Goal: Task Accomplishment & Management: Manage account settings

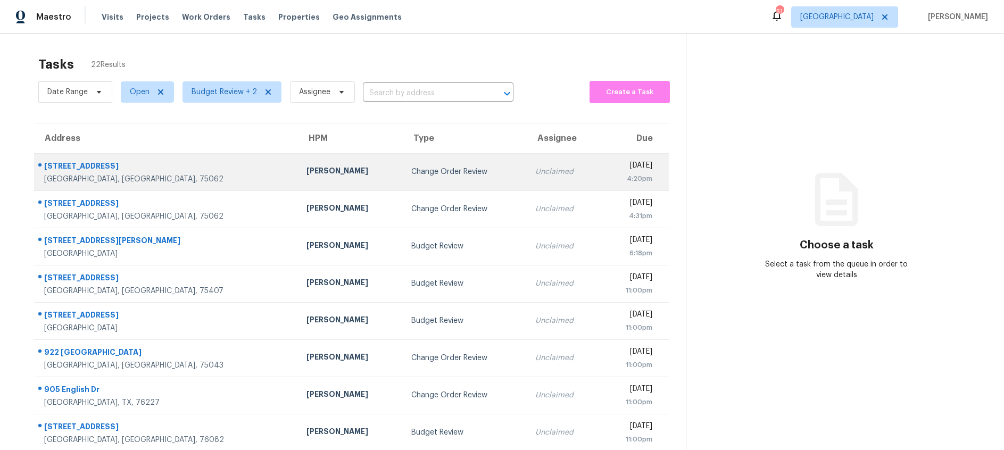
click at [411, 167] on div "Change Order Review" at bounding box center [464, 172] width 107 height 11
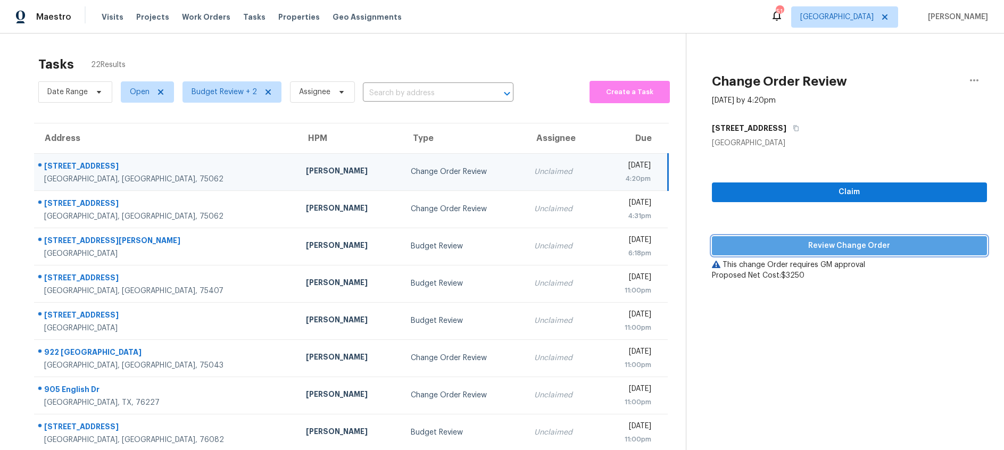
click at [843, 247] on span "Review Change Order" at bounding box center [849, 245] width 258 height 13
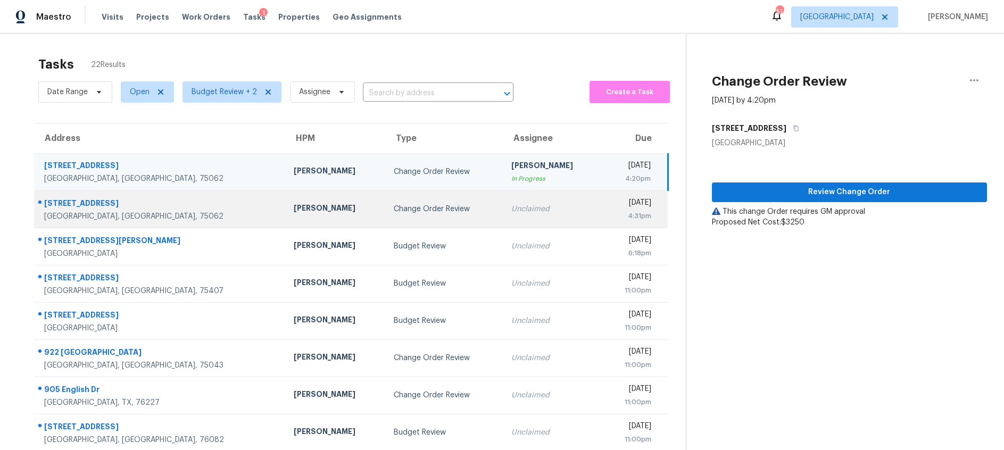
click at [421, 212] on div "Change Order Review" at bounding box center [444, 209] width 101 height 11
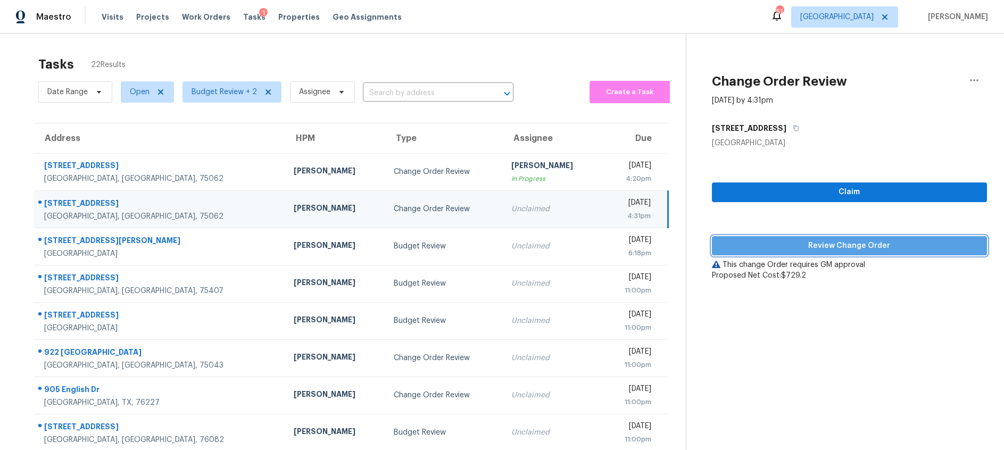
click at [795, 245] on span "Review Change Order" at bounding box center [849, 245] width 258 height 13
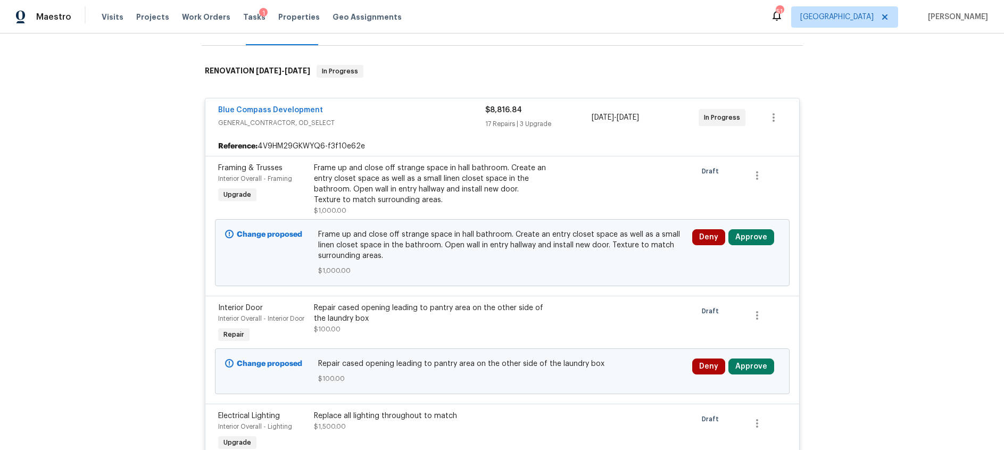
scroll to position [149, 0]
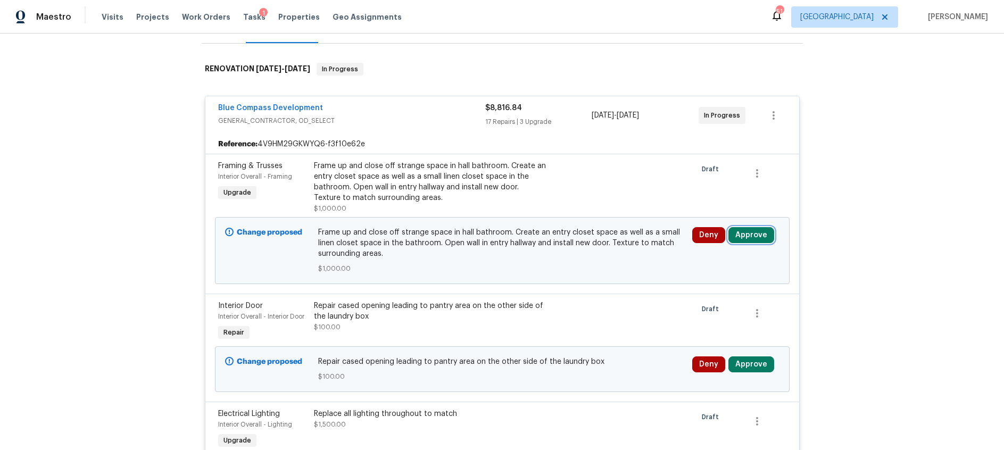
click at [752, 237] on button "Approve" at bounding box center [751, 235] width 46 height 16
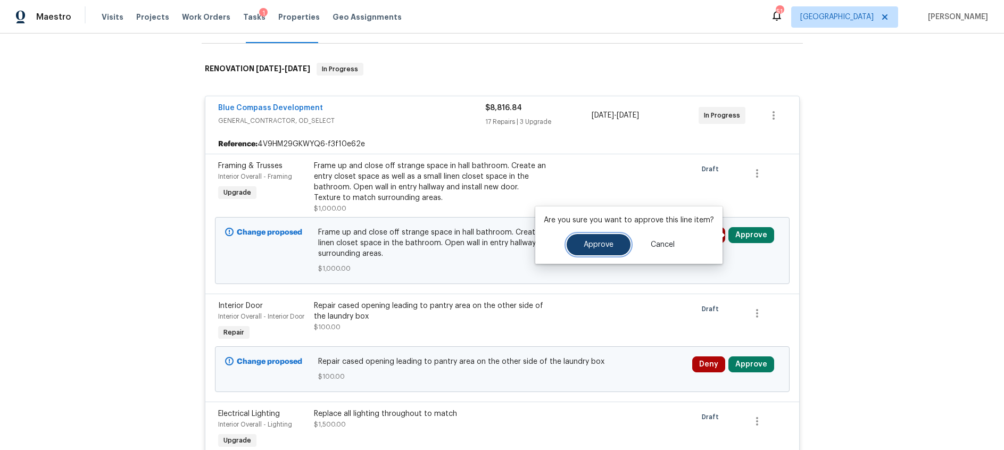
click at [592, 246] on span "Approve" at bounding box center [599, 245] width 30 height 8
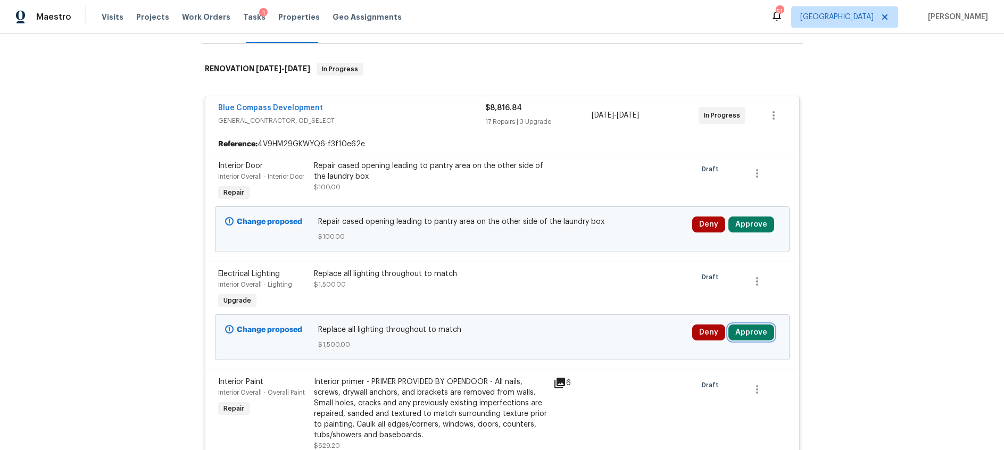
click at [748, 332] on button "Approve" at bounding box center [751, 333] width 46 height 16
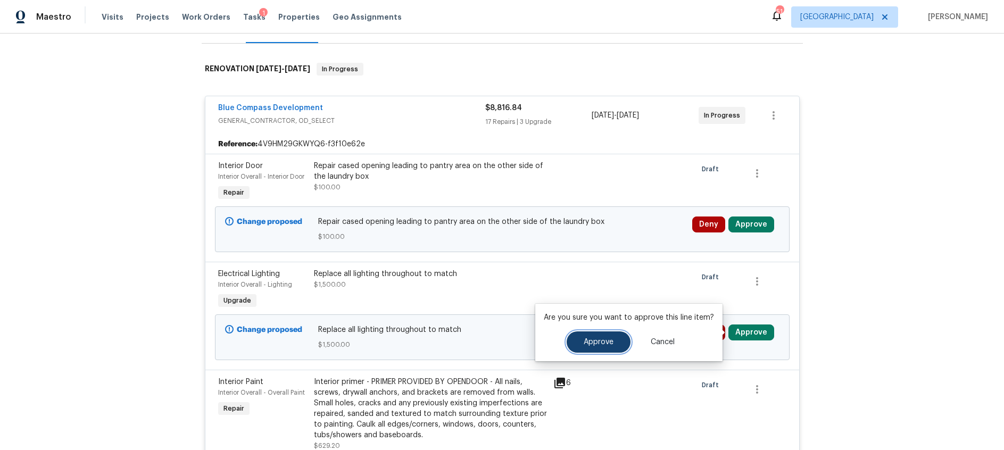
click at [603, 346] on button "Approve" at bounding box center [599, 341] width 64 height 21
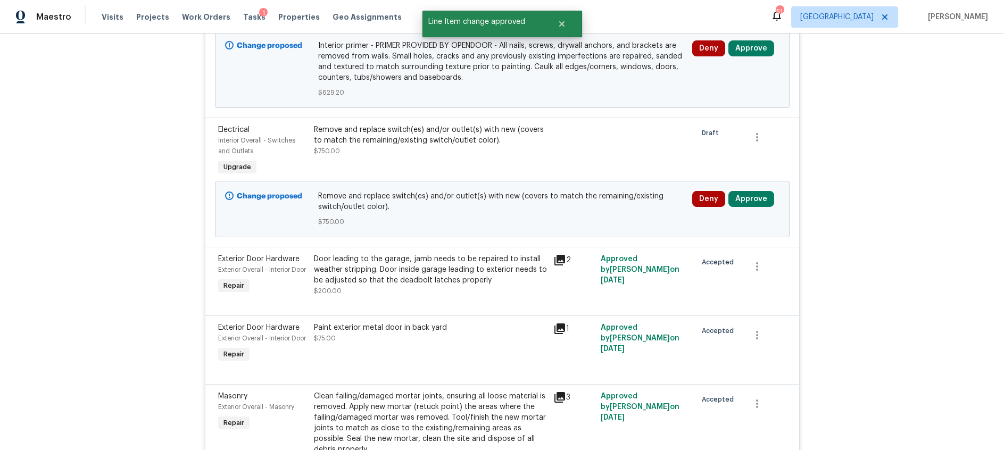
scroll to position [455, 0]
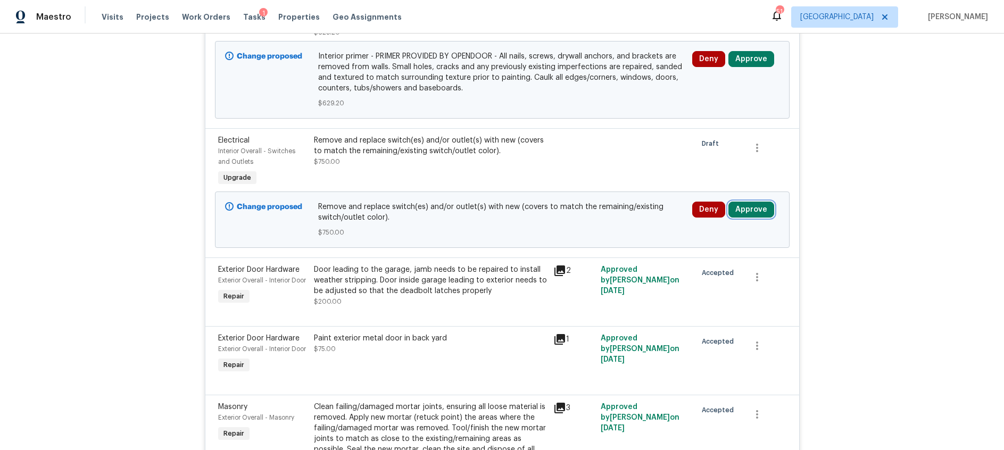
click at [745, 212] on button "Approve" at bounding box center [751, 210] width 46 height 16
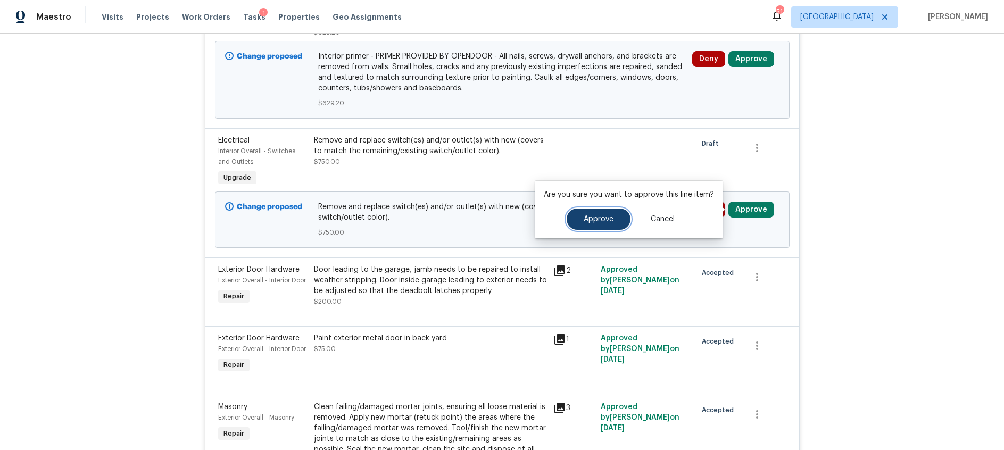
click at [616, 219] on button "Approve" at bounding box center [599, 219] width 64 height 21
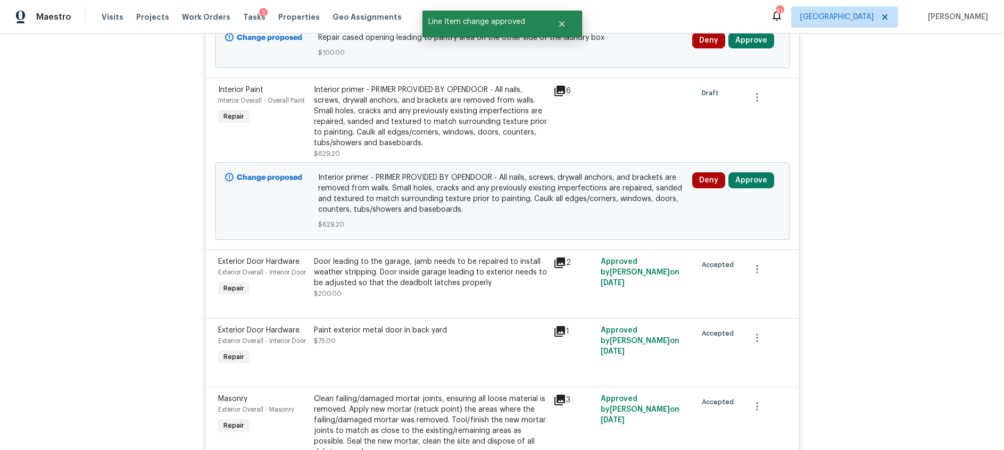
scroll to position [332, 0]
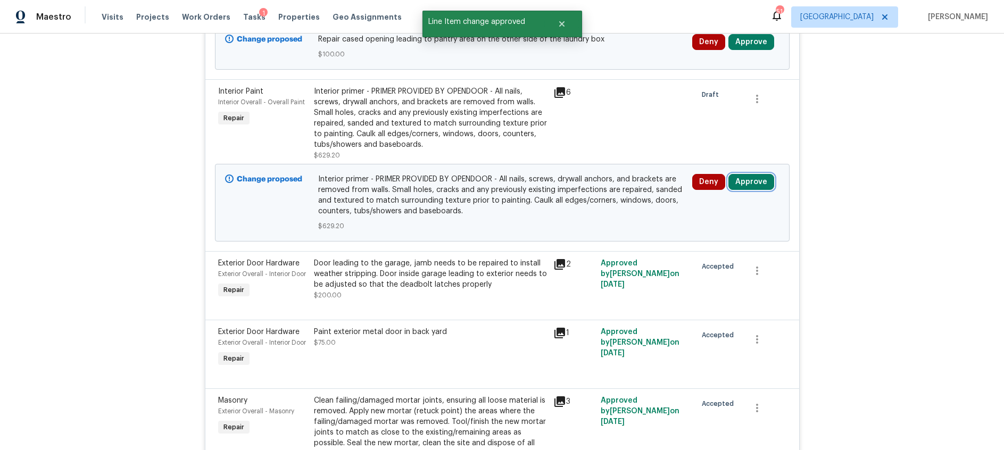
click at [756, 182] on button "Approve" at bounding box center [751, 182] width 46 height 16
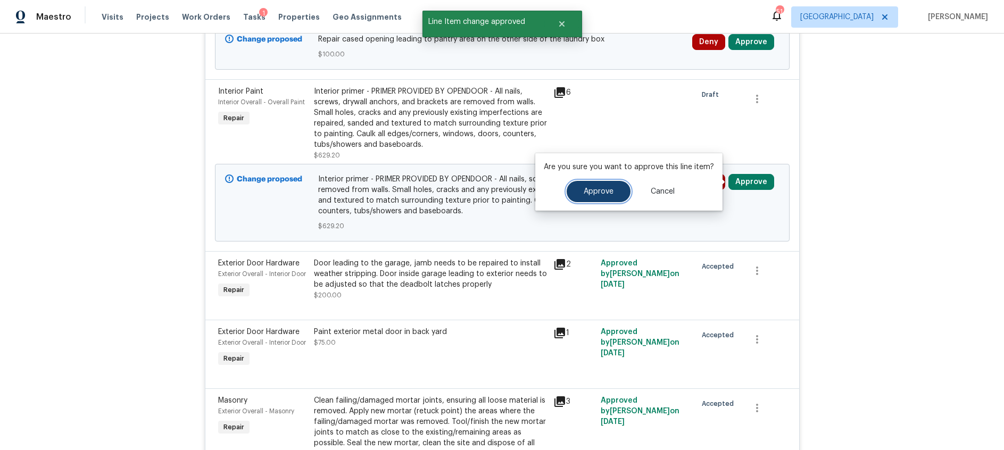
click at [593, 193] on span "Approve" at bounding box center [599, 192] width 30 height 8
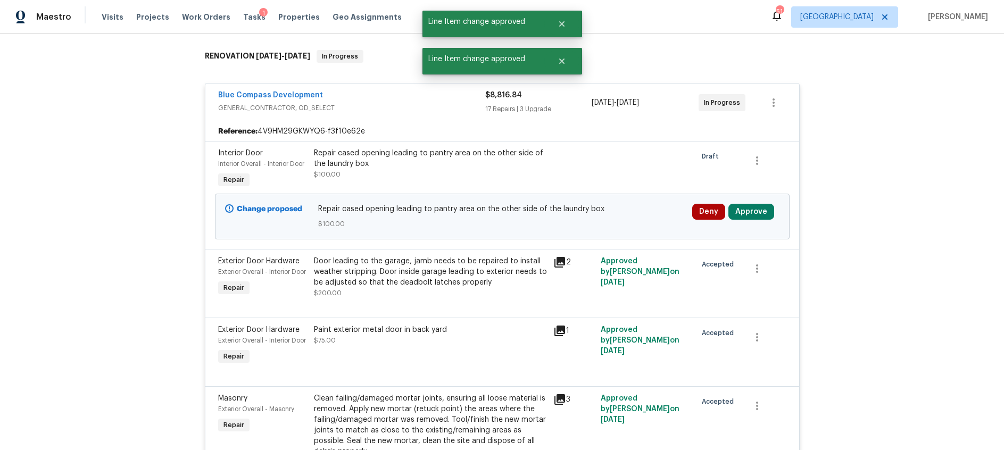
scroll to position [154, 0]
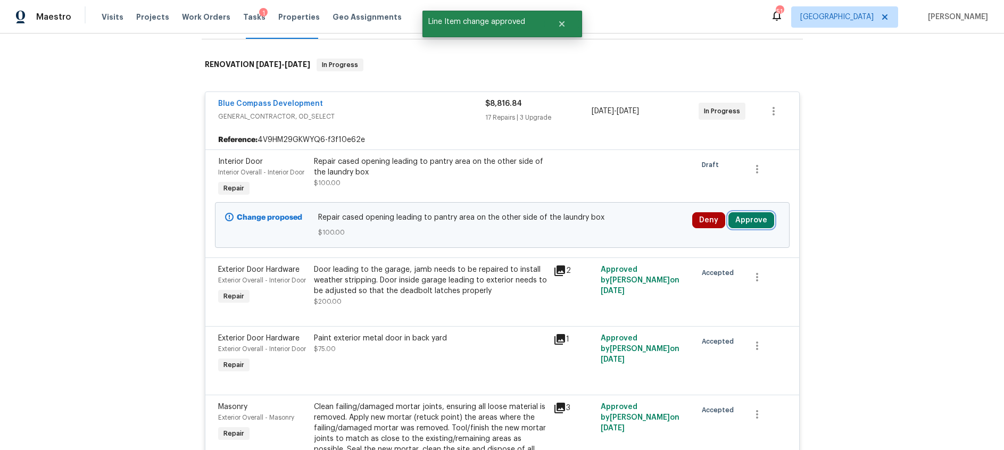
drag, startPoint x: 742, startPoint y: 220, endPoint x: 734, endPoint y: 219, distance: 8.1
click at [742, 220] on button "Approve" at bounding box center [751, 220] width 46 height 16
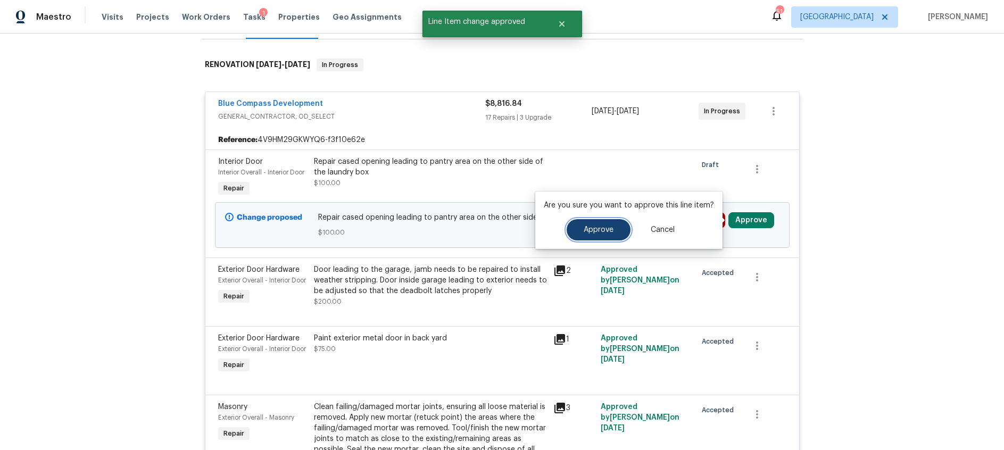
click at [596, 231] on span "Approve" at bounding box center [599, 230] width 30 height 8
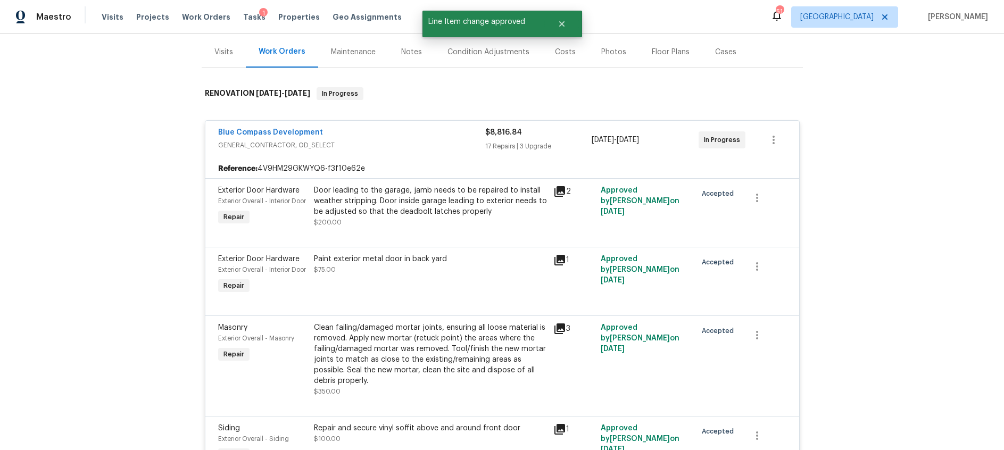
scroll to position [0, 0]
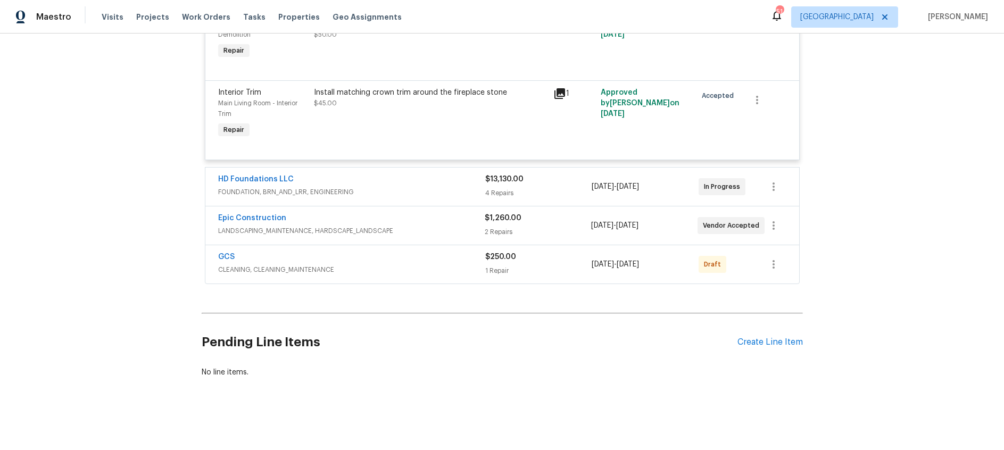
scroll to position [1910, 0]
click at [390, 255] on div "GCS" at bounding box center [351, 258] width 267 height 13
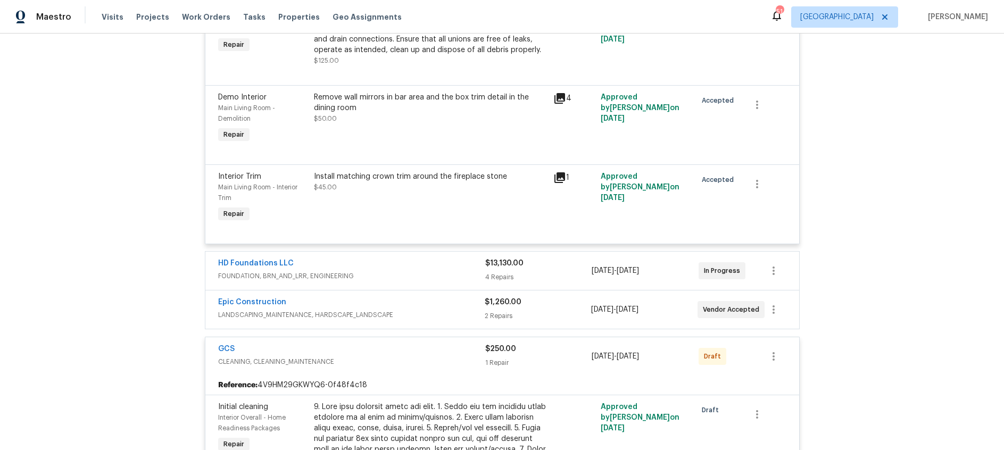
scroll to position [1806, 0]
click at [464, 308] on div "Epic Construction" at bounding box center [351, 301] width 267 height 13
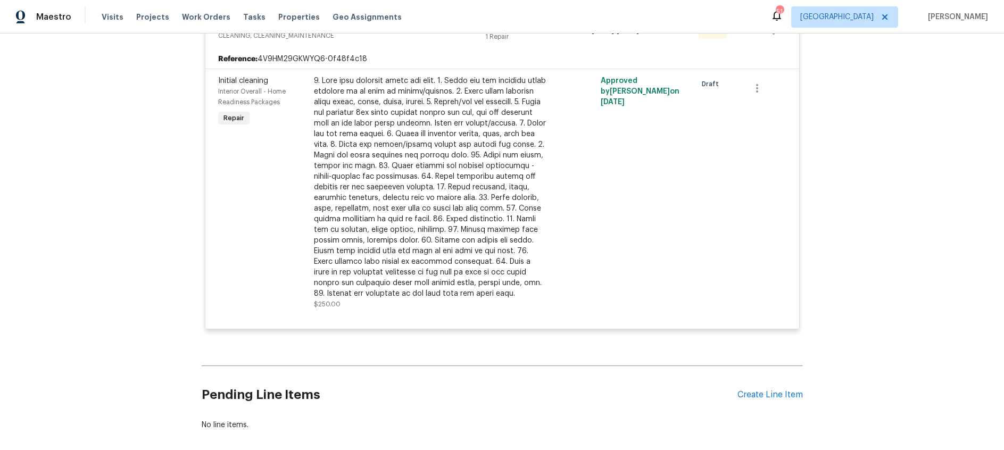
scroll to position [2422, 0]
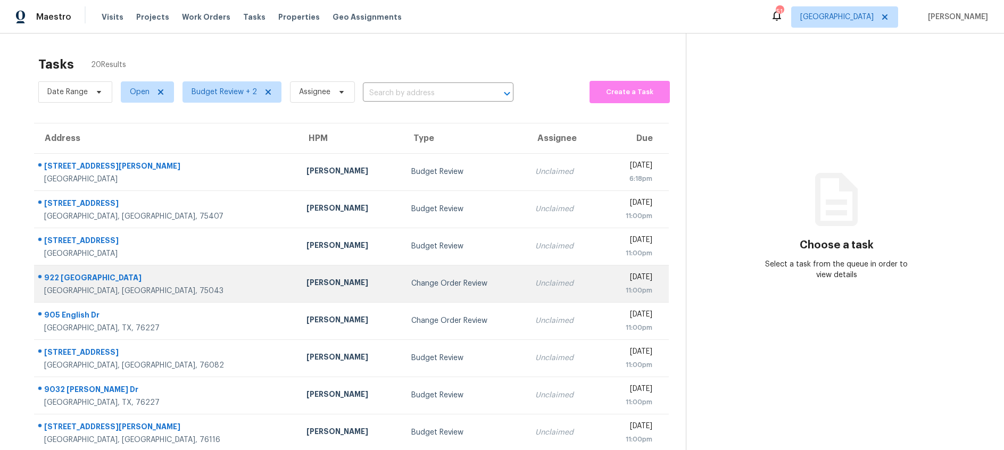
click at [403, 289] on td "Change Order Review" at bounding box center [465, 283] width 124 height 37
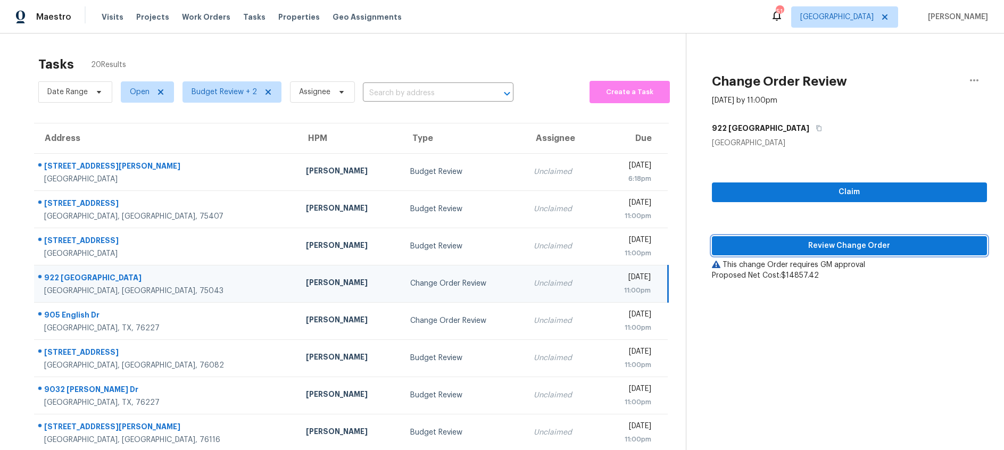
click at [783, 249] on span "Review Change Order" at bounding box center [849, 245] width 258 height 13
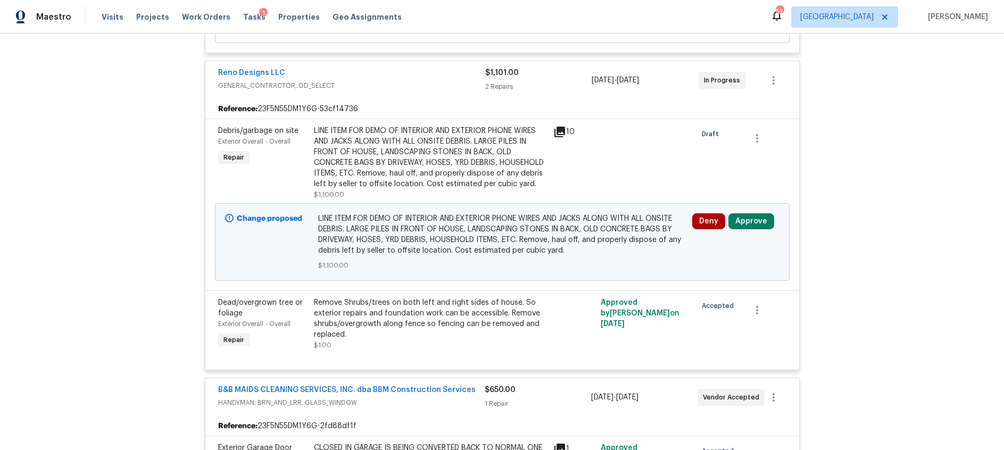
scroll to position [4672, 0]
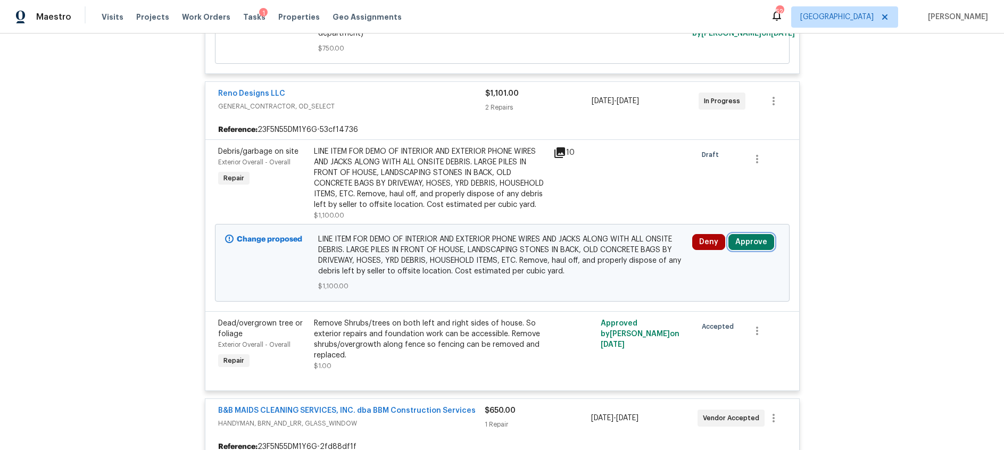
click at [753, 243] on button "Approve" at bounding box center [751, 242] width 46 height 16
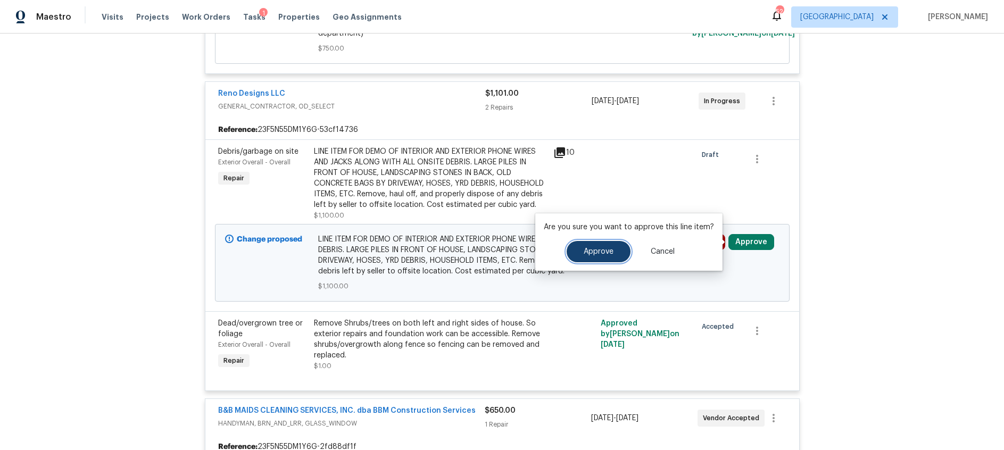
click at [605, 251] on span "Approve" at bounding box center [599, 252] width 30 height 8
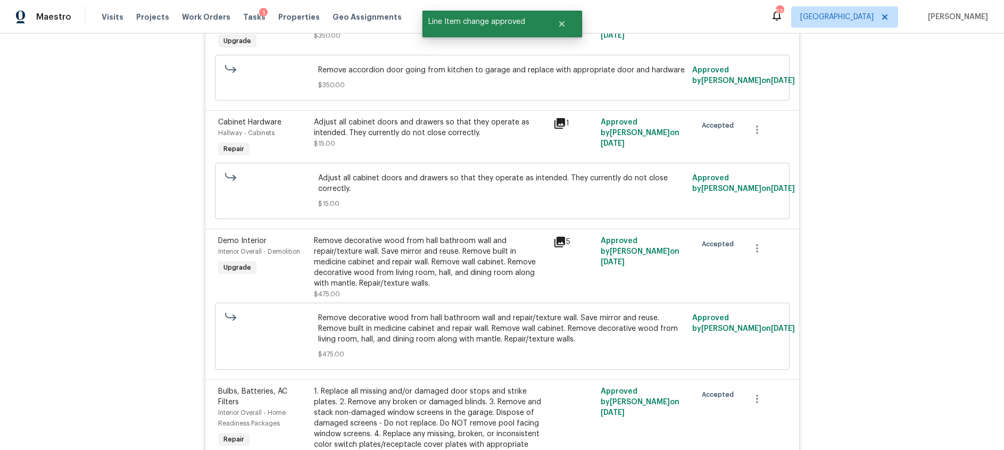
scroll to position [2417, 0]
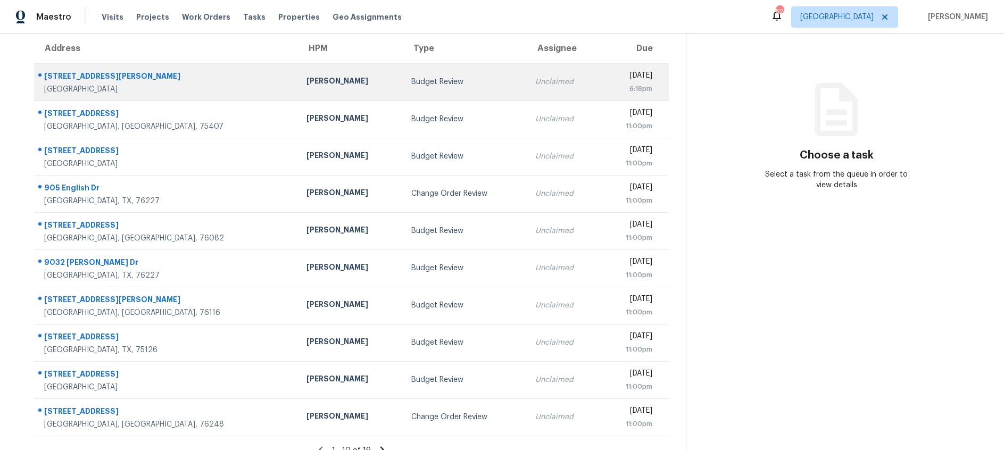
scroll to position [104, 0]
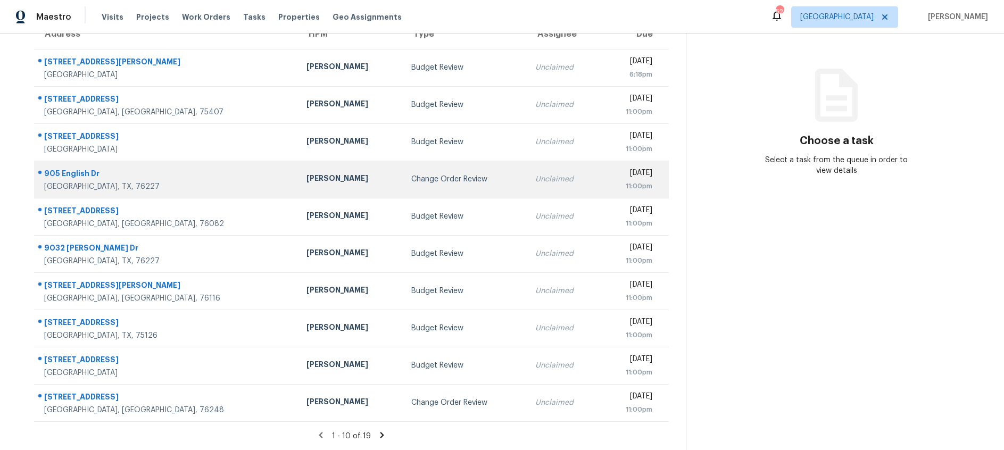
click at [411, 186] on td "Change Order Review" at bounding box center [465, 179] width 124 height 37
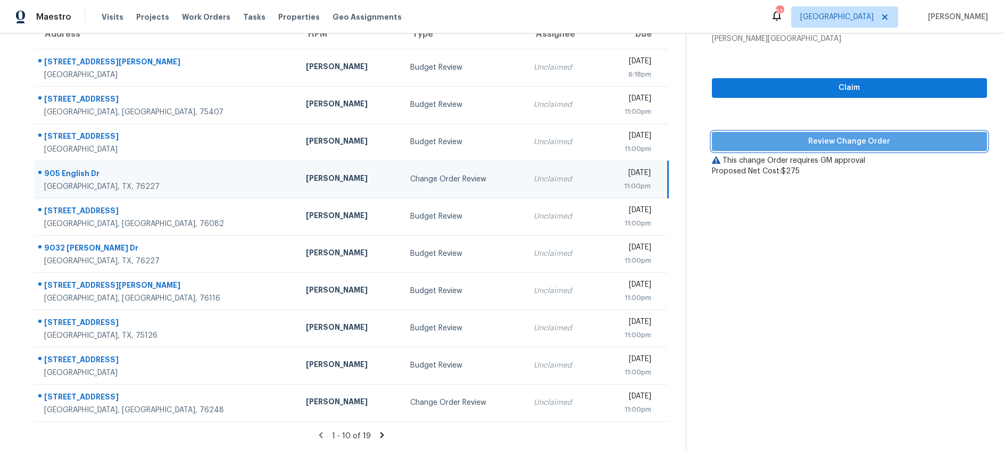
click at [819, 138] on span "Review Change Order" at bounding box center [849, 141] width 258 height 13
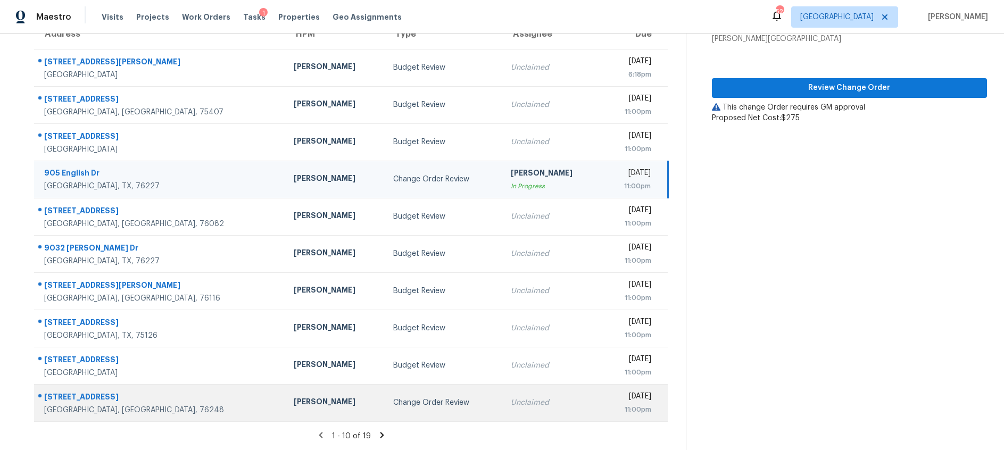
click at [393, 403] on div "Change Order Review" at bounding box center [443, 402] width 101 height 11
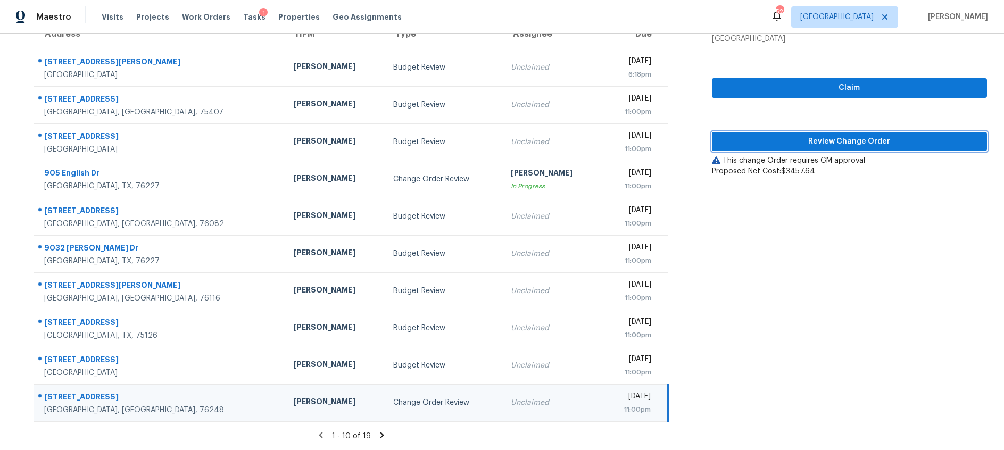
click at [851, 137] on span "Review Change Order" at bounding box center [849, 141] width 258 height 13
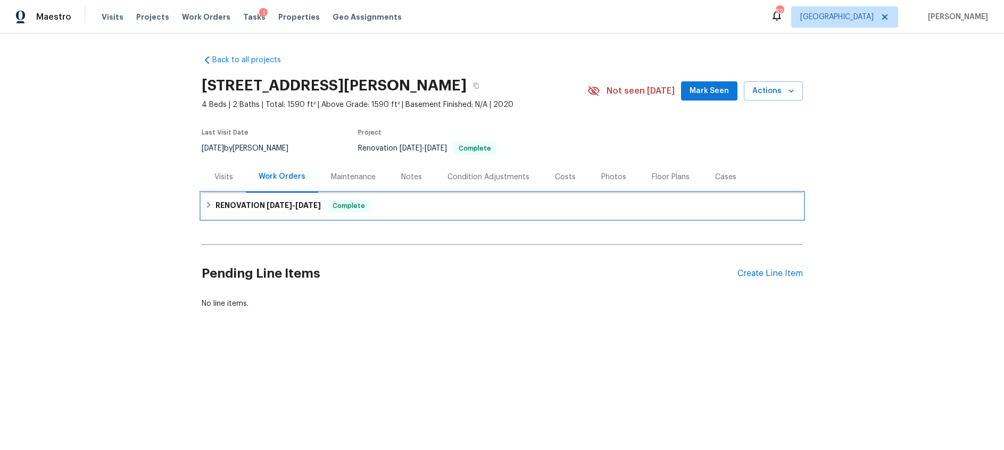
click at [288, 204] on span "[DATE]" at bounding box center [280, 205] width 26 height 7
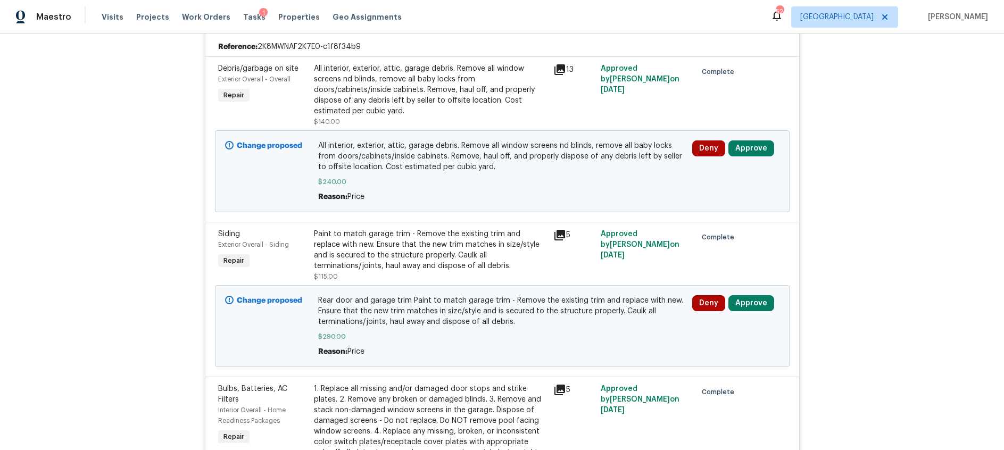
scroll to position [266, 0]
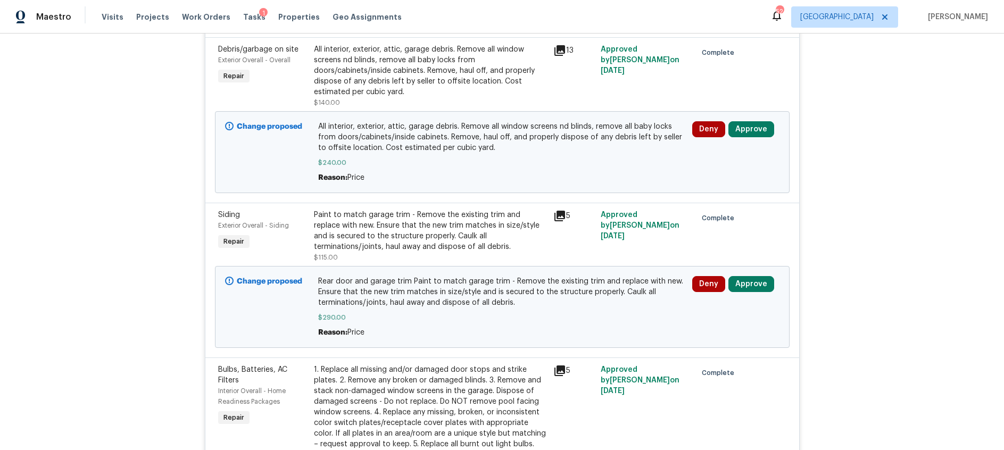
click at [562, 48] on icon at bounding box center [559, 50] width 11 height 11
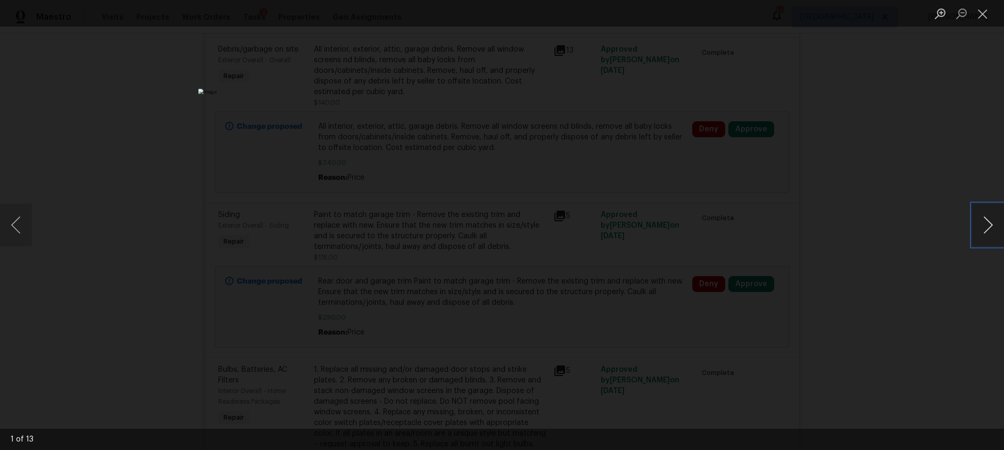
click at [989, 226] on button "Next image" at bounding box center [988, 225] width 32 height 43
click at [24, 230] on button "Previous image" at bounding box center [16, 225] width 32 height 43
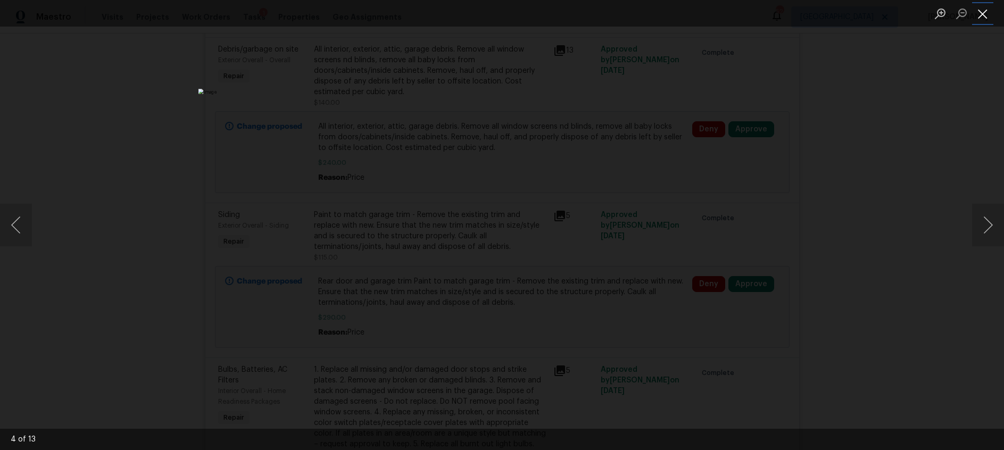
click at [976, 18] on button "Close lightbox" at bounding box center [982, 13] width 21 height 19
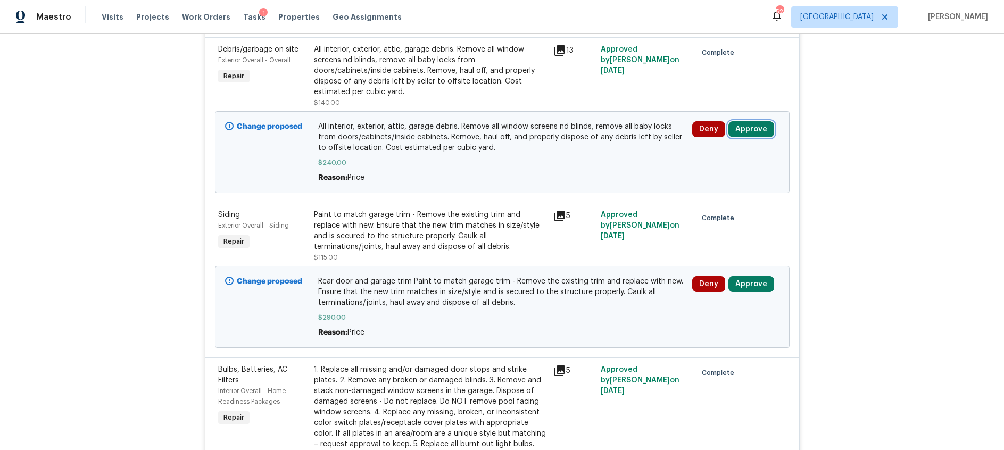
click at [754, 129] on button "Approve" at bounding box center [751, 129] width 46 height 16
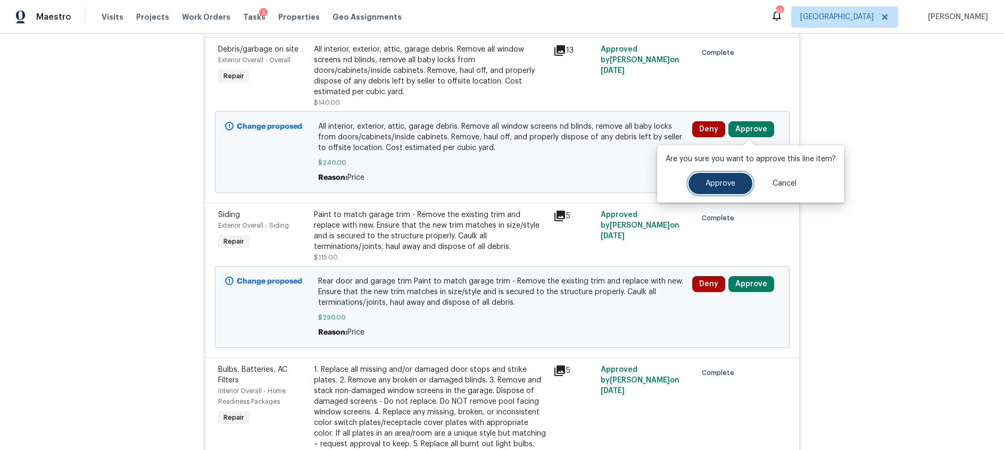
click at [730, 187] on span "Approve" at bounding box center [720, 184] width 30 height 8
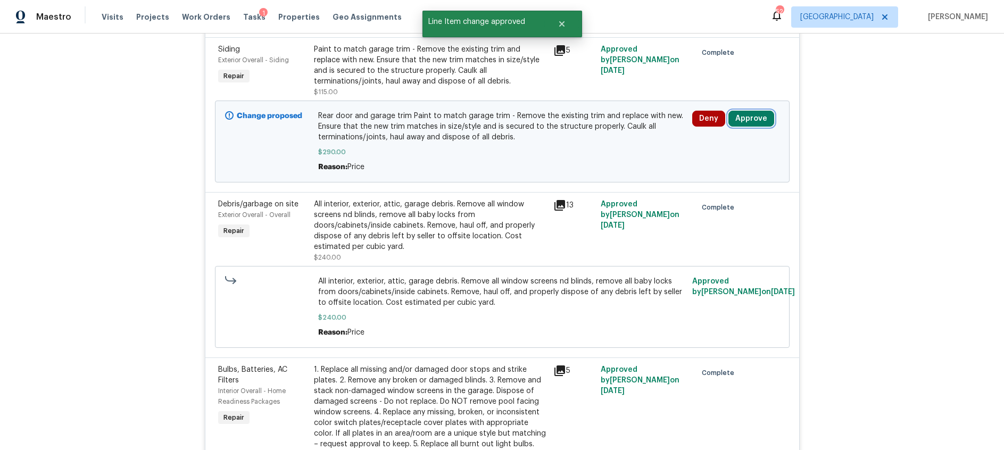
click at [744, 115] on button "Approve" at bounding box center [751, 119] width 46 height 16
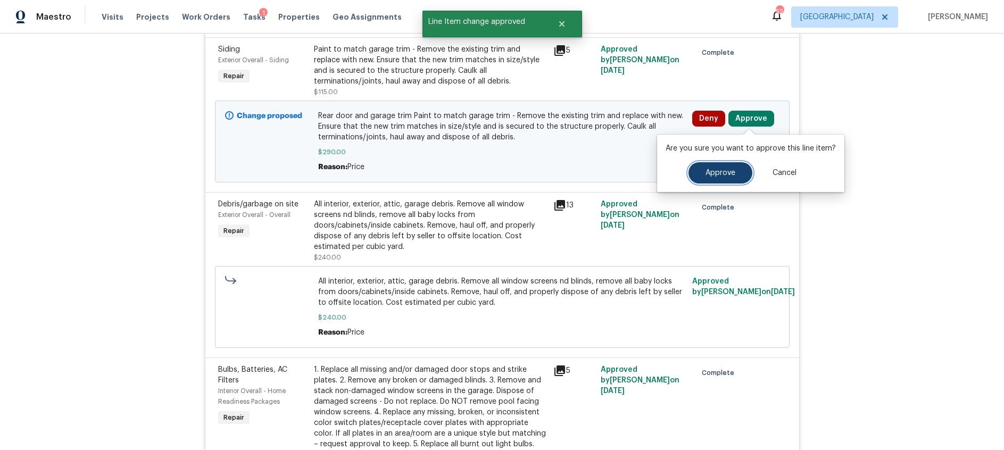
click at [713, 172] on span "Approve" at bounding box center [720, 173] width 30 height 8
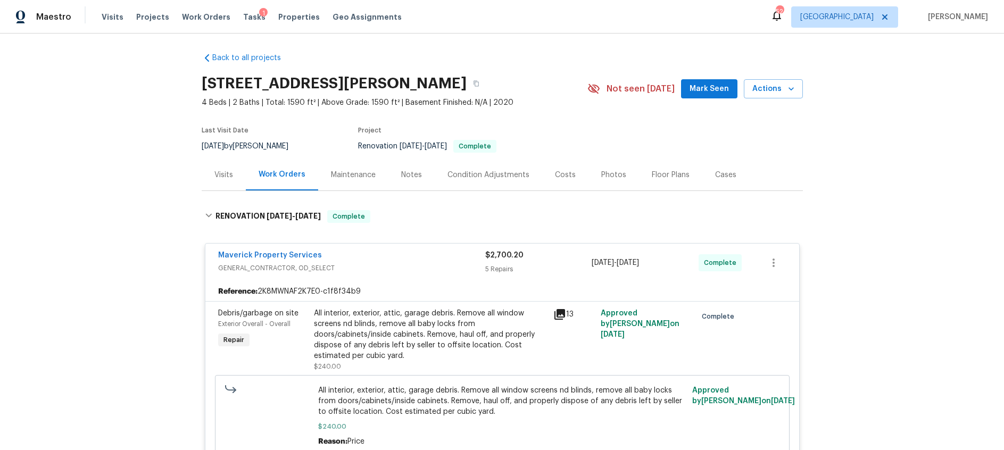
scroll to position [0, 0]
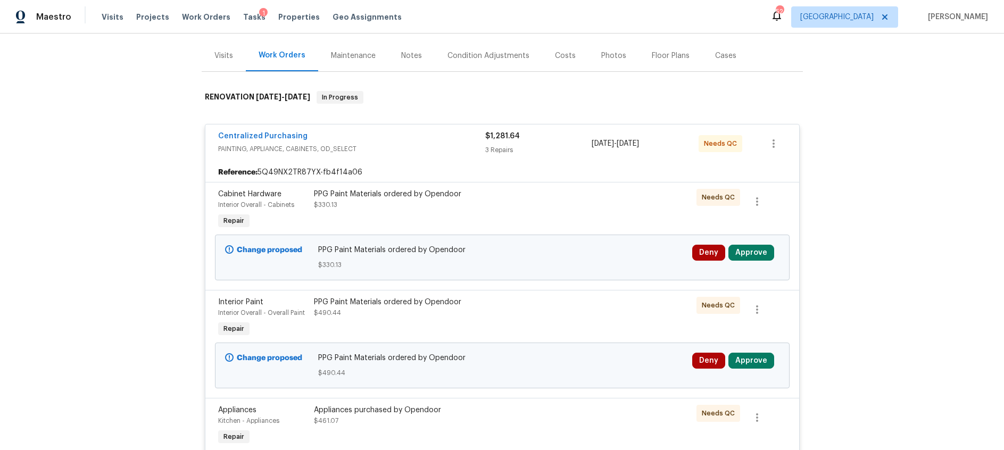
scroll to position [121, 0]
click at [750, 255] on button "Approve" at bounding box center [751, 253] width 46 height 16
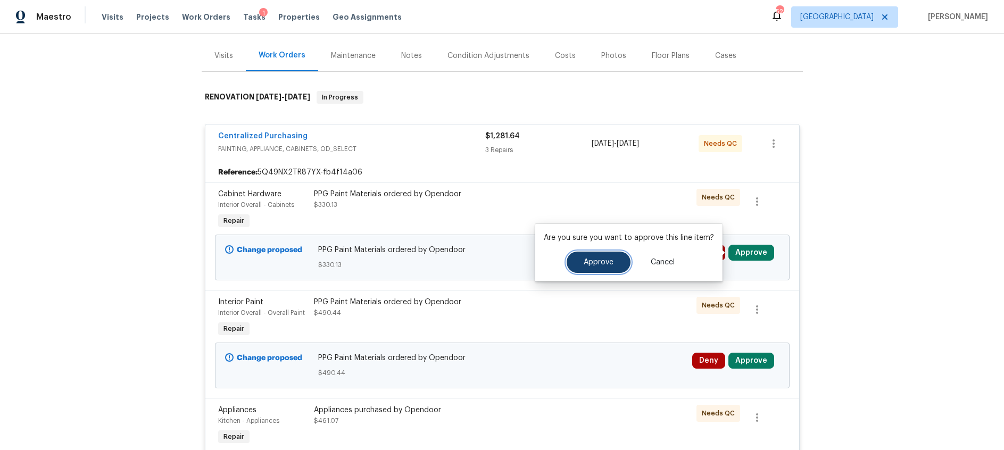
click at [596, 265] on span "Approve" at bounding box center [599, 263] width 30 height 8
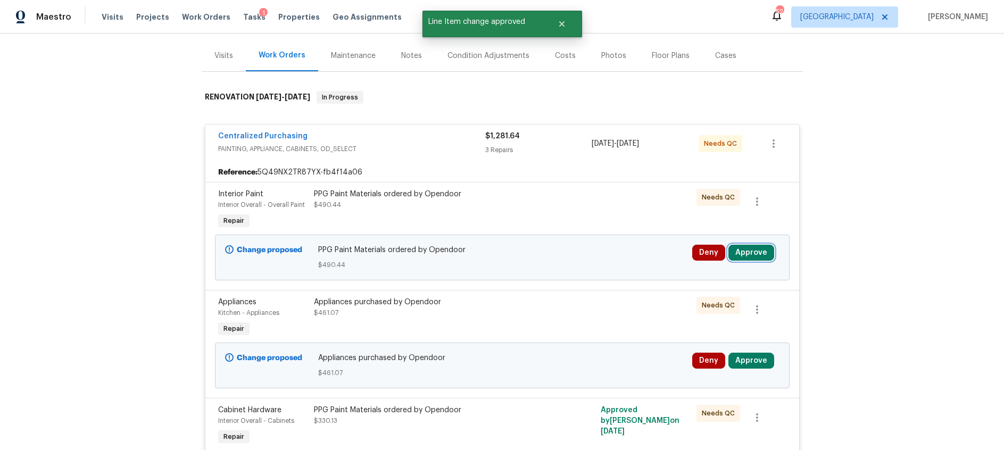
click at [747, 251] on button "Approve" at bounding box center [751, 253] width 46 height 16
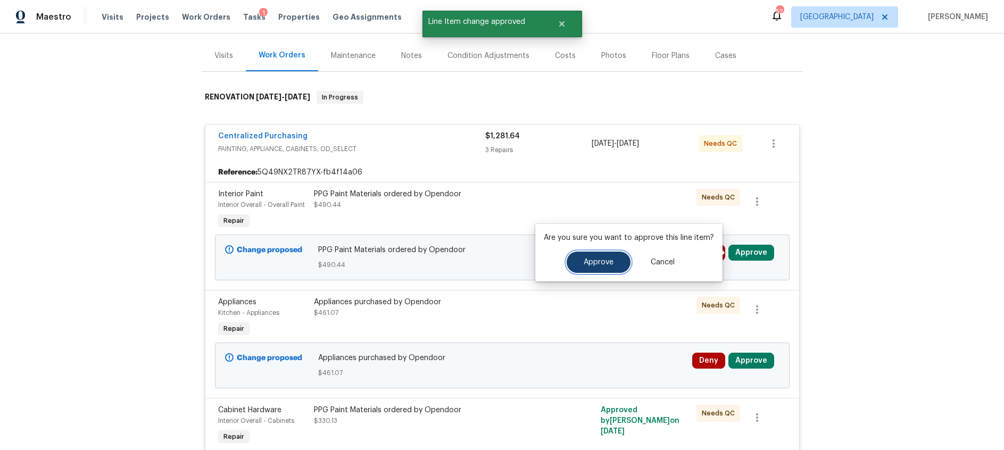
click at [597, 261] on span "Approve" at bounding box center [599, 263] width 30 height 8
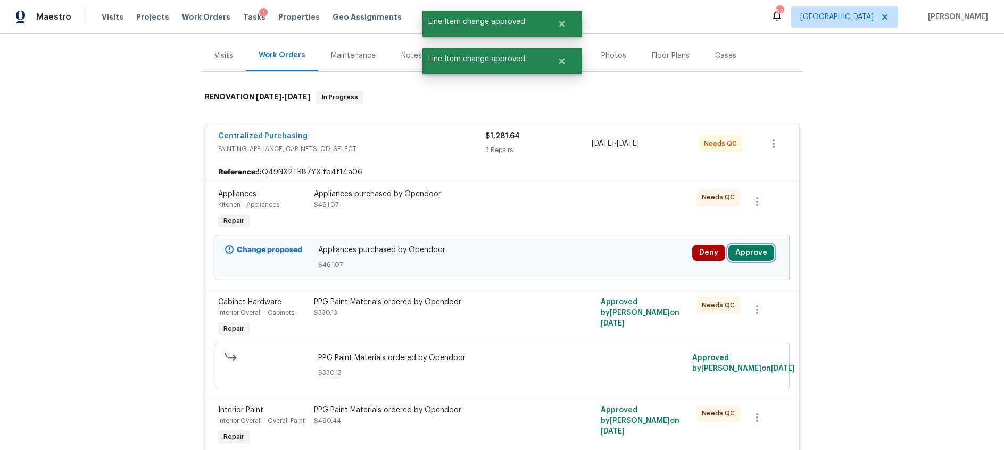
click at [756, 255] on button "Approve" at bounding box center [751, 253] width 46 height 16
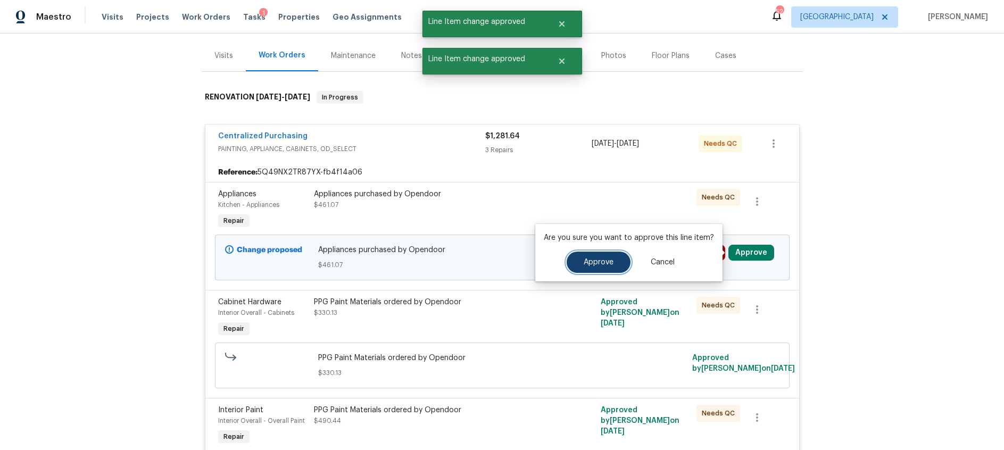
click at [584, 262] on span "Approve" at bounding box center [599, 263] width 30 height 8
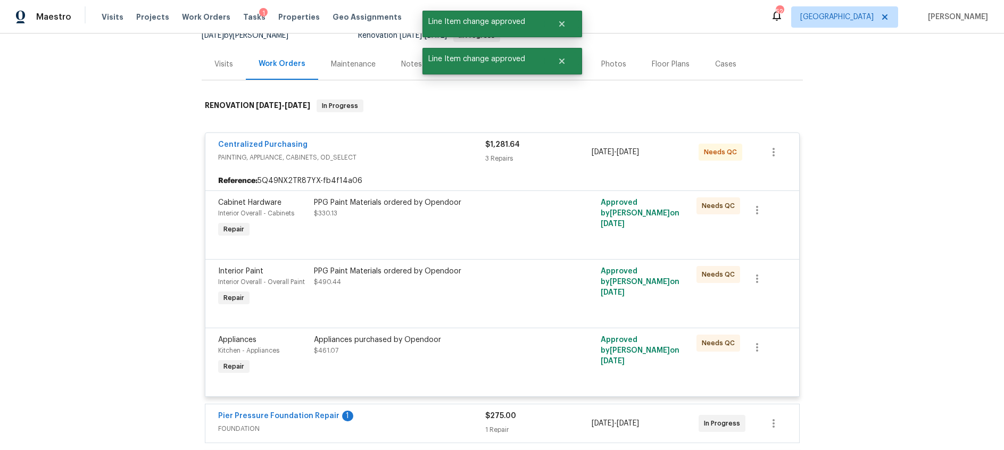
scroll to position [0, 0]
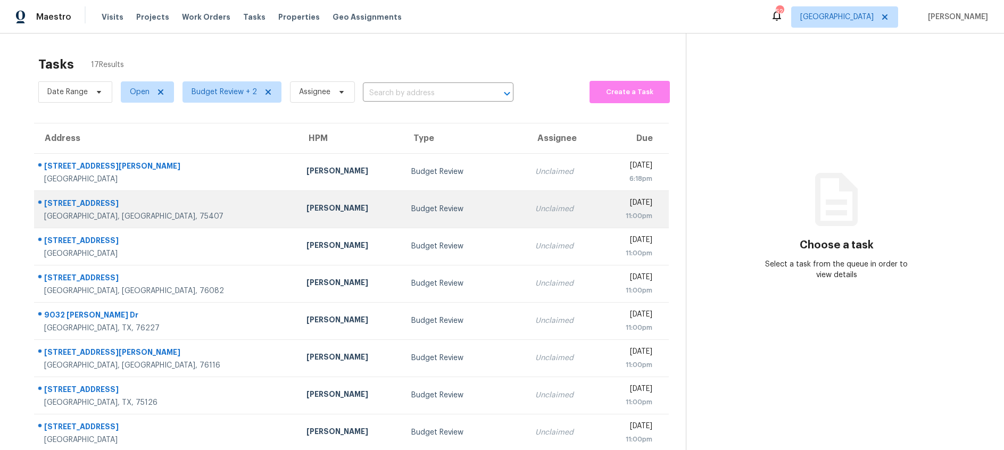
scroll to position [104, 0]
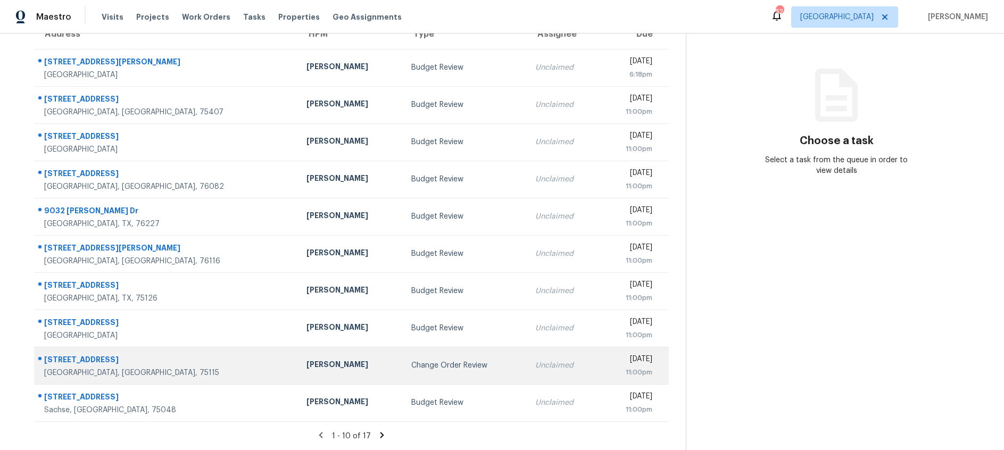
click at [433, 361] on div "Change Order Review" at bounding box center [464, 365] width 107 height 11
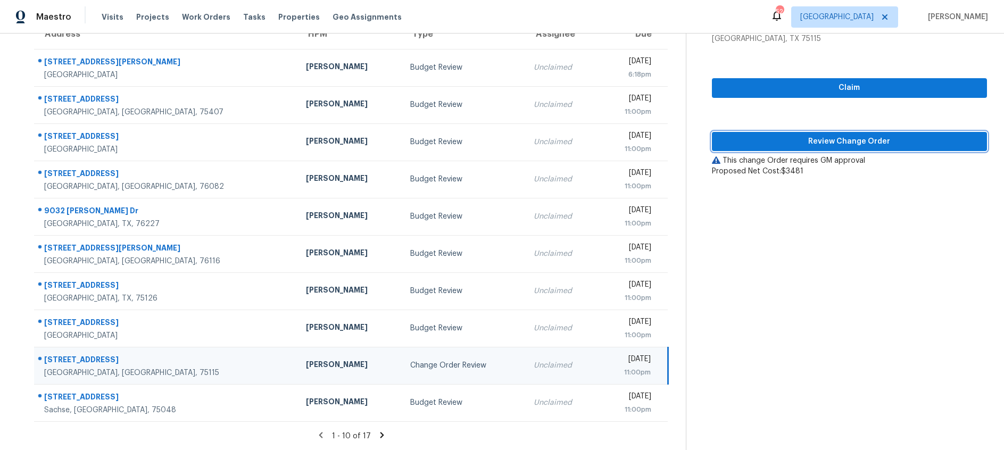
click at [833, 139] on span "Review Change Order" at bounding box center [849, 141] width 258 height 13
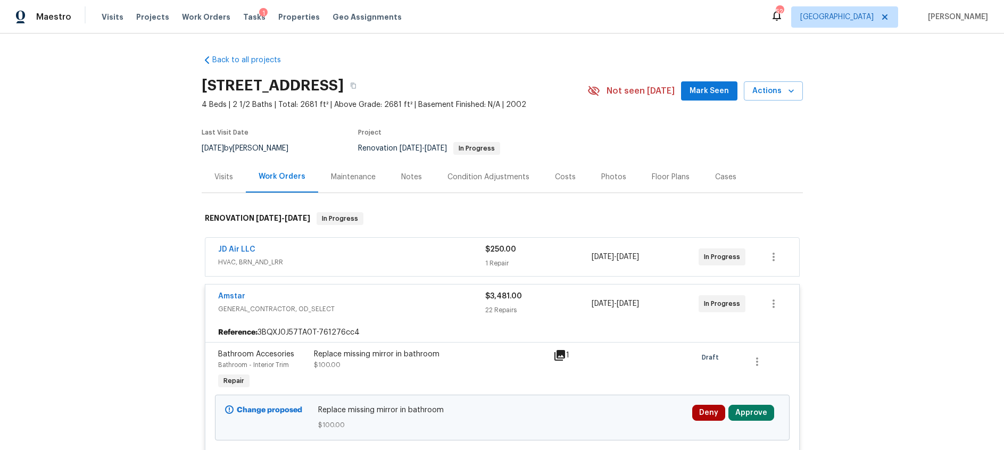
click at [555, 174] on div "Costs" at bounding box center [565, 177] width 21 height 11
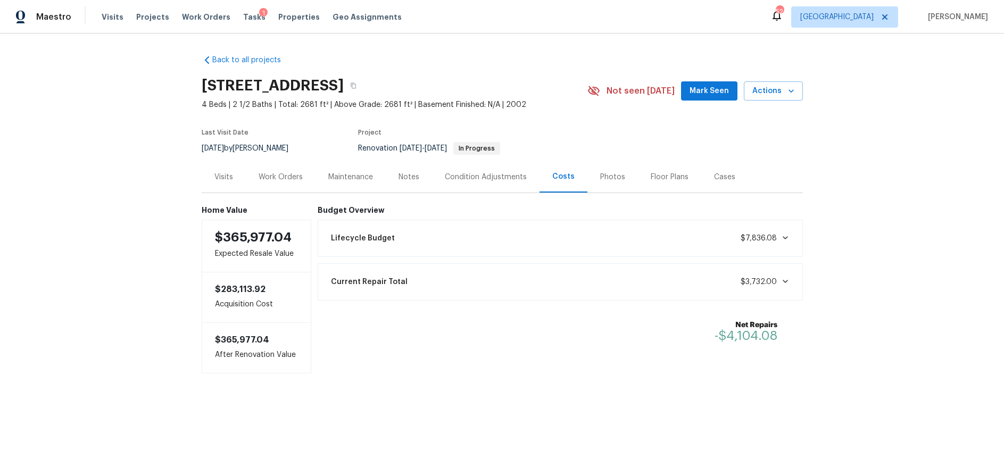
click at [285, 178] on div "Work Orders" at bounding box center [281, 177] width 44 height 11
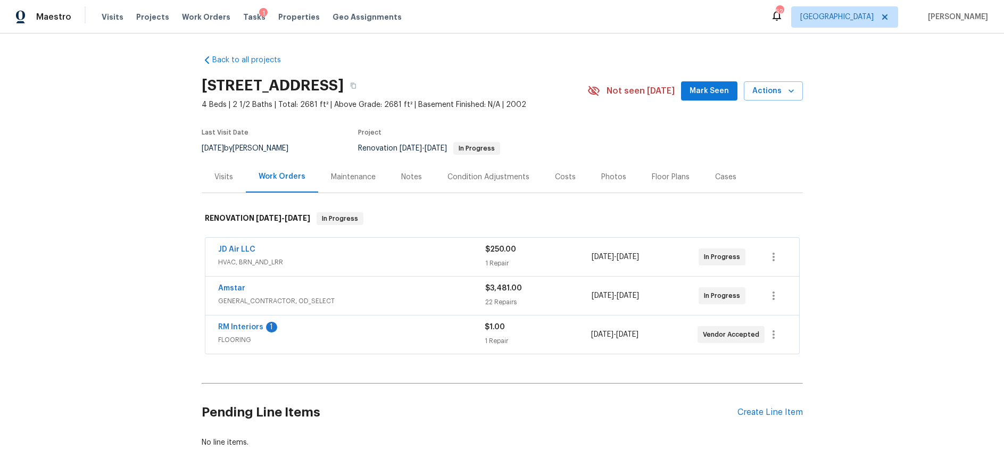
click at [427, 294] on div "Amstar" at bounding box center [351, 289] width 267 height 13
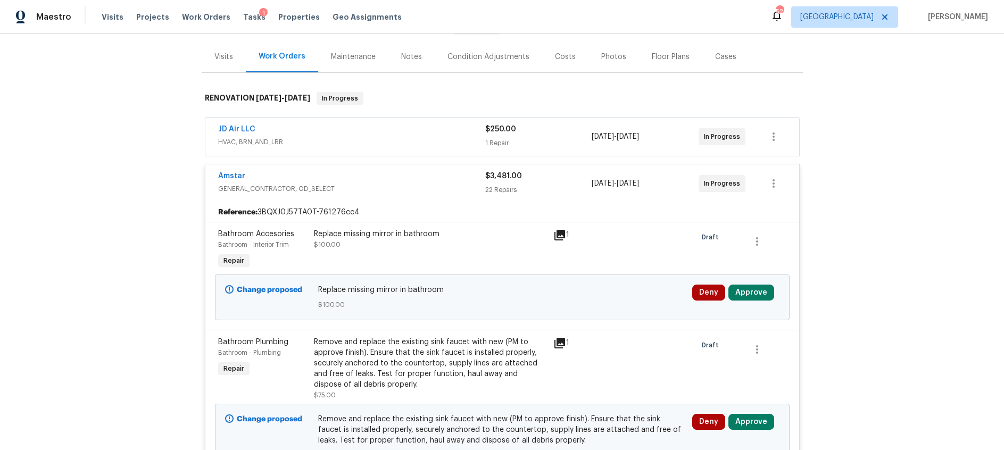
scroll to position [122, 0]
click at [558, 234] on icon at bounding box center [559, 233] width 11 height 11
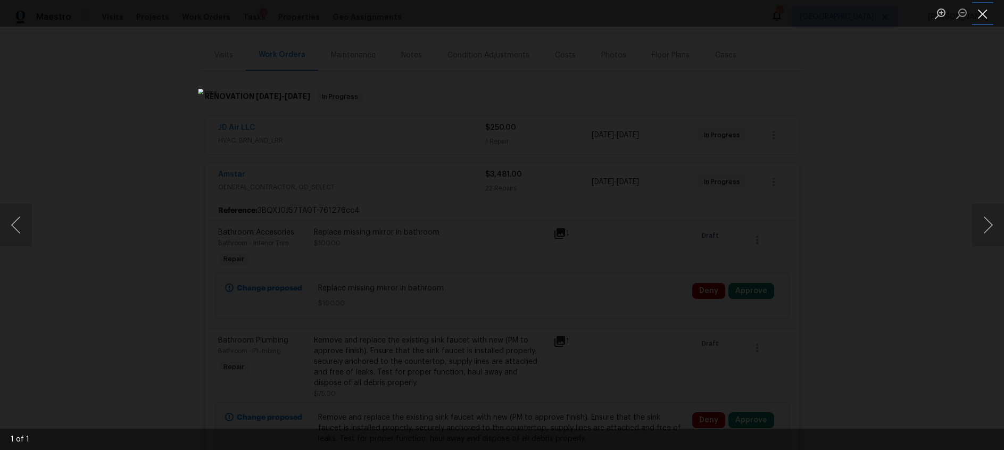
click at [984, 18] on button "Close lightbox" at bounding box center [982, 13] width 21 height 19
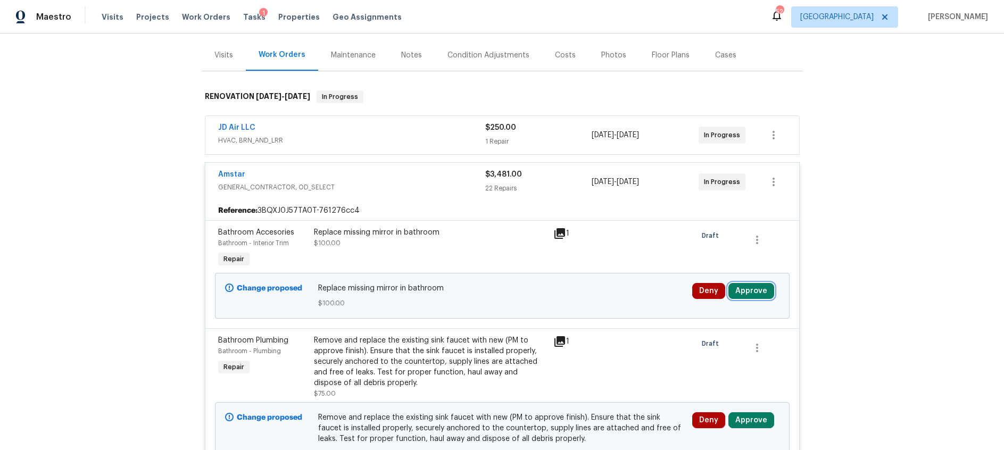
click at [739, 290] on button "Approve" at bounding box center [751, 291] width 46 height 16
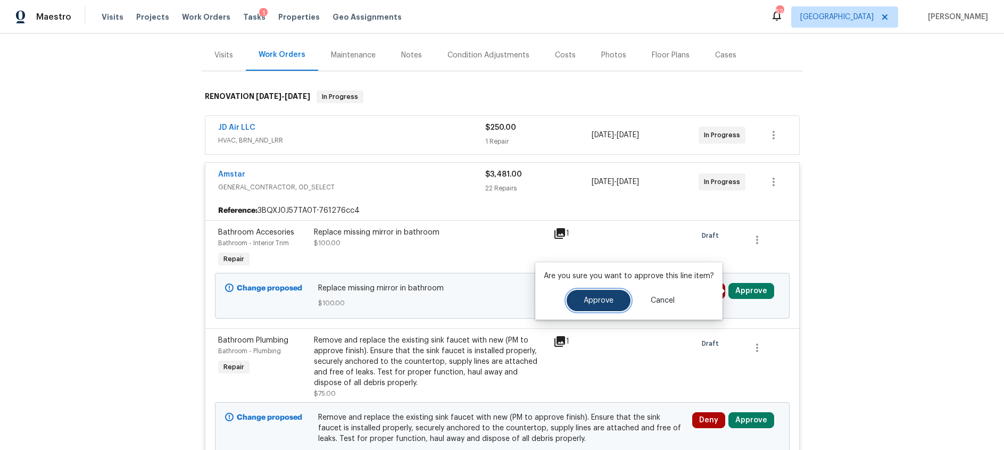
click at [593, 300] on span "Approve" at bounding box center [599, 301] width 30 height 8
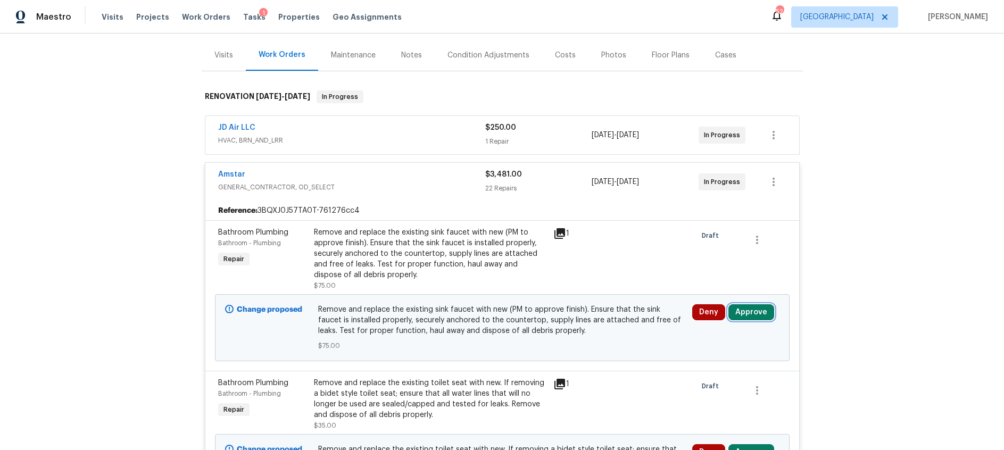
click at [746, 317] on button "Approve" at bounding box center [751, 312] width 46 height 16
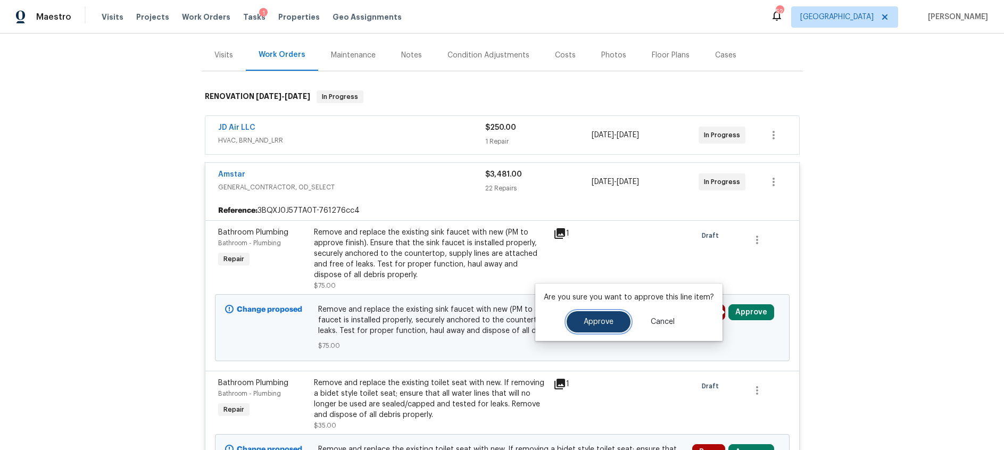
click at [614, 320] on button "Approve" at bounding box center [599, 321] width 64 height 21
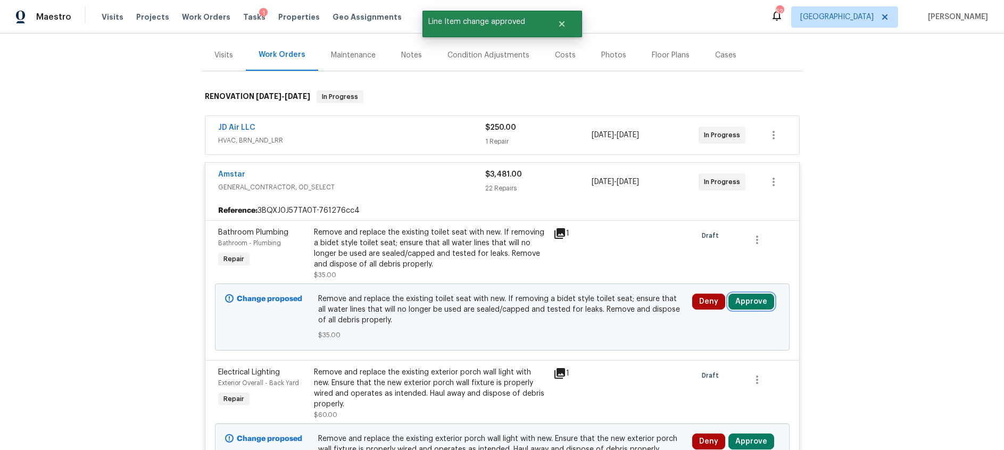
click at [756, 302] on button "Approve" at bounding box center [751, 302] width 46 height 16
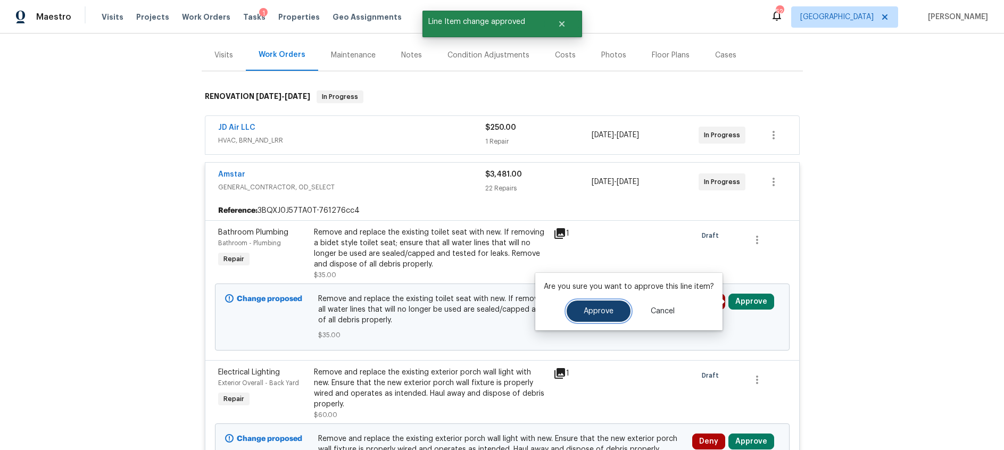
click at [580, 312] on button "Approve" at bounding box center [599, 311] width 64 height 21
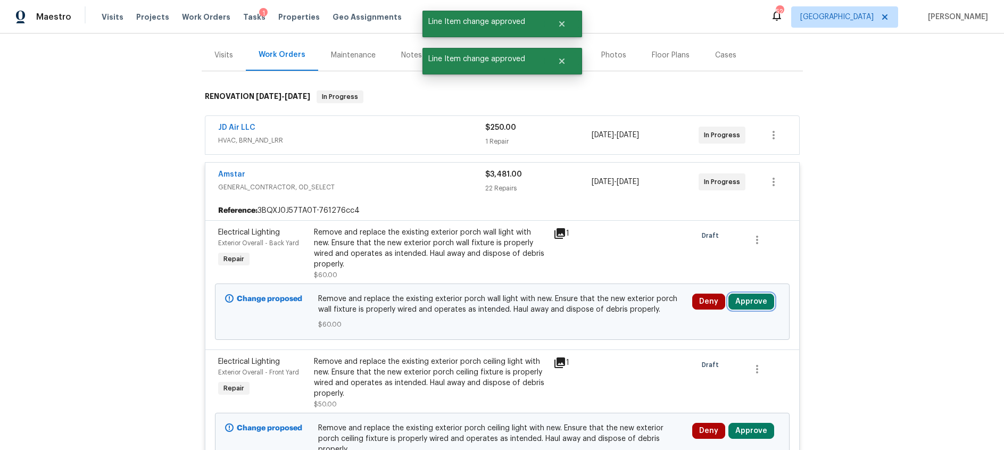
click at [755, 304] on button "Approve" at bounding box center [751, 302] width 46 height 16
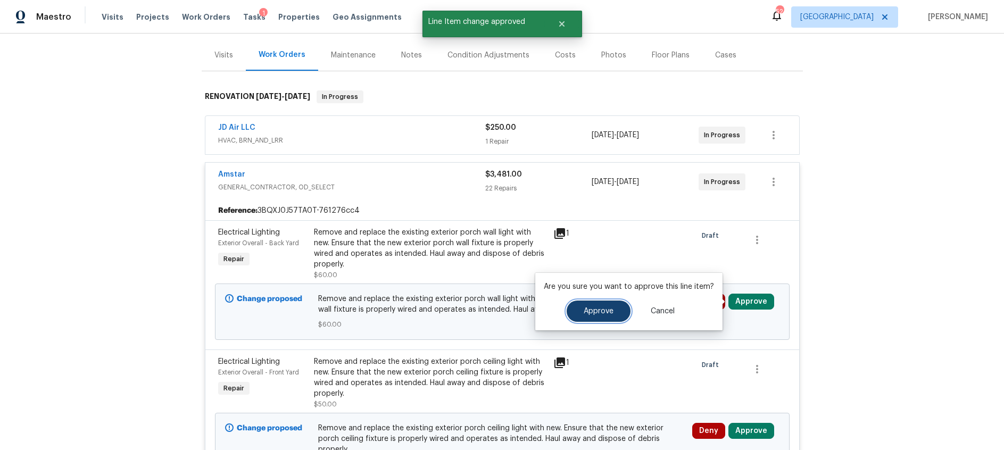
click at [584, 313] on span "Approve" at bounding box center [599, 311] width 30 height 8
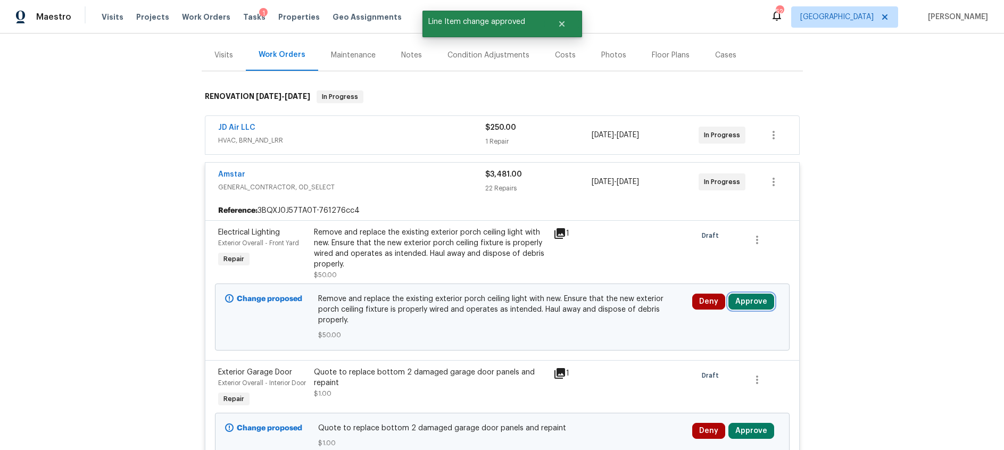
click at [747, 302] on button "Approve" at bounding box center [751, 302] width 46 height 16
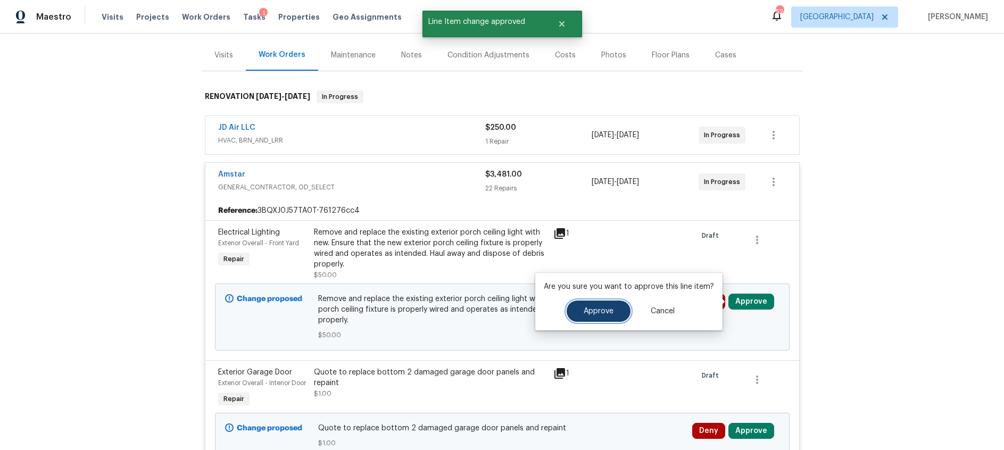
click at [604, 308] on span "Approve" at bounding box center [599, 311] width 30 height 8
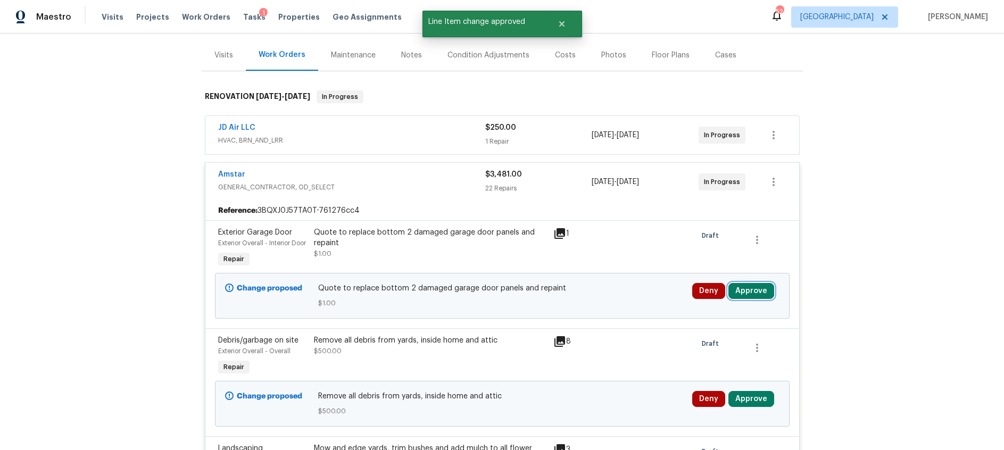
click at [756, 299] on button "Approve" at bounding box center [751, 291] width 46 height 16
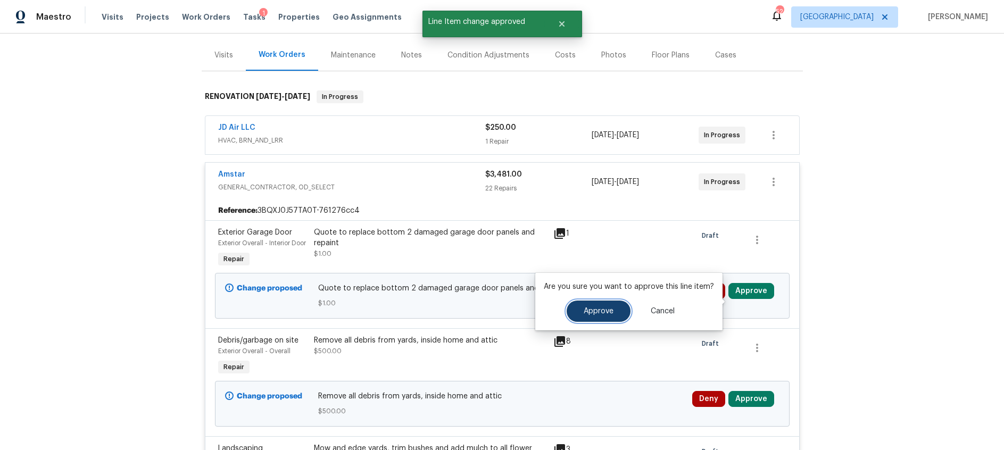
click at [607, 310] on span "Approve" at bounding box center [599, 311] width 30 height 8
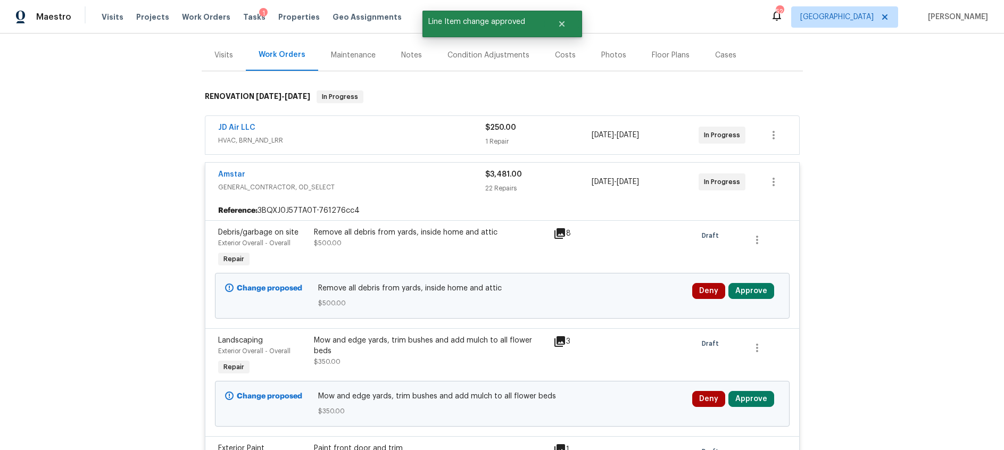
click at [563, 235] on icon at bounding box center [559, 233] width 13 height 13
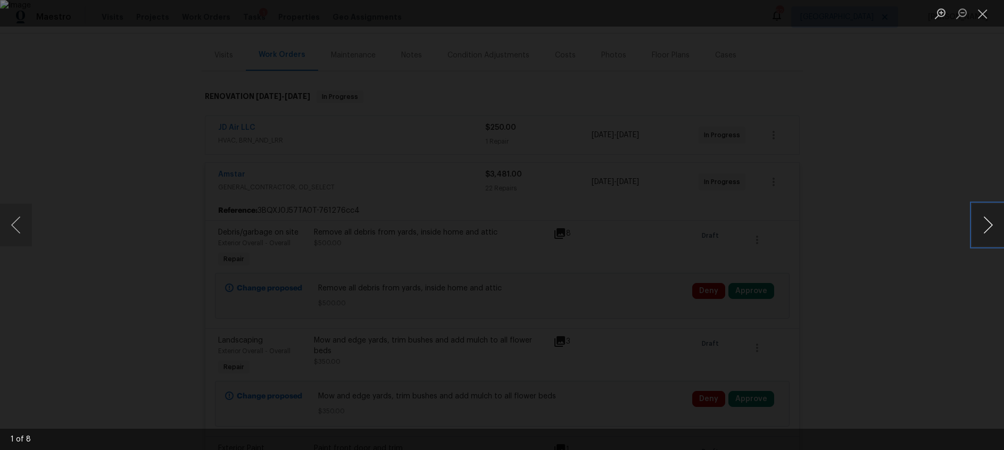
click at [983, 226] on button "Next image" at bounding box center [988, 225] width 32 height 43
click at [983, 225] on button "Next image" at bounding box center [988, 225] width 32 height 43
click at [986, 14] on button "Close lightbox" at bounding box center [982, 13] width 21 height 19
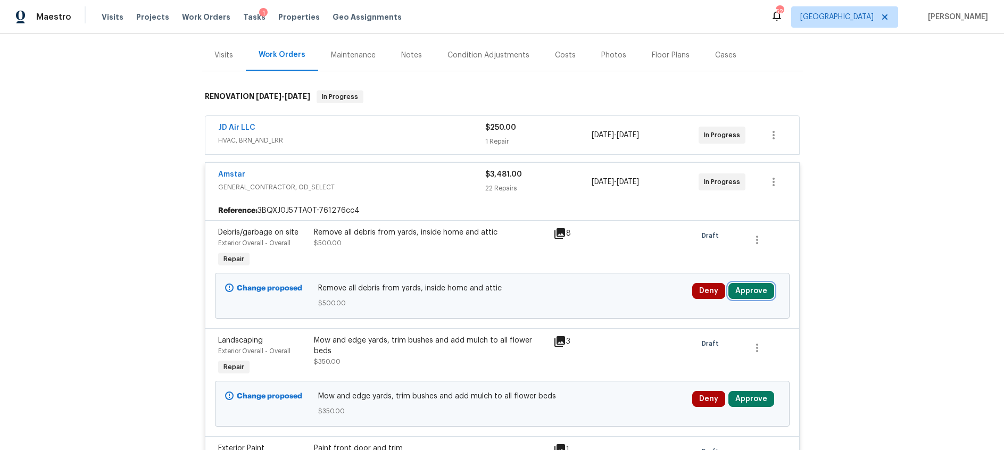
click at [754, 290] on button "Approve" at bounding box center [751, 291] width 46 height 16
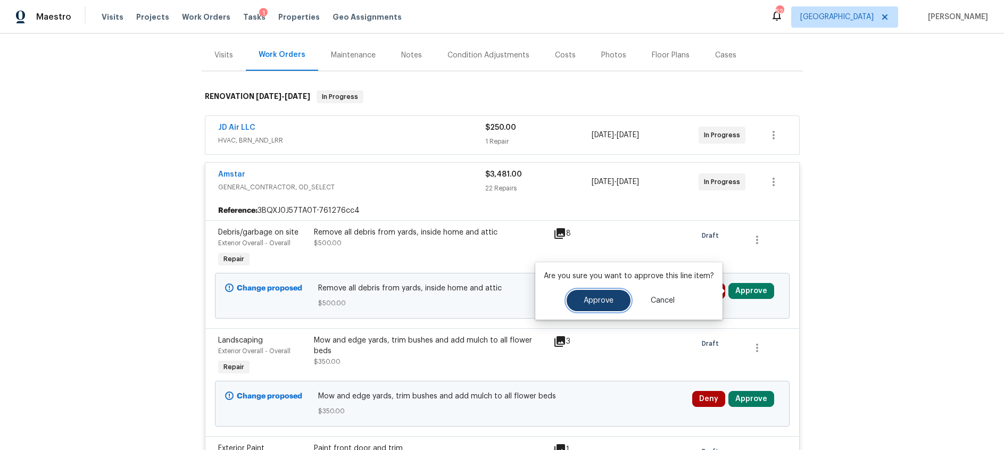
click at [610, 300] on span "Approve" at bounding box center [599, 301] width 30 height 8
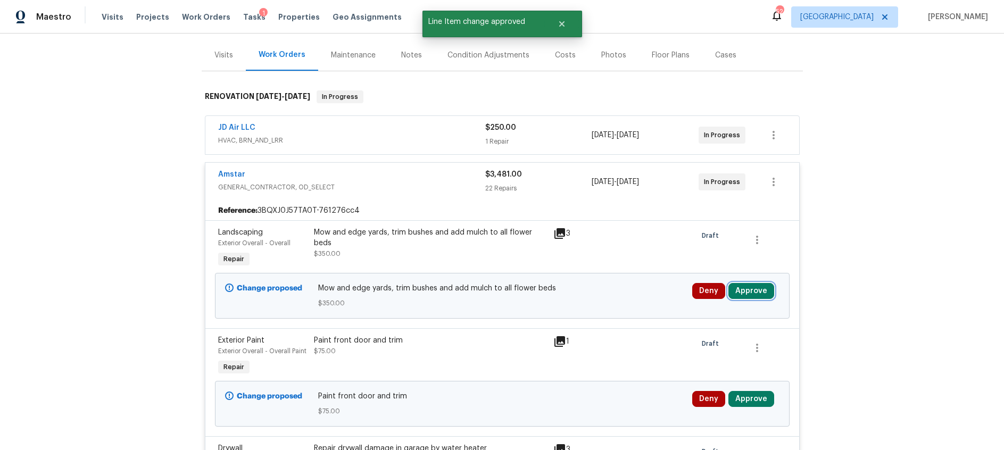
click at [743, 290] on button "Approve" at bounding box center [751, 291] width 46 height 16
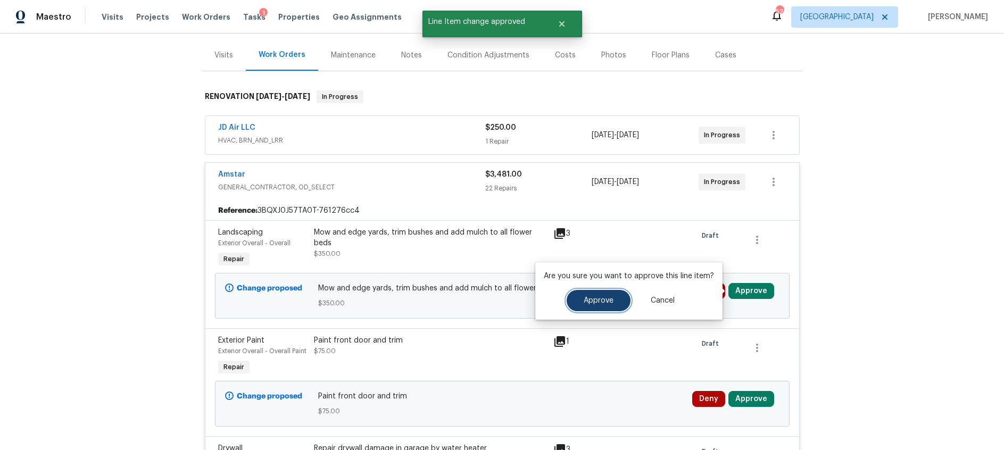
click at [584, 298] on span "Approve" at bounding box center [599, 301] width 30 height 8
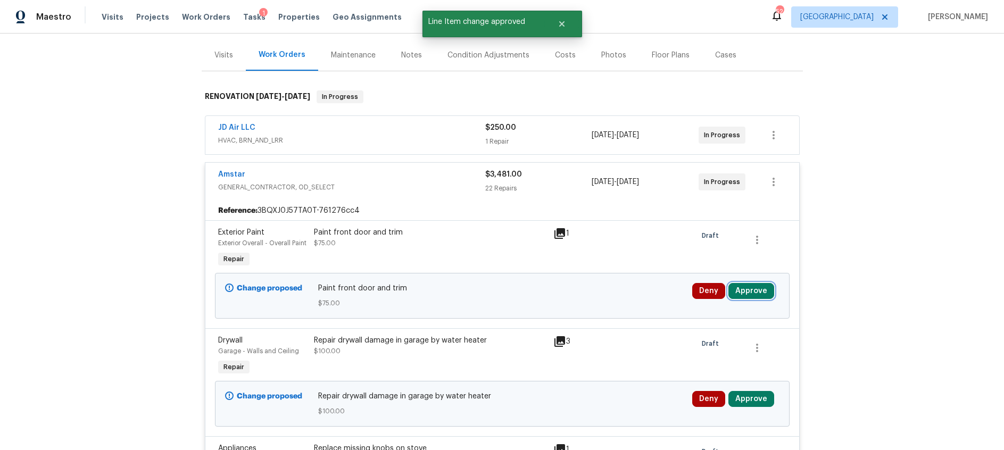
click at [746, 291] on button "Approve" at bounding box center [751, 291] width 46 height 16
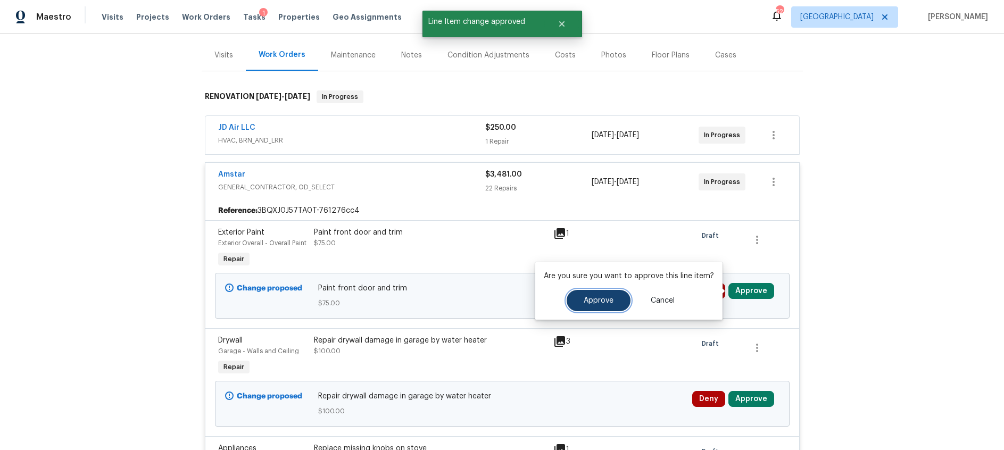
click at [604, 300] on span "Approve" at bounding box center [599, 301] width 30 height 8
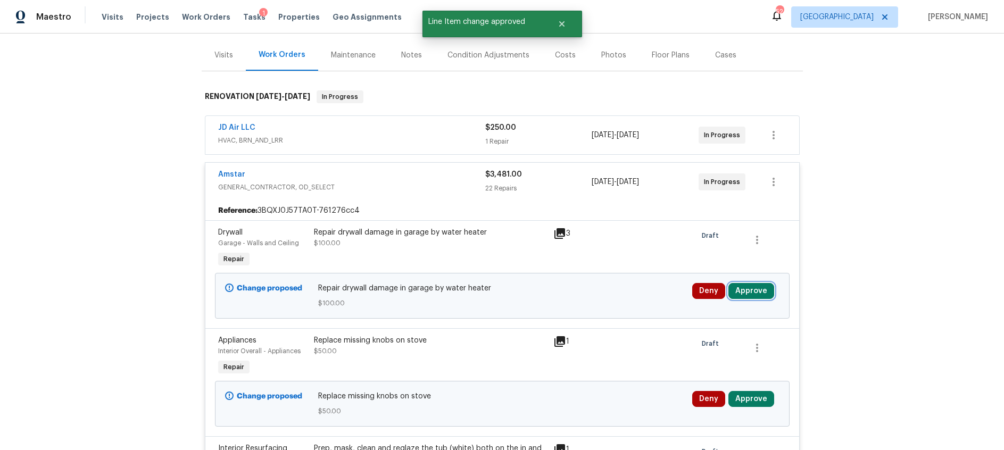
click at [749, 292] on button "Approve" at bounding box center [751, 291] width 46 height 16
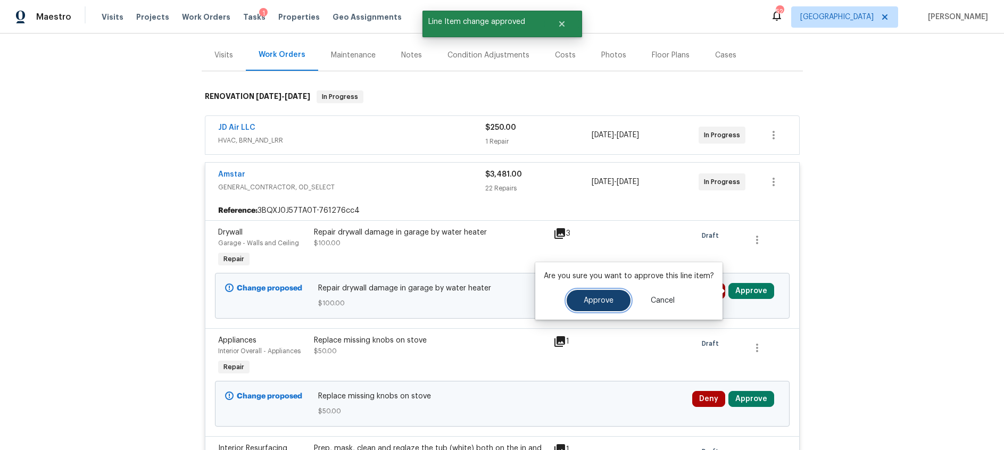
click at [600, 302] on span "Approve" at bounding box center [599, 301] width 30 height 8
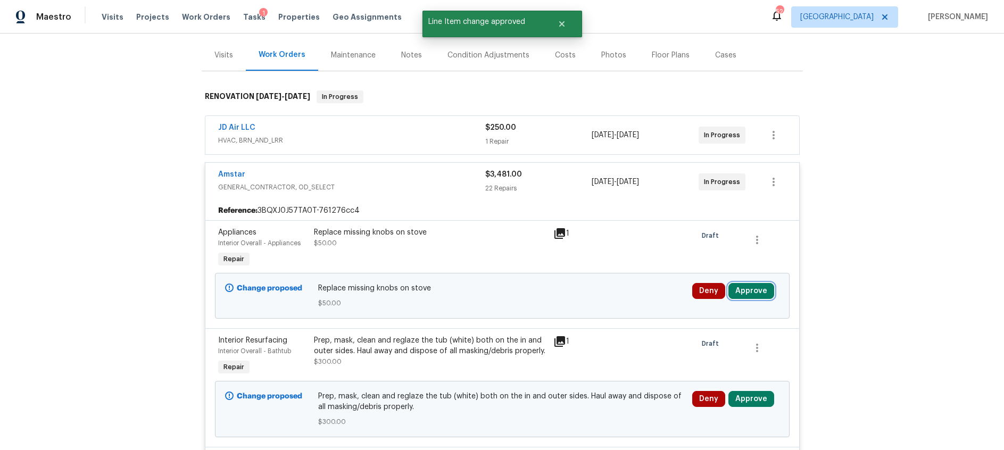
click at [747, 287] on button "Approve" at bounding box center [751, 291] width 46 height 16
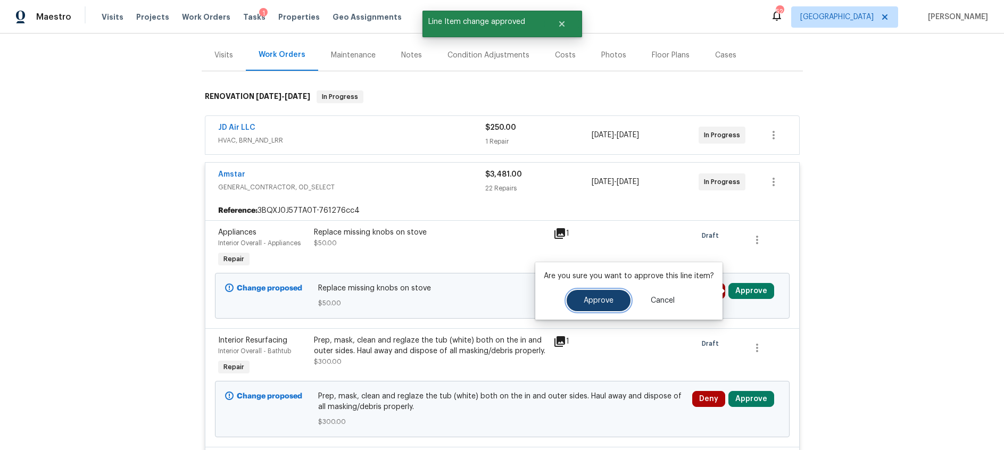
click at [597, 299] on span "Approve" at bounding box center [599, 301] width 30 height 8
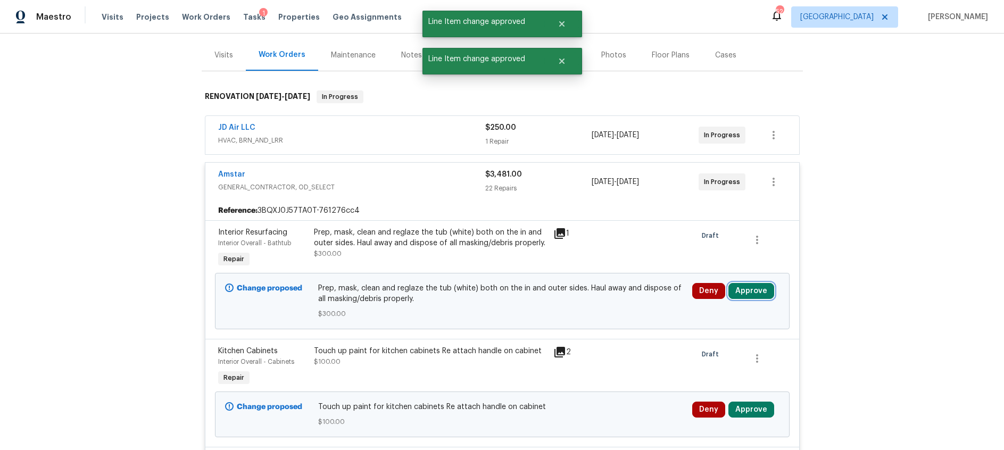
click at [749, 294] on button "Approve" at bounding box center [751, 291] width 46 height 16
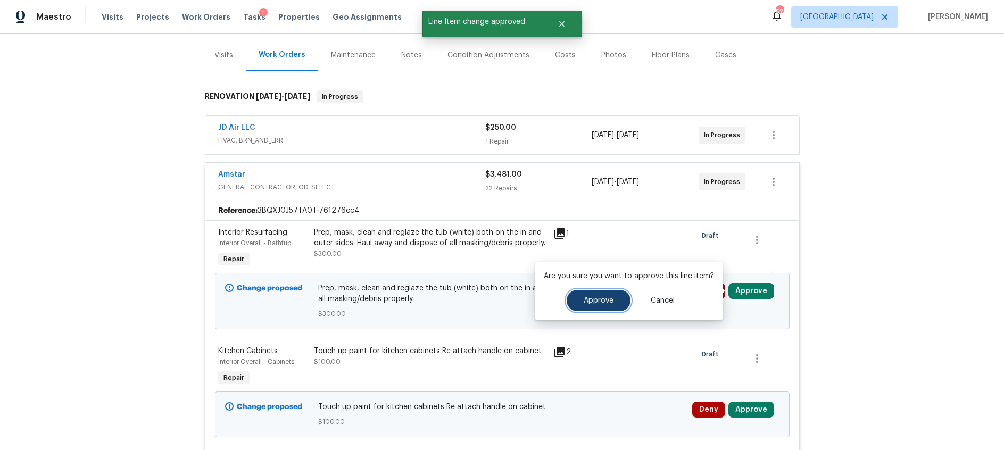
click at [575, 301] on button "Approve" at bounding box center [599, 300] width 64 height 21
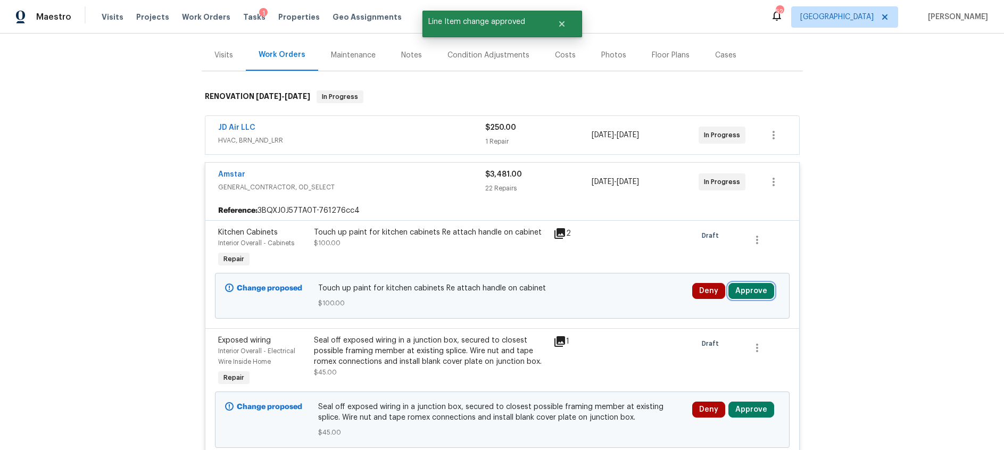
click at [741, 290] on button "Approve" at bounding box center [751, 291] width 46 height 16
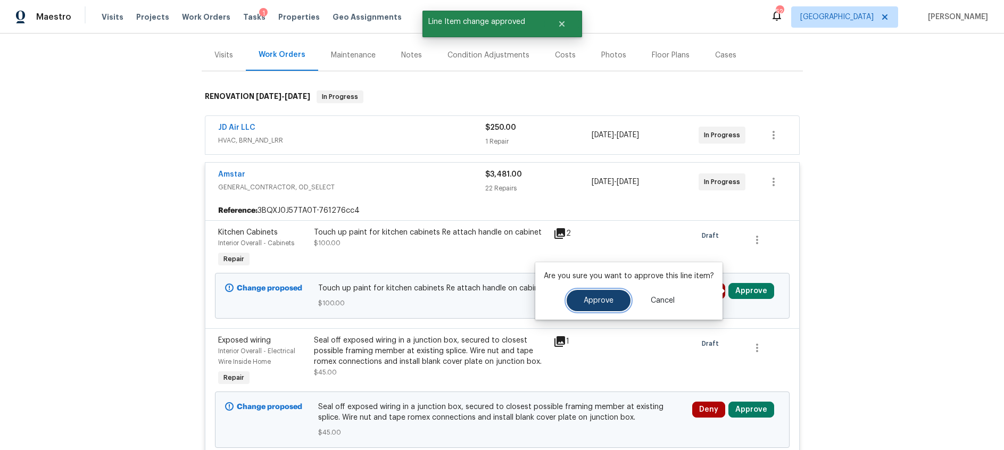
click at [587, 302] on span "Approve" at bounding box center [599, 301] width 30 height 8
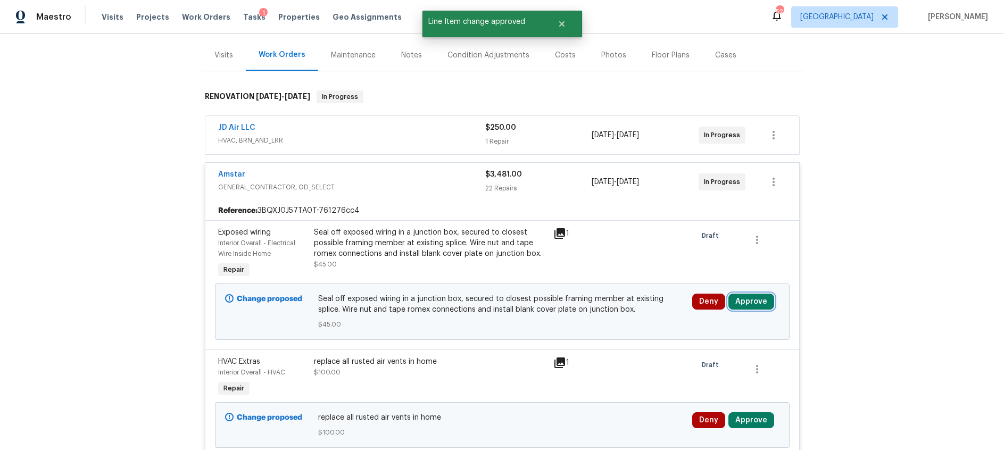
click at [754, 302] on button "Approve" at bounding box center [751, 302] width 46 height 16
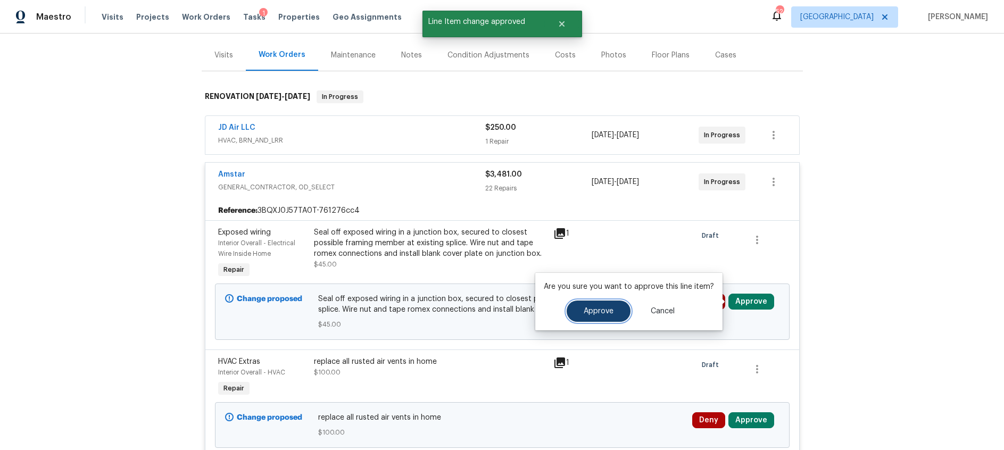
click at [609, 313] on span "Approve" at bounding box center [599, 311] width 30 height 8
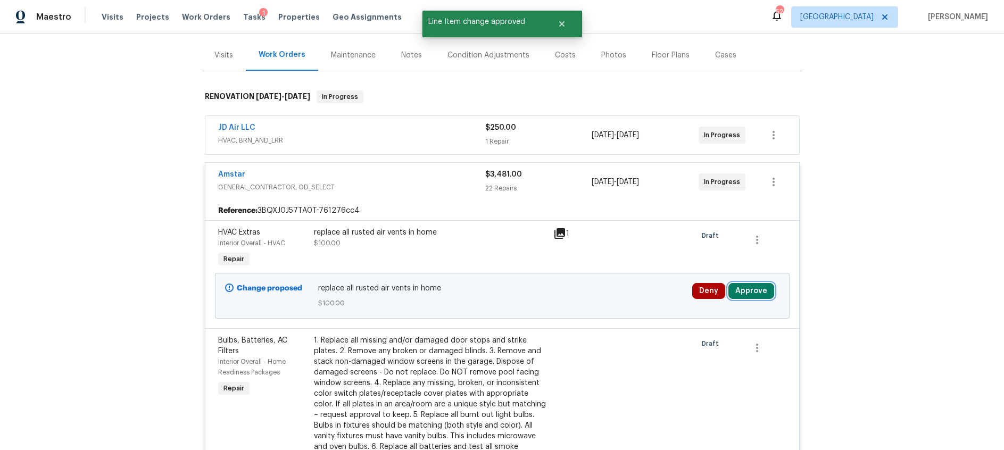
click at [757, 293] on button "Approve" at bounding box center [751, 291] width 46 height 16
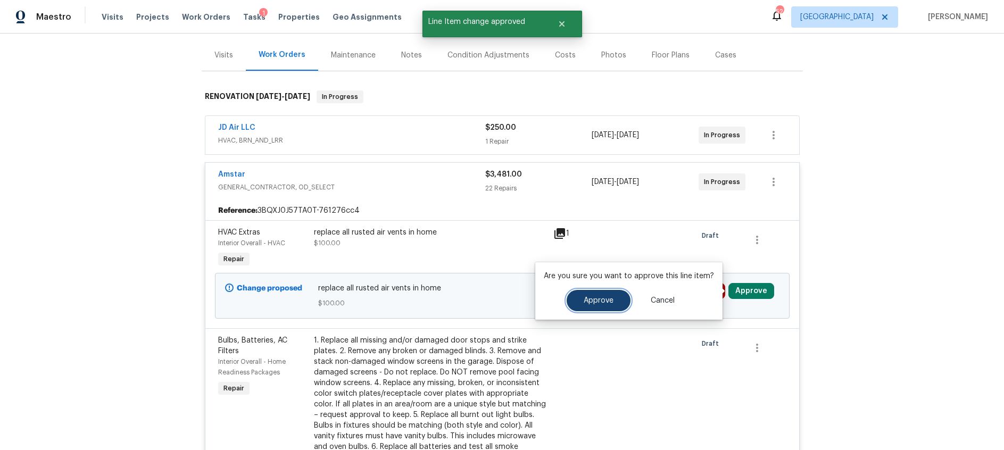
click at [596, 298] on span "Approve" at bounding box center [599, 301] width 30 height 8
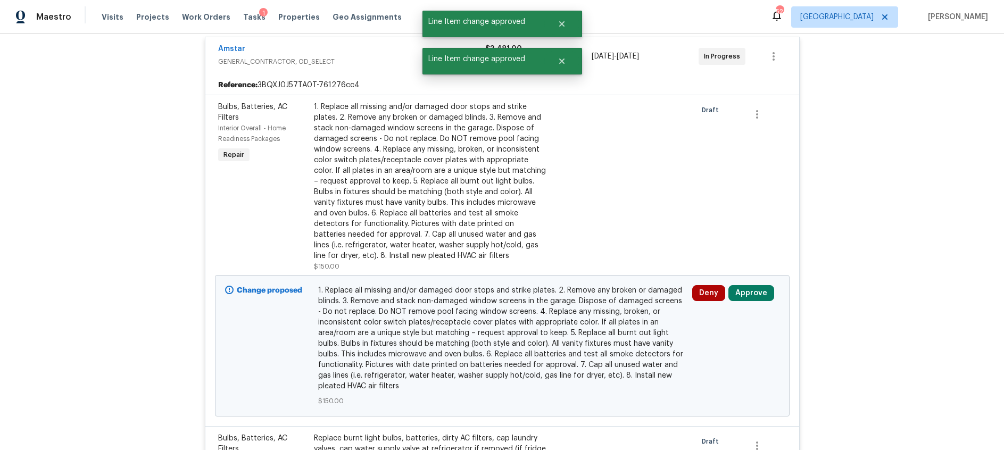
scroll to position [248, 0]
click at [750, 294] on button "Approve" at bounding box center [751, 292] width 46 height 16
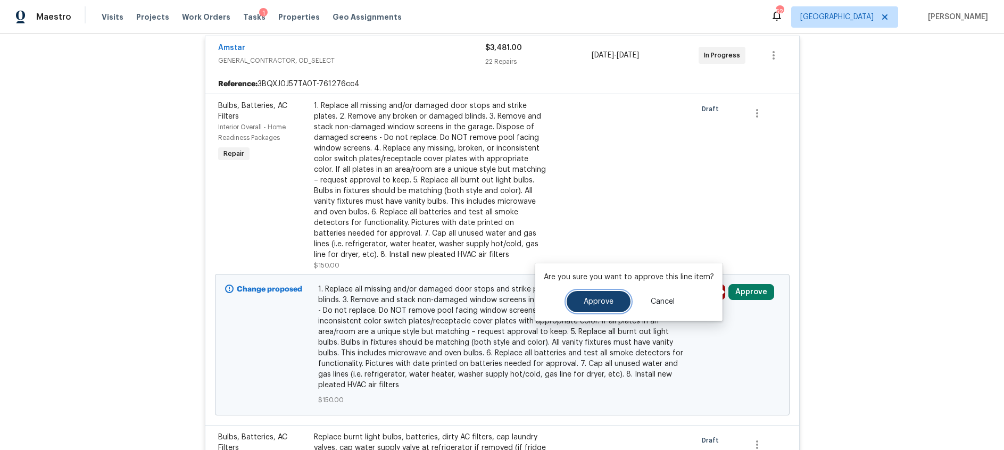
click at [597, 299] on span "Approve" at bounding box center [599, 302] width 30 height 8
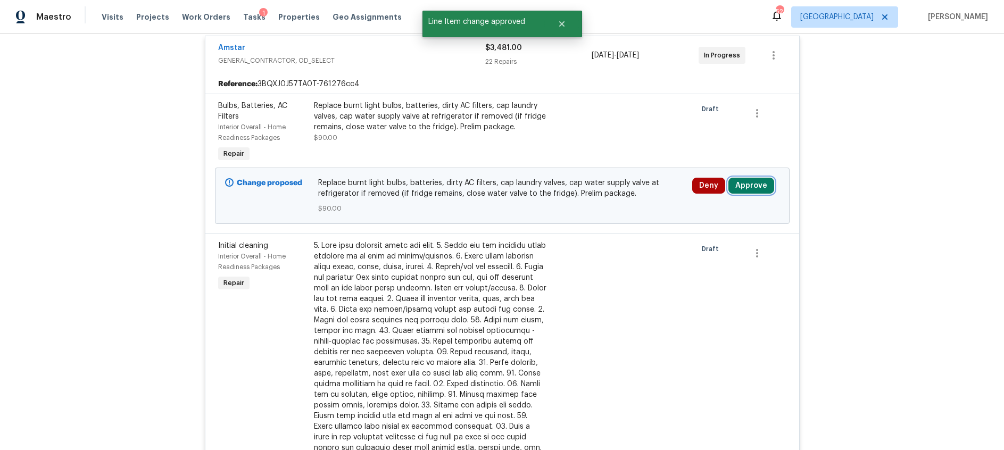
click at [754, 184] on button "Approve" at bounding box center [751, 186] width 46 height 16
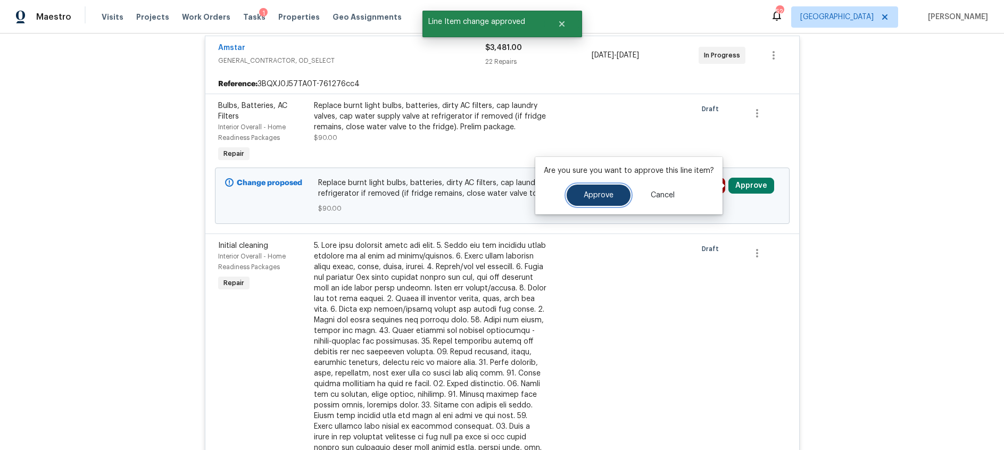
click at [594, 199] on span "Approve" at bounding box center [599, 196] width 30 height 8
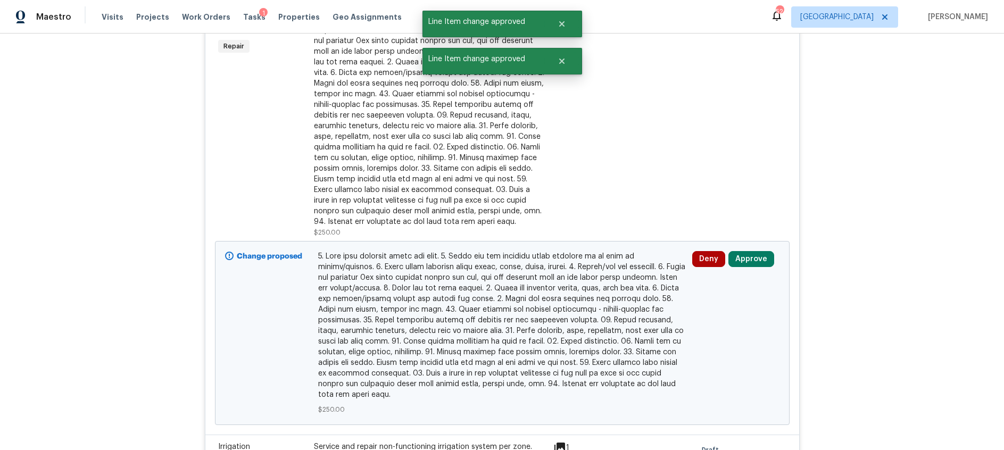
scroll to position [367, 0]
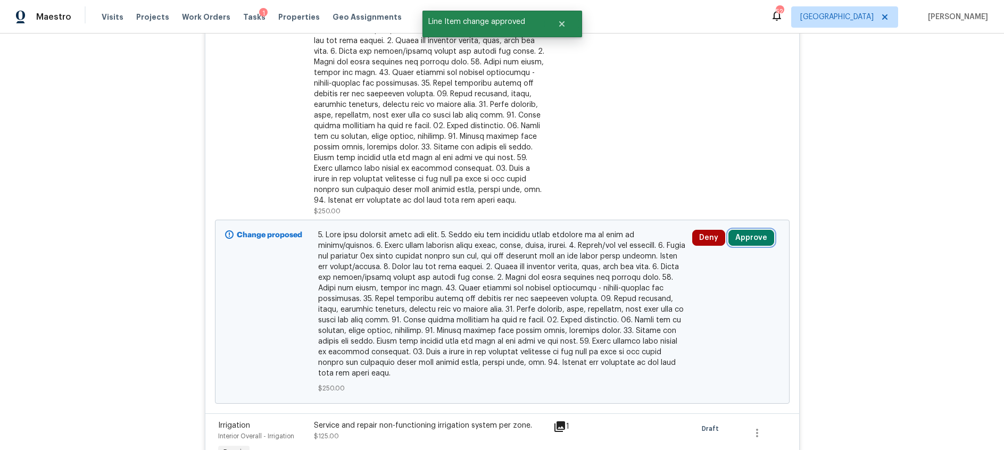
click at [749, 238] on button "Approve" at bounding box center [751, 238] width 46 height 16
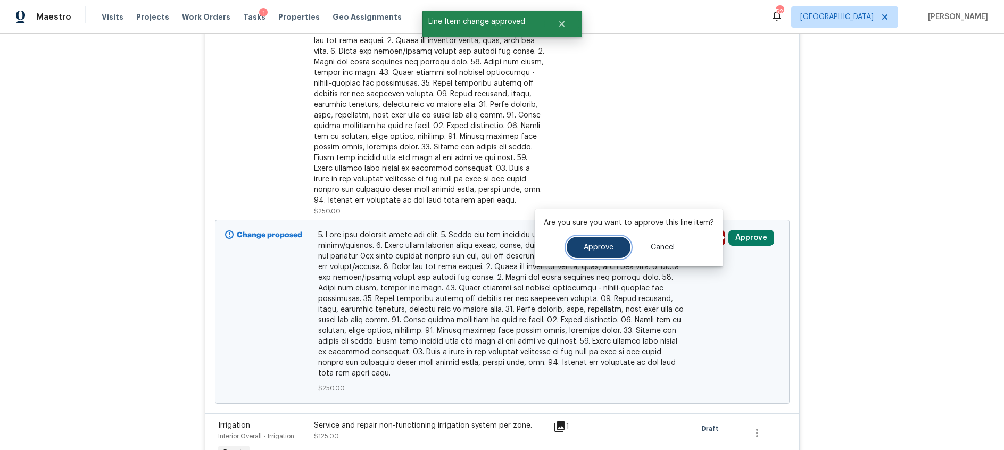
click at [599, 246] on span "Approve" at bounding box center [599, 248] width 30 height 8
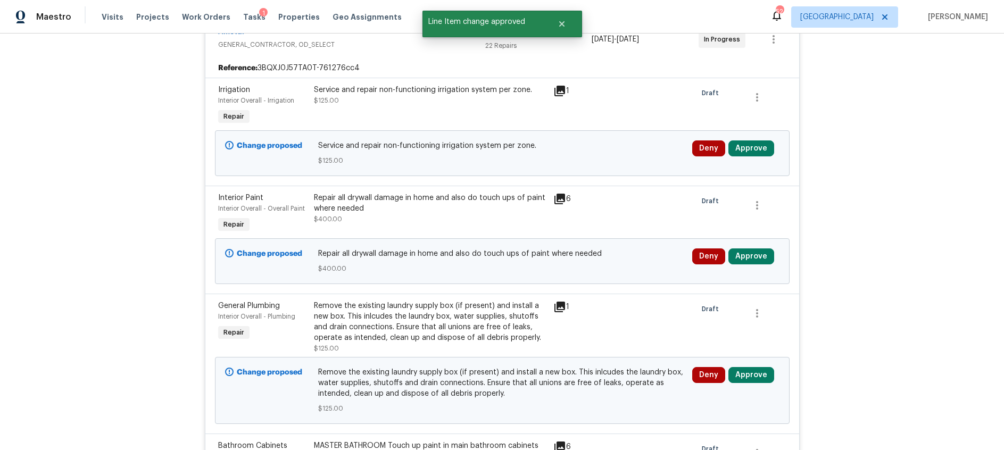
scroll to position [218, 0]
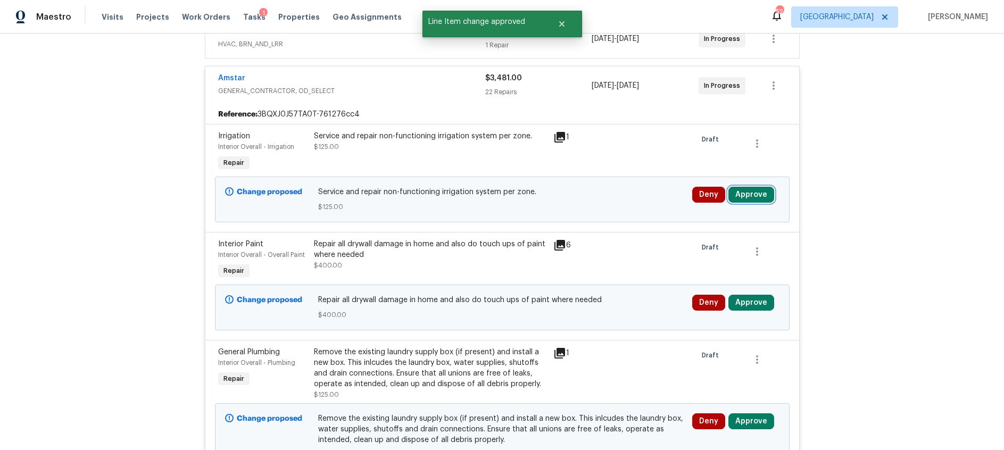
click at [761, 196] on button "Approve" at bounding box center [751, 195] width 46 height 16
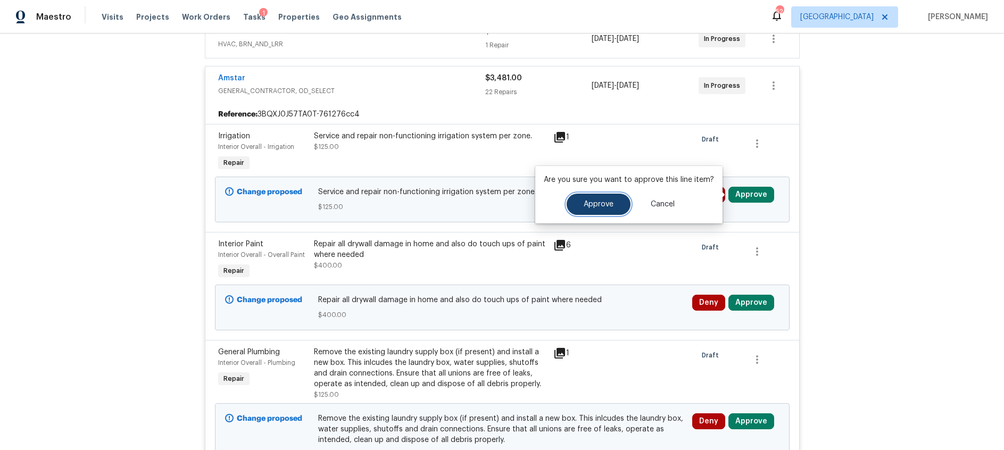
click at [616, 199] on button "Approve" at bounding box center [599, 204] width 64 height 21
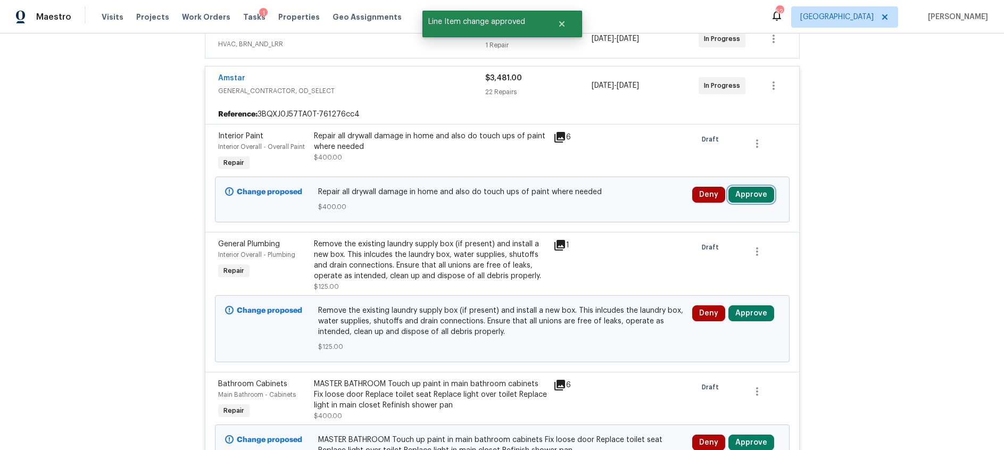
click at [746, 195] on button "Approve" at bounding box center [751, 195] width 46 height 16
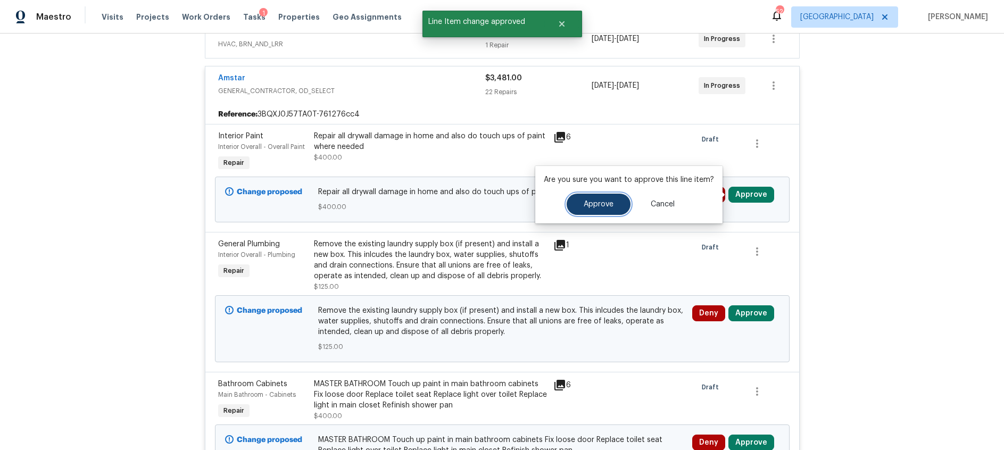
click at [605, 207] on span "Approve" at bounding box center [599, 205] width 30 height 8
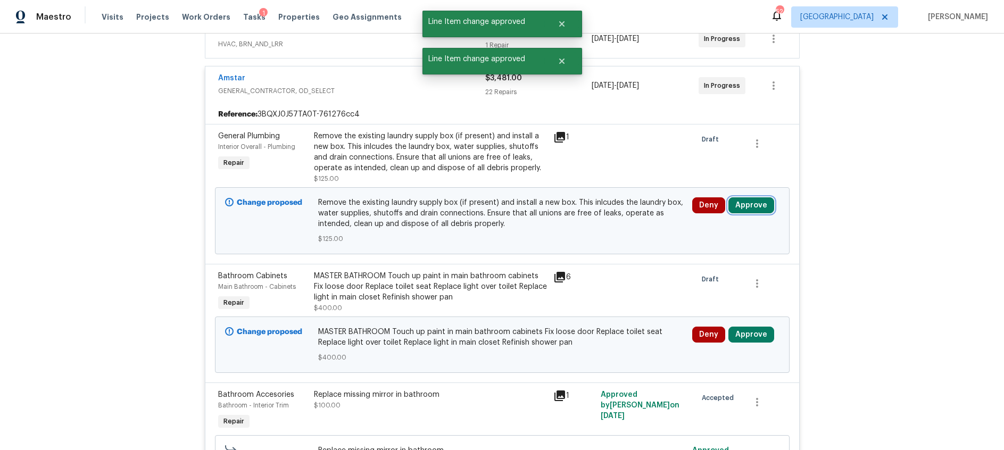
click at [748, 205] on button "Approve" at bounding box center [751, 205] width 46 height 16
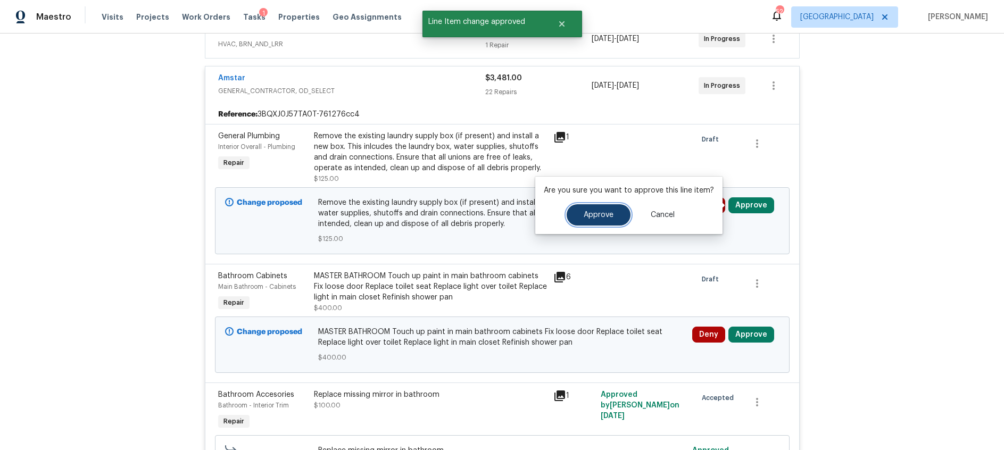
click at [592, 218] on span "Approve" at bounding box center [599, 215] width 30 height 8
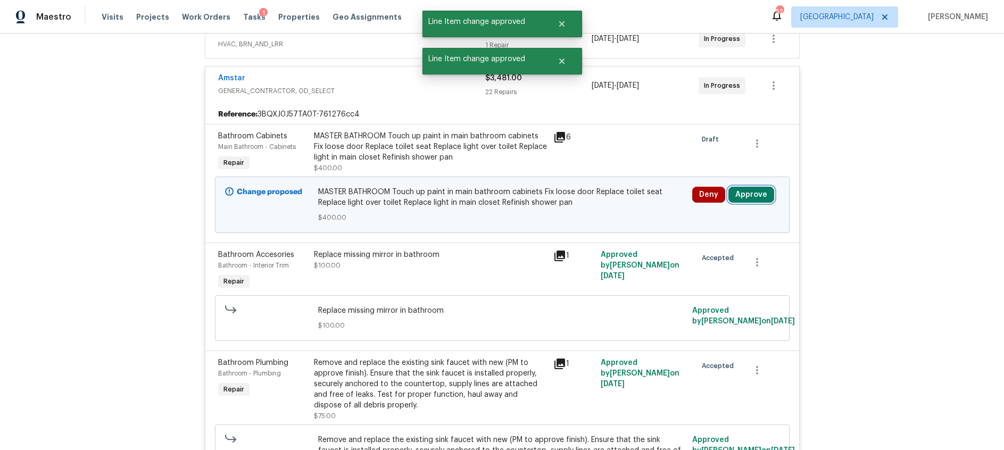
click at [743, 192] on button "Approve" at bounding box center [751, 195] width 46 height 16
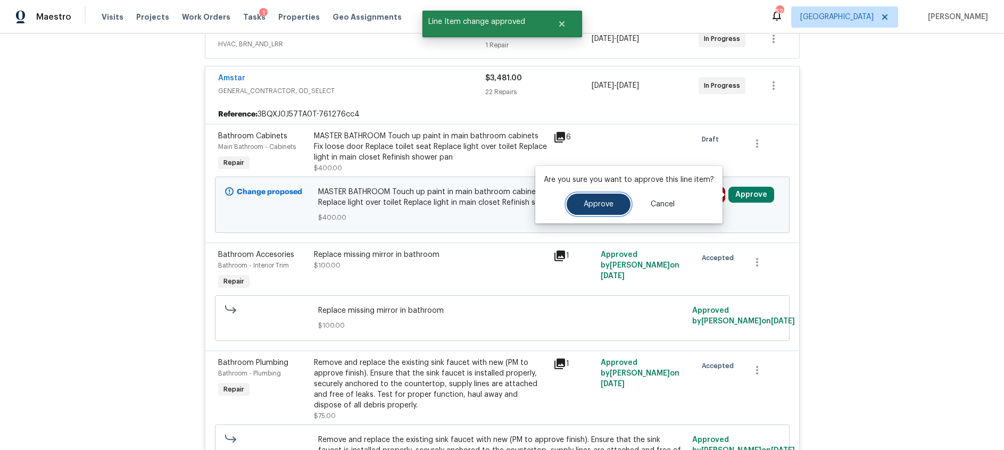
click at [606, 203] on span "Approve" at bounding box center [599, 205] width 30 height 8
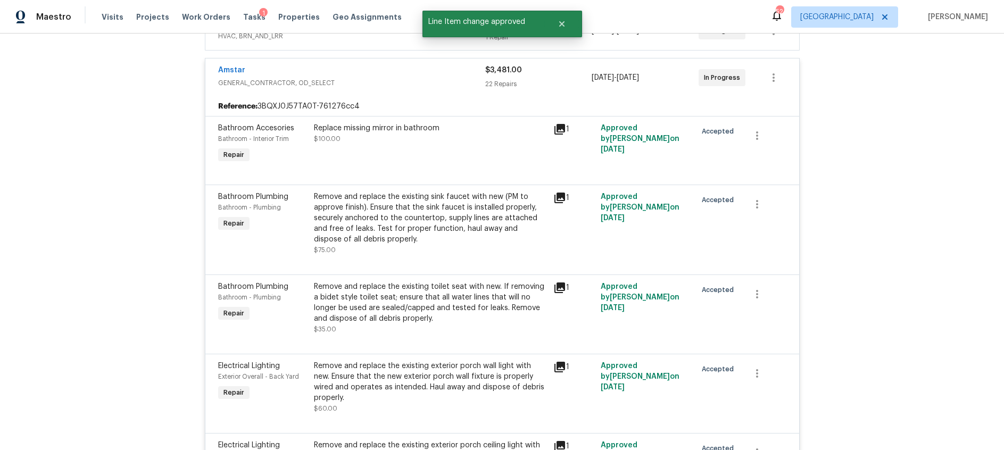
scroll to position [0, 0]
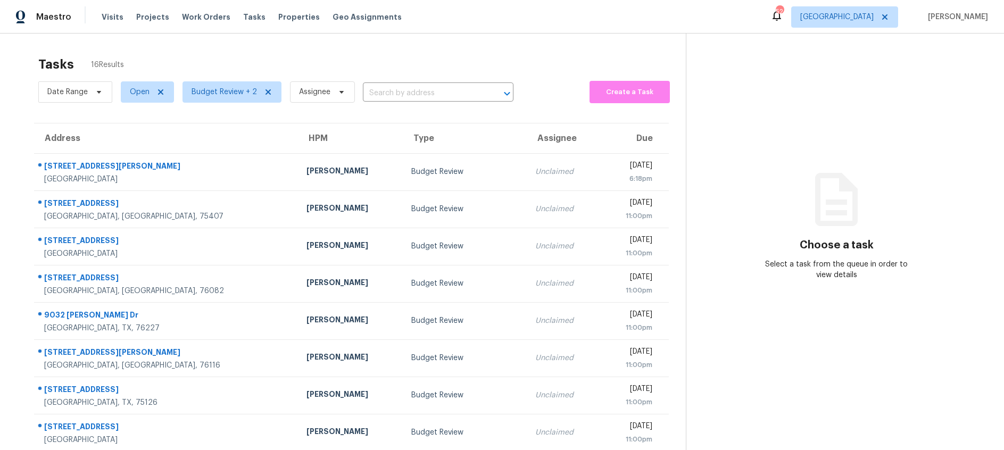
scroll to position [104, 0]
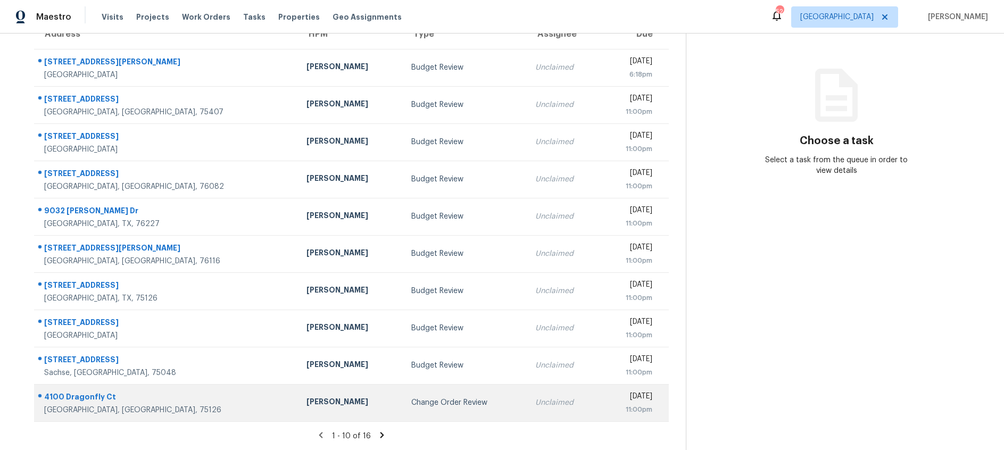
click at [411, 405] on div "Change Order Review" at bounding box center [464, 402] width 107 height 11
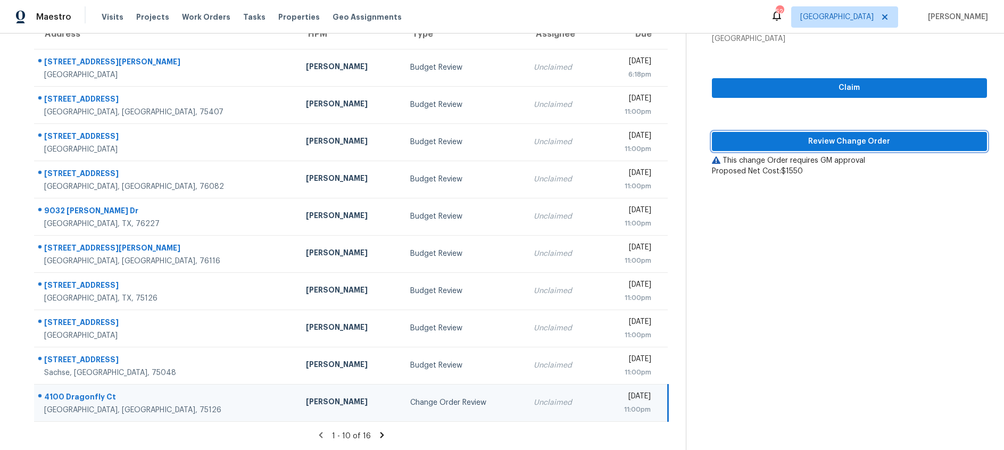
click at [825, 144] on span "Review Change Order" at bounding box center [849, 141] width 258 height 13
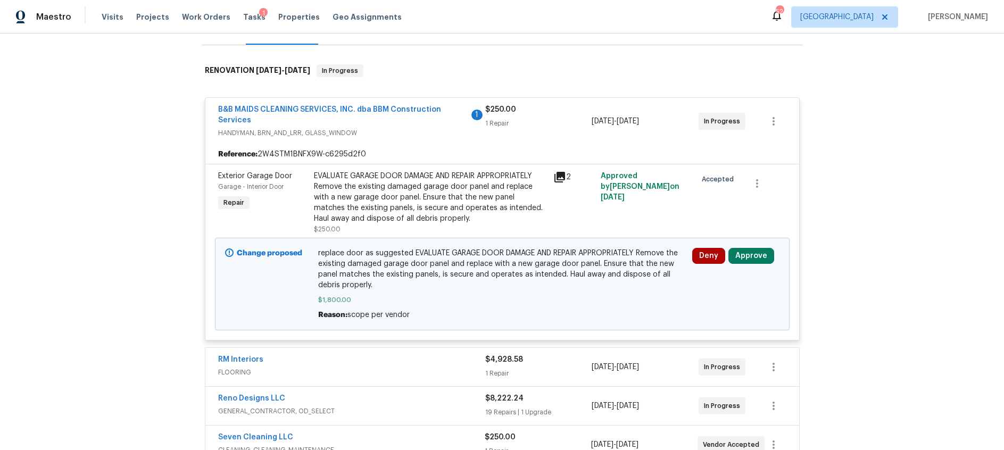
scroll to position [148, 0]
click at [560, 173] on icon at bounding box center [559, 176] width 11 height 11
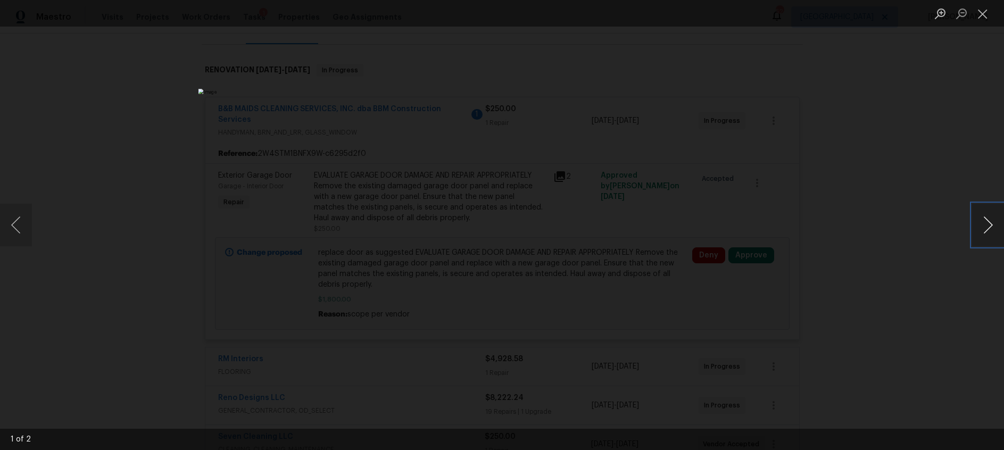
click at [982, 233] on button "Next image" at bounding box center [988, 225] width 32 height 43
click at [984, 13] on button "Close lightbox" at bounding box center [982, 13] width 21 height 19
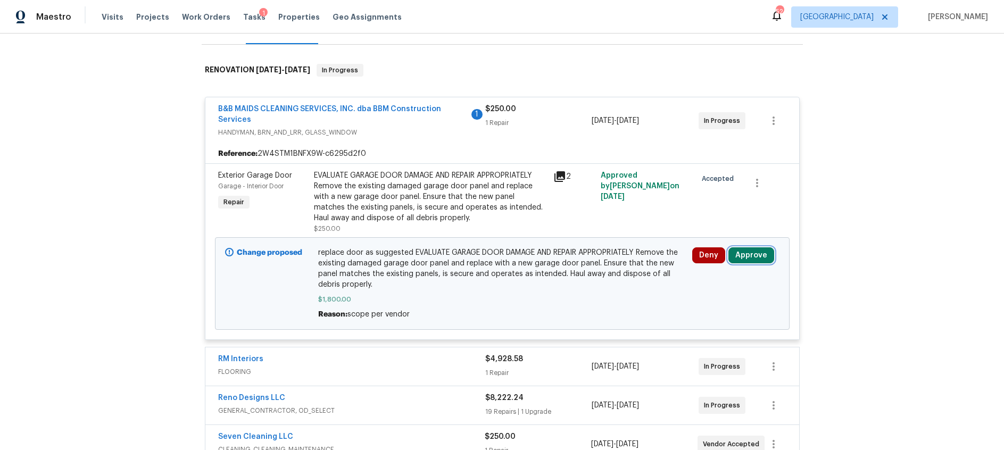
click at [746, 260] on button "Approve" at bounding box center [751, 255] width 46 height 16
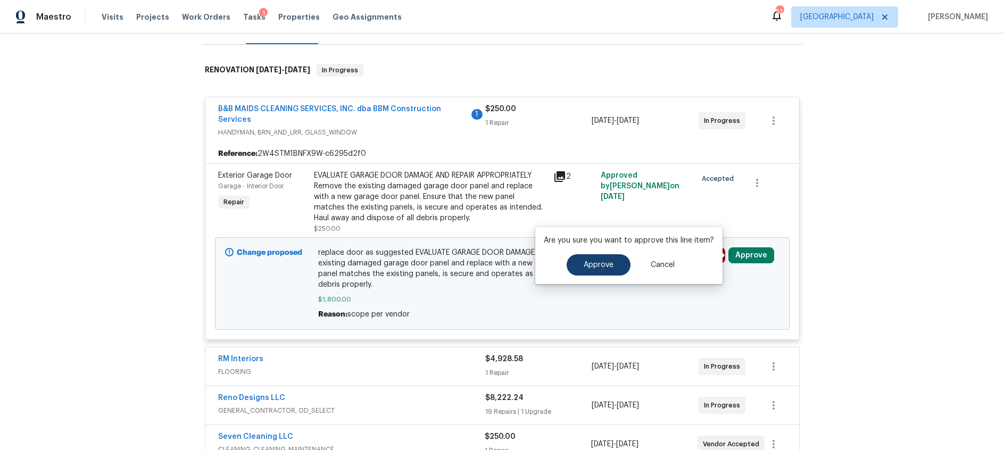
click at [564, 263] on div "Approve Cancel" at bounding box center [629, 264] width 170 height 21
click at [580, 265] on button "Approve" at bounding box center [599, 264] width 64 height 21
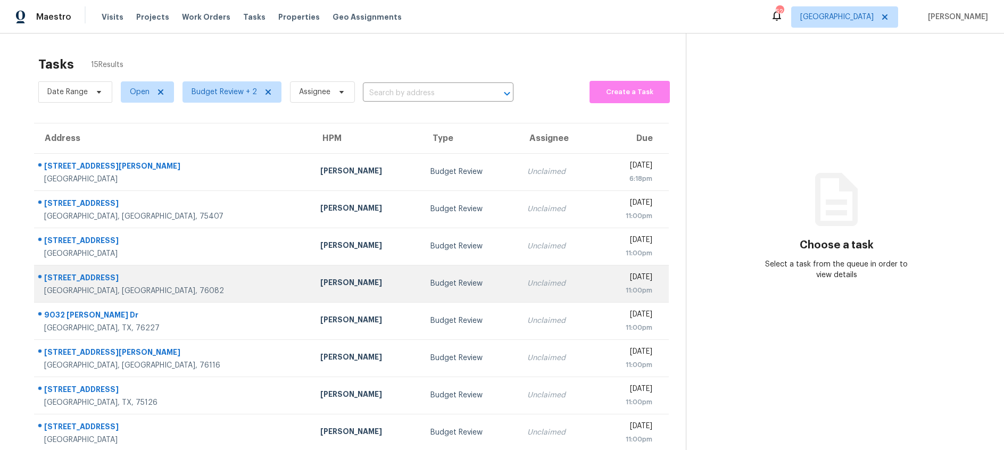
scroll to position [104, 0]
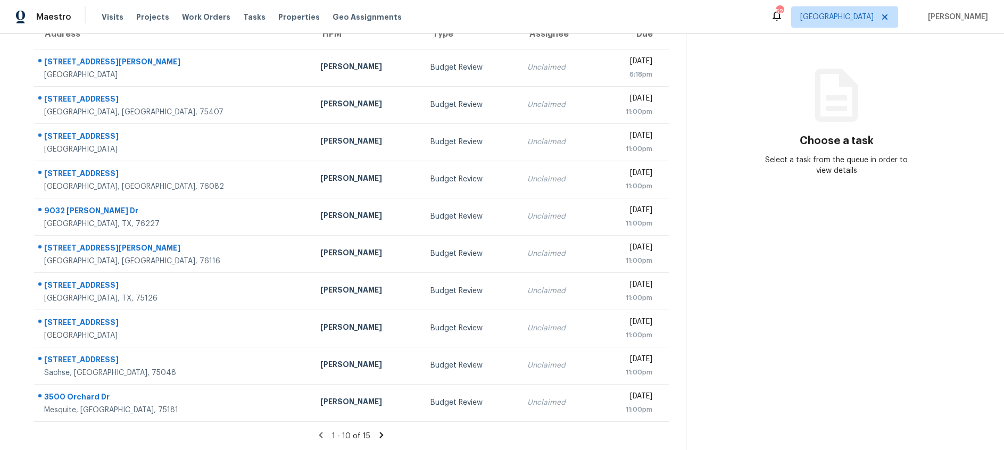
click at [381, 437] on icon at bounding box center [382, 435] width 10 height 10
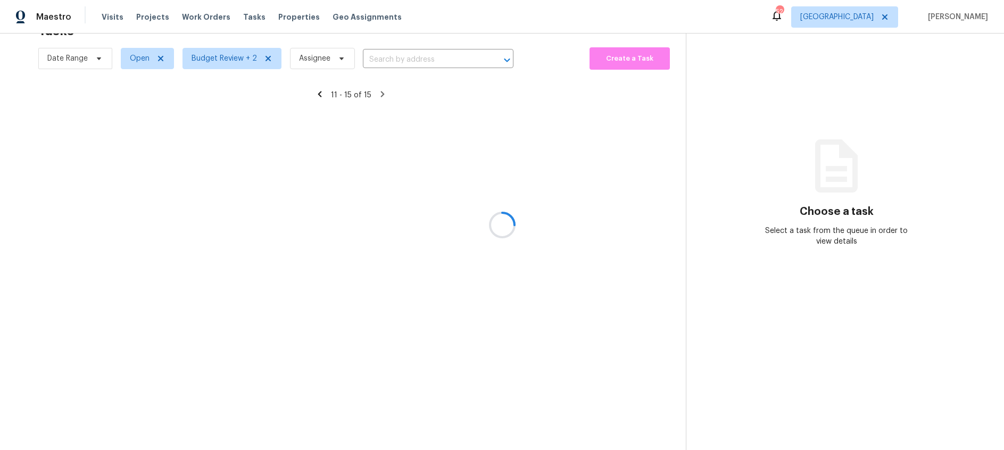
scroll to position [34, 0]
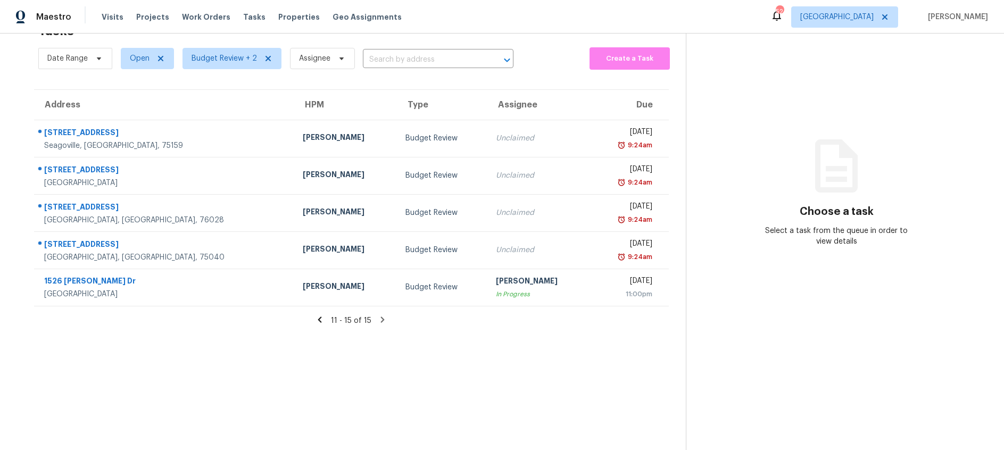
click at [321, 318] on icon at bounding box center [320, 320] width 4 height 6
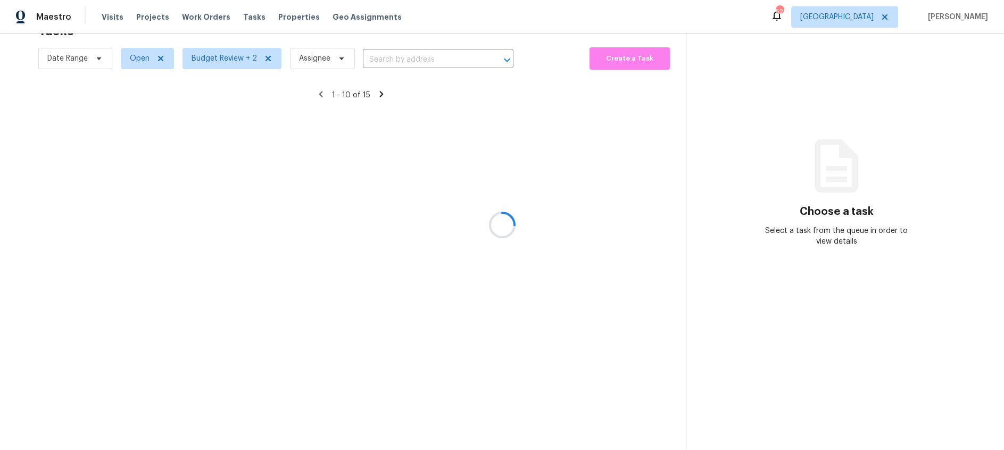
scroll to position [104, 0]
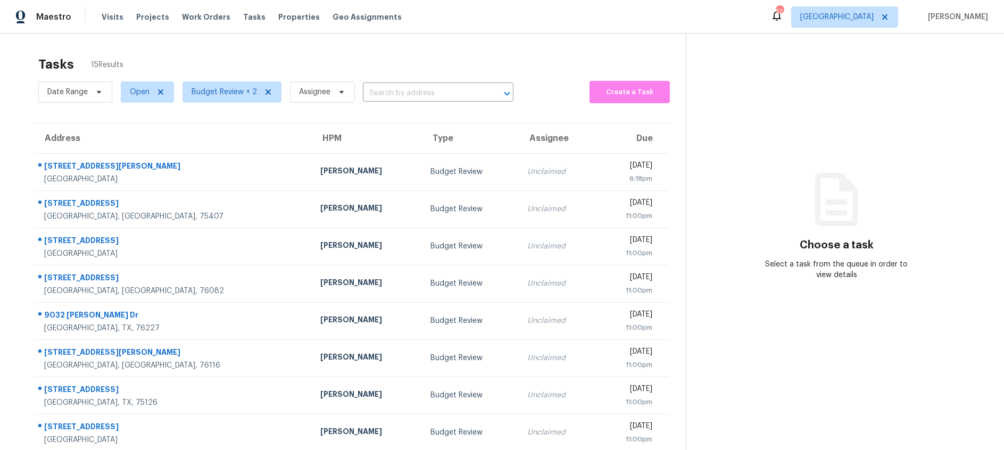
scroll to position [1, 0]
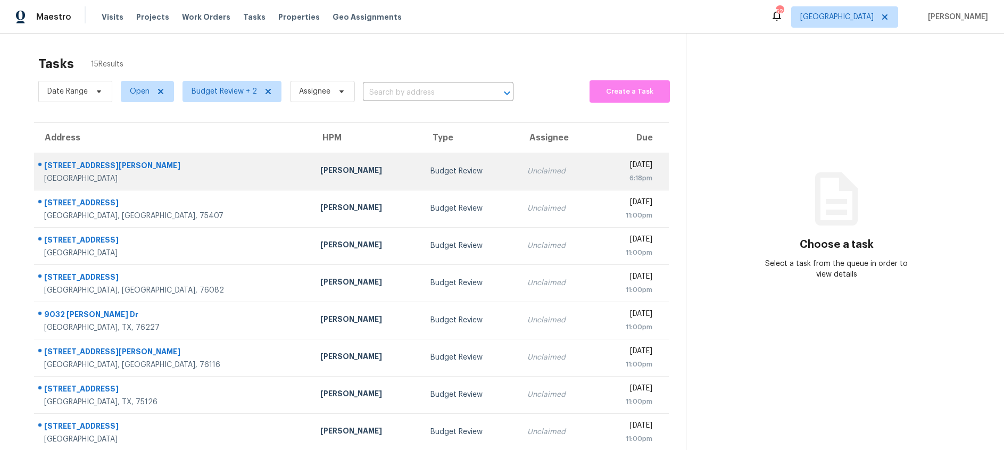
click at [320, 173] on div "[PERSON_NAME]" at bounding box center [366, 171] width 93 height 13
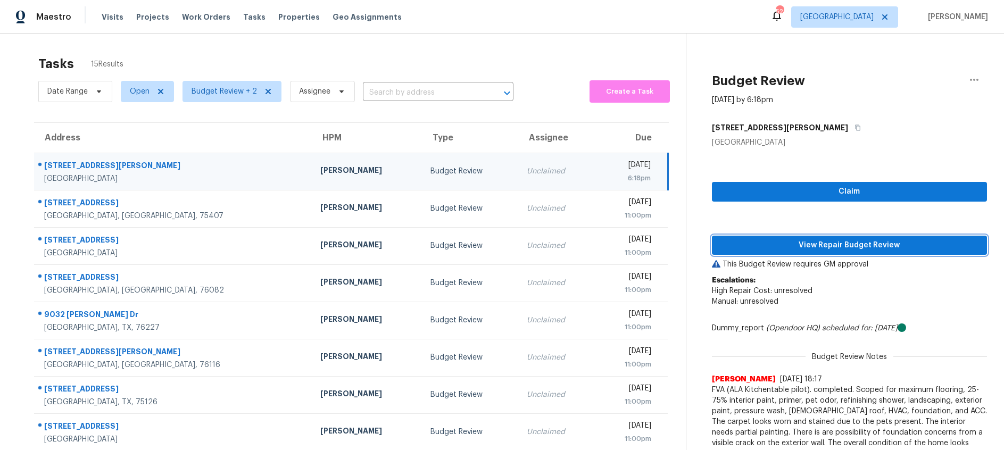
click at [849, 243] on span "View Repair Budget Review" at bounding box center [849, 245] width 258 height 13
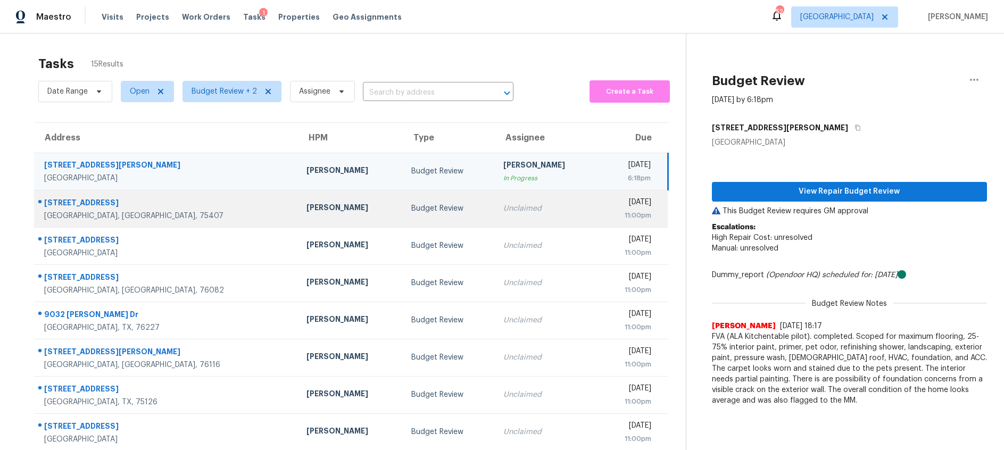
click at [495, 214] on td "Unclaimed" at bounding box center [547, 208] width 105 height 37
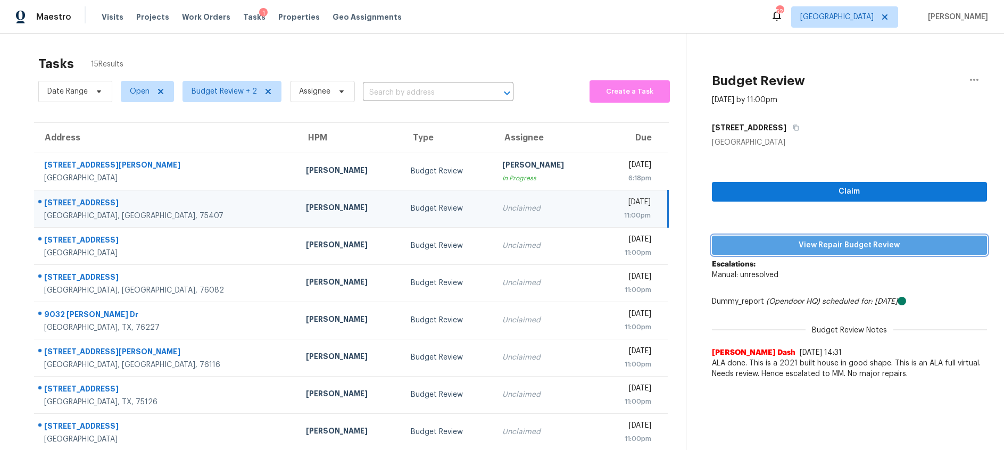
click at [780, 244] on span "View Repair Budget Review" at bounding box center [849, 245] width 258 height 13
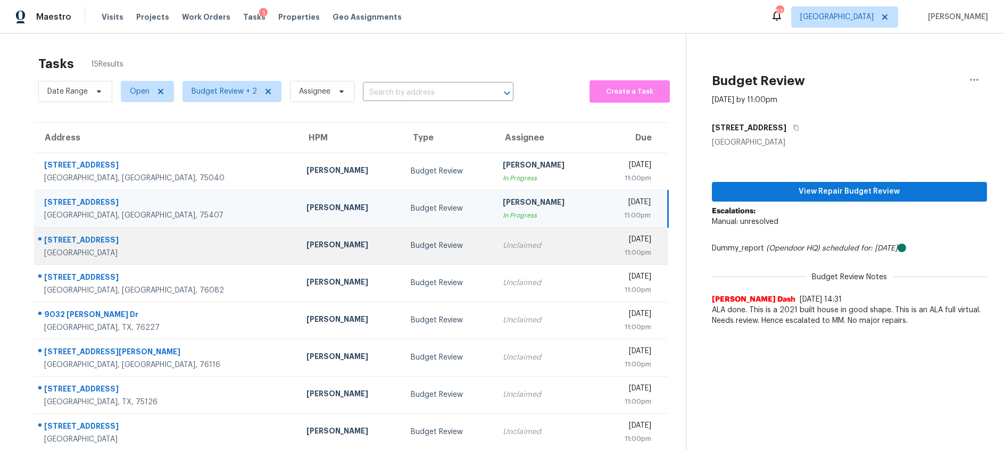
click at [505, 246] on div "Unclaimed" at bounding box center [546, 245] width 87 height 11
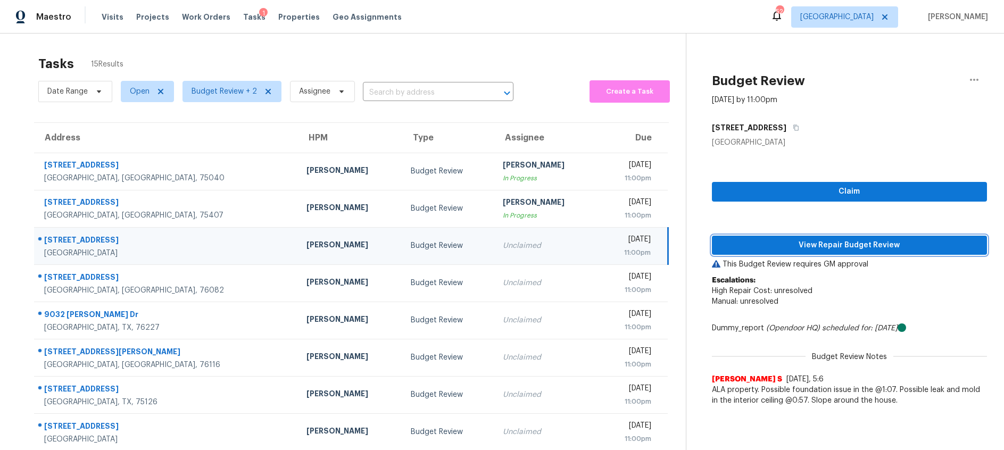
click at [860, 246] on span "View Repair Budget Review" at bounding box center [849, 245] width 258 height 13
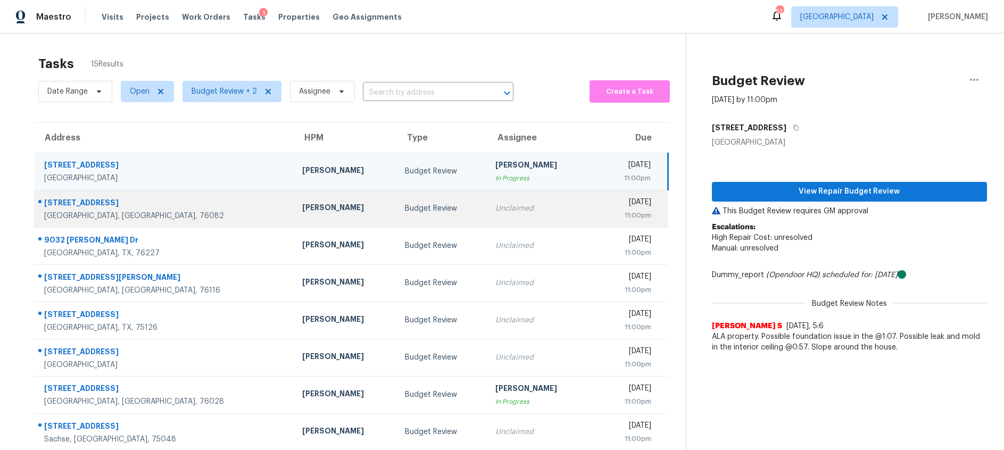
click at [598, 204] on div "Mon, Aug 11th 2025" at bounding box center [624, 203] width 53 height 13
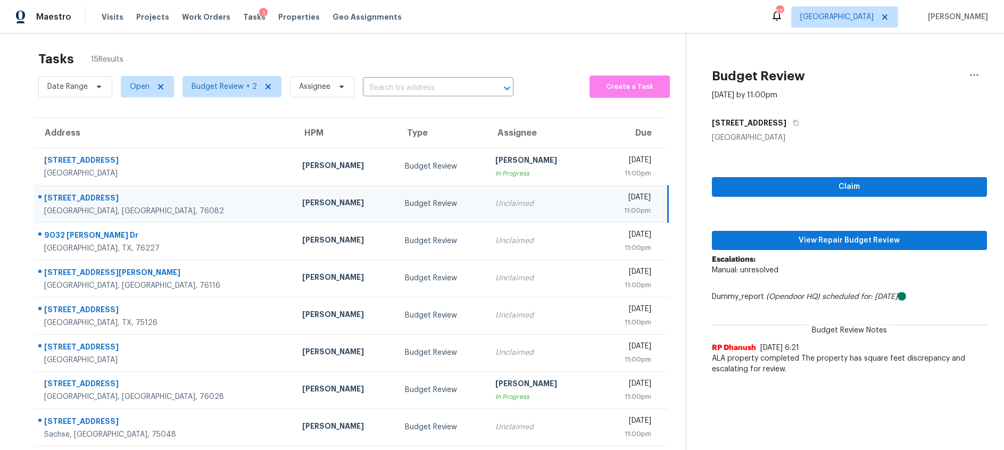
scroll to position [7, 0]
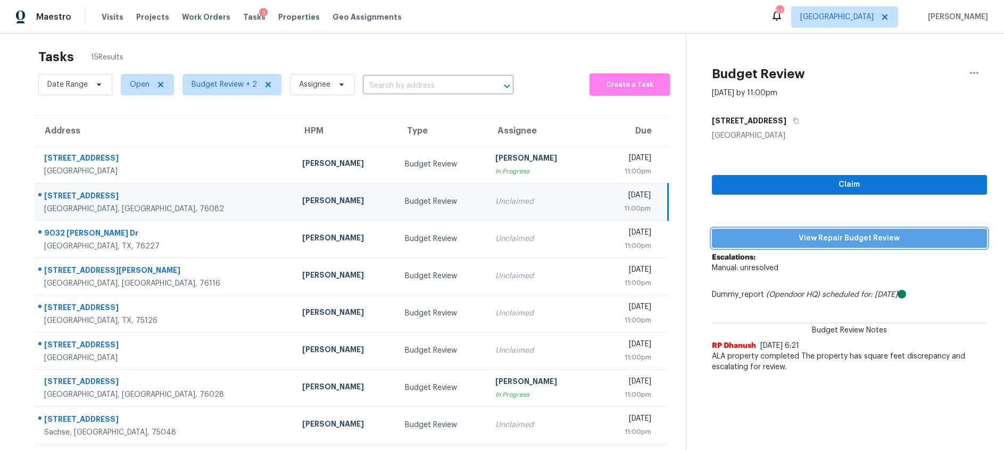
click at [831, 247] on button "View Repair Budget Review" at bounding box center [849, 239] width 275 height 20
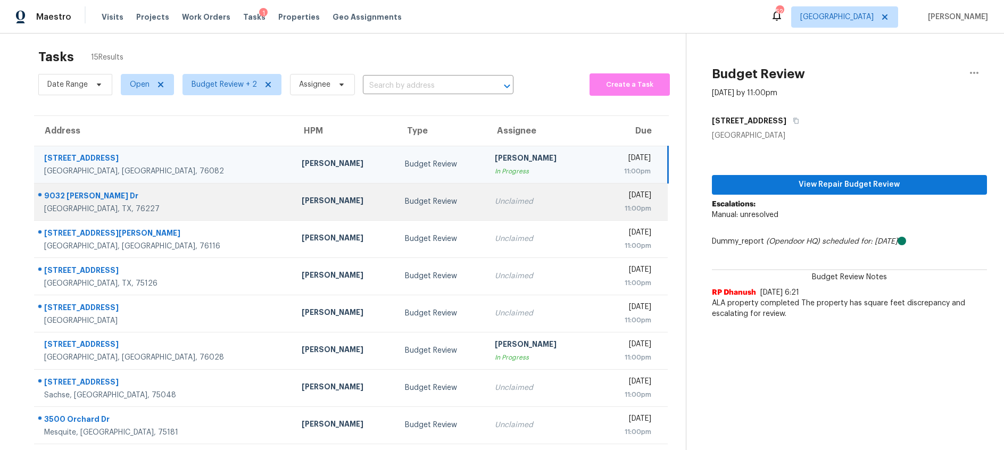
click at [406, 197] on td "Budget Review" at bounding box center [441, 201] width 90 height 37
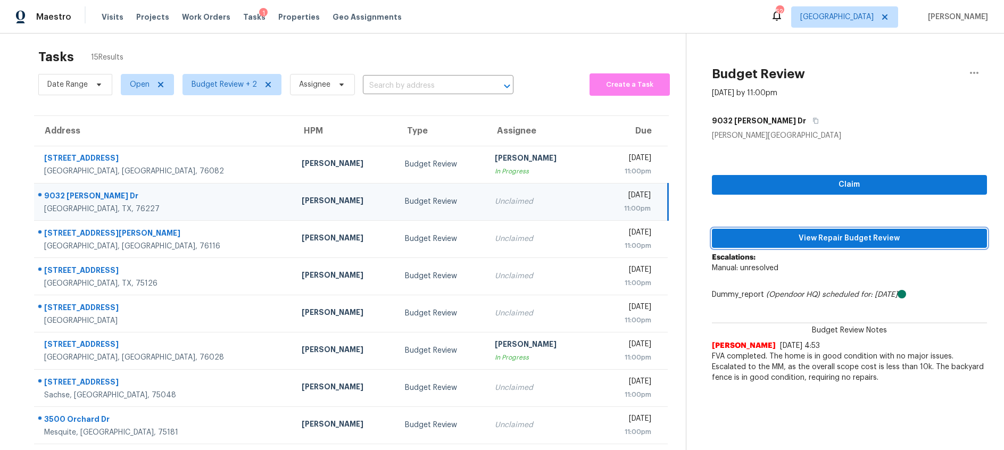
click at [807, 236] on span "View Repair Budget Review" at bounding box center [849, 238] width 258 height 13
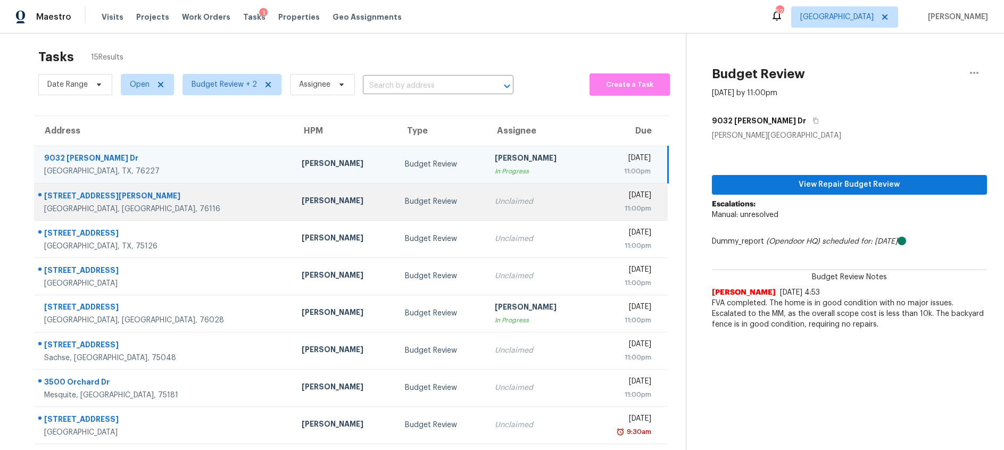
click at [495, 206] on div "Unclaimed" at bounding box center [538, 201] width 86 height 11
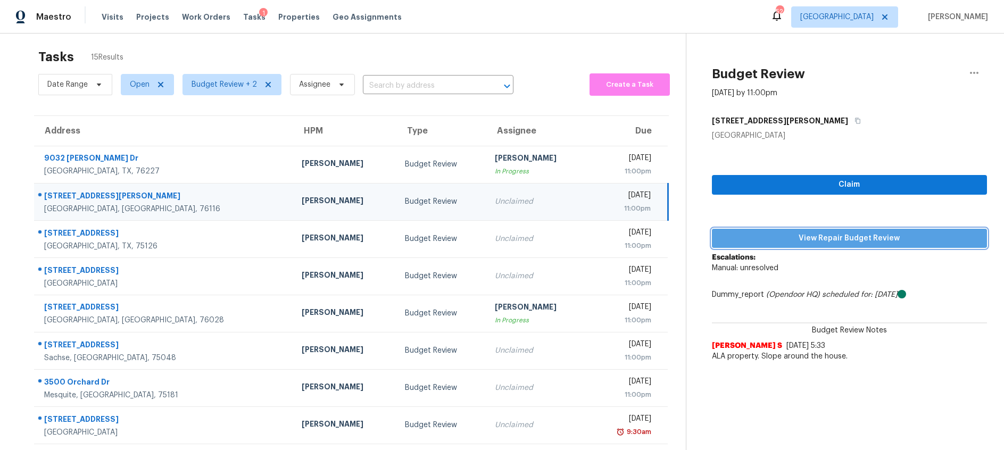
click at [818, 241] on span "View Repair Budget Review" at bounding box center [849, 238] width 258 height 13
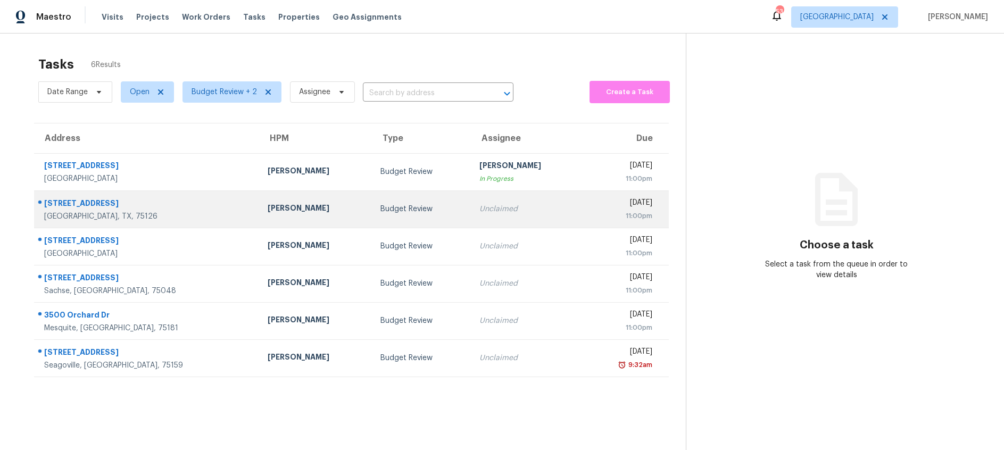
click at [471, 207] on td "Unclaimed" at bounding box center [527, 208] width 113 height 37
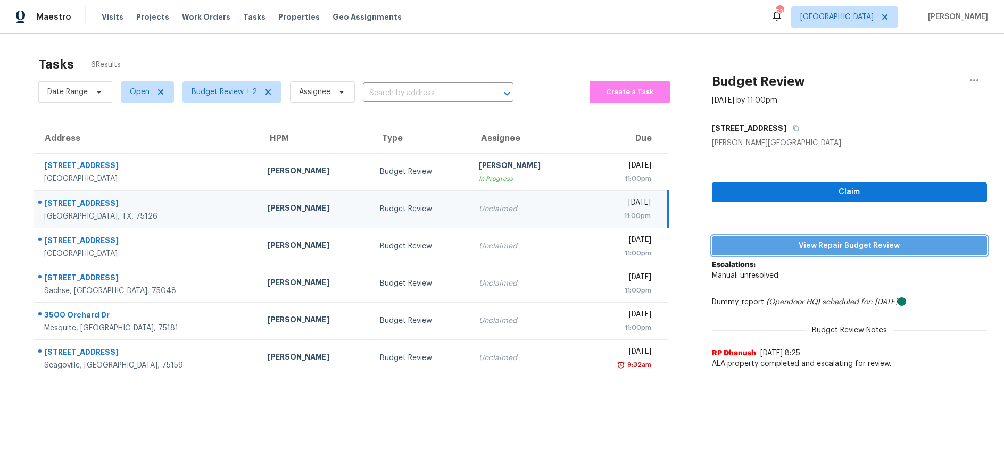
click at [735, 243] on span "View Repair Budget Review" at bounding box center [849, 245] width 258 height 13
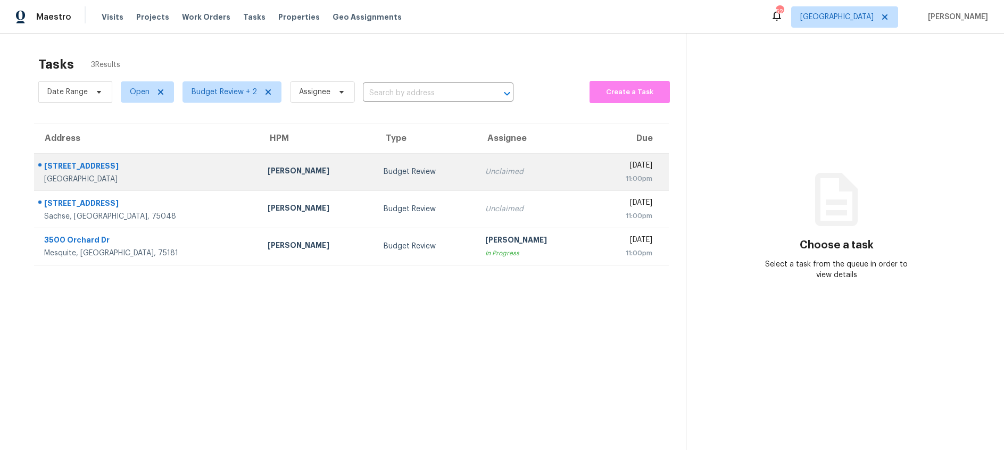
click at [485, 177] on div "Unclaimed" at bounding box center [534, 172] width 99 height 11
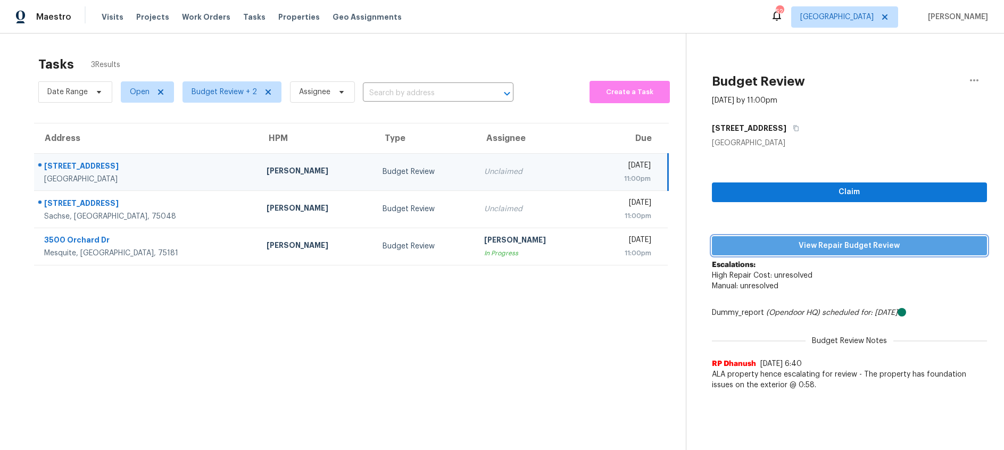
click at [779, 250] on span "View Repair Budget Review" at bounding box center [849, 245] width 258 height 13
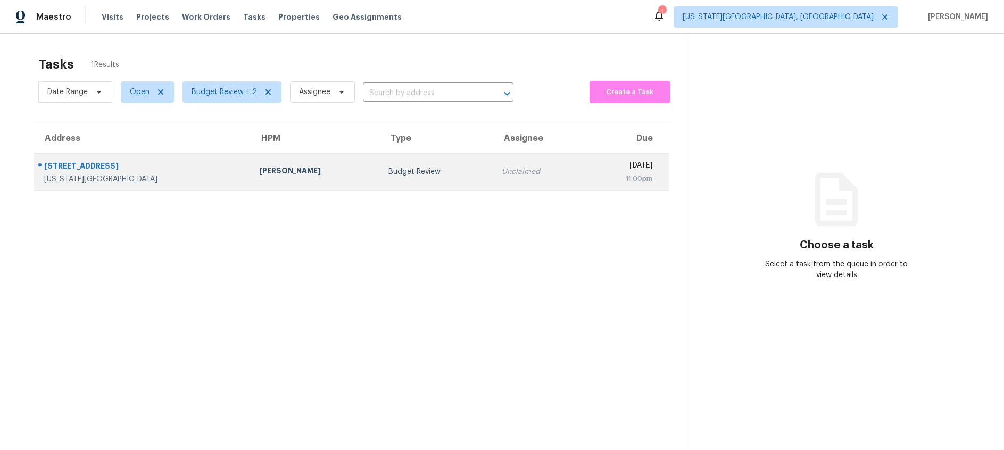
click at [493, 181] on td "Unclaimed" at bounding box center [538, 171] width 91 height 37
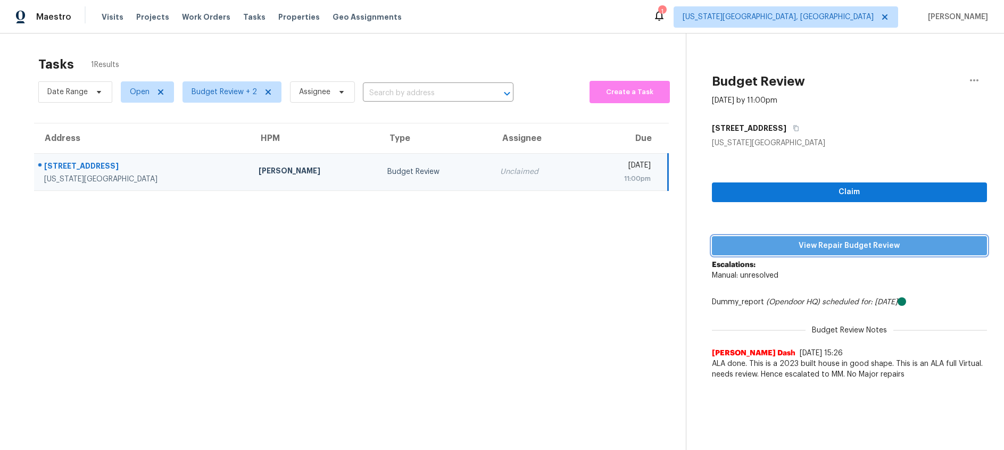
click at [804, 248] on span "View Repair Budget Review" at bounding box center [849, 245] width 258 height 13
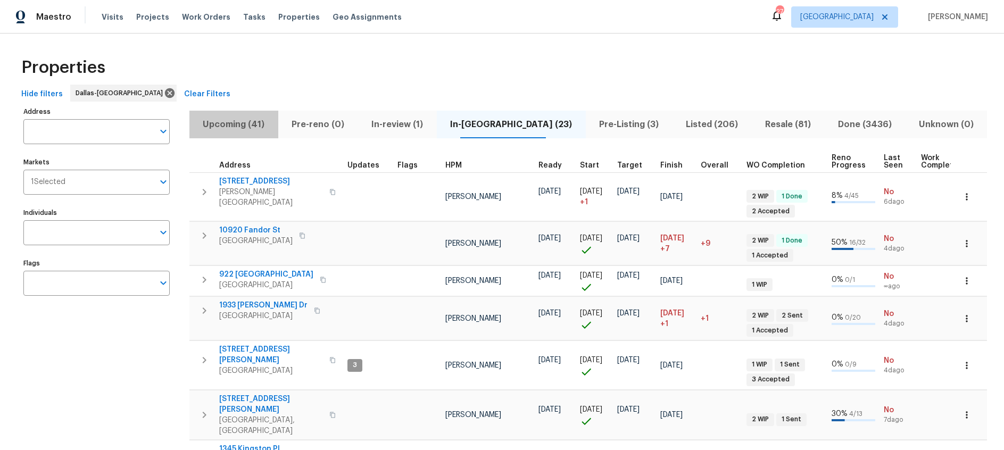
click at [255, 127] on span "Upcoming (41)" at bounding box center [234, 124] width 76 height 15
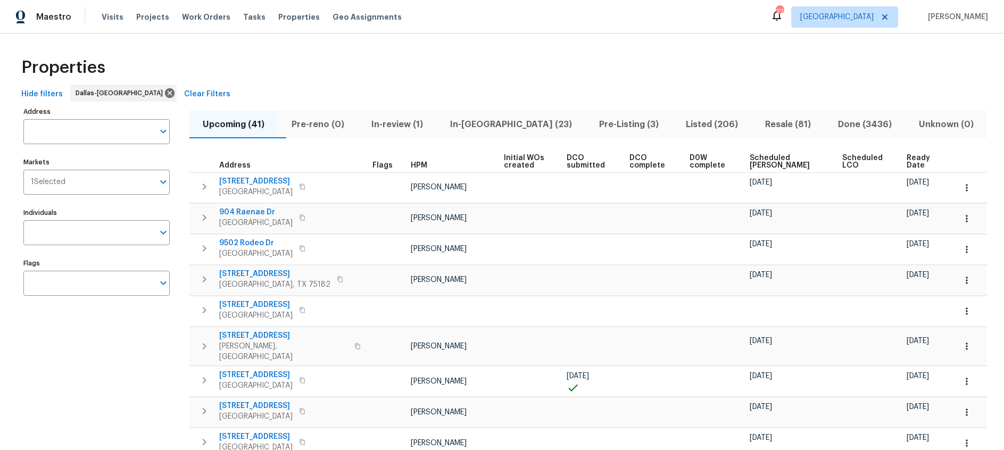
click at [907, 162] on span "Ready Date" at bounding box center [922, 161] width 30 height 15
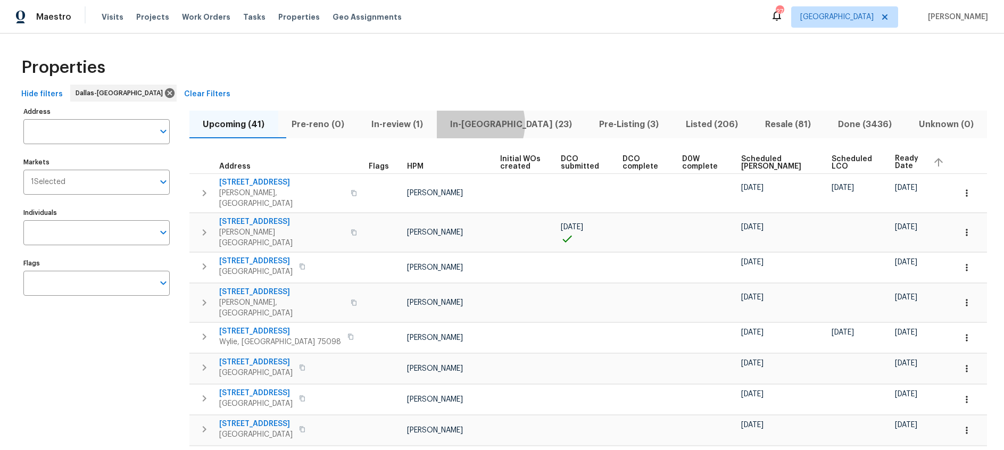
click at [495, 123] on span "In-reno (23)" at bounding box center [511, 124] width 136 height 15
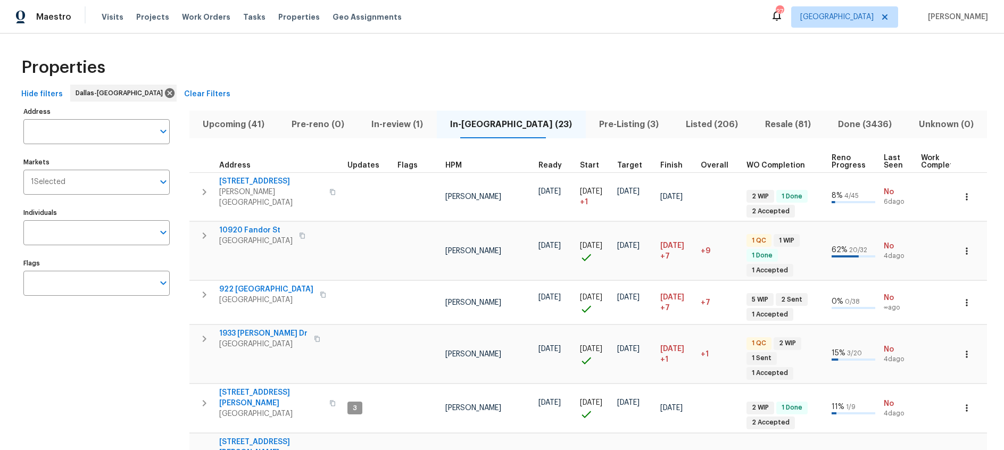
click at [262, 121] on span "Upcoming (41)" at bounding box center [234, 124] width 76 height 15
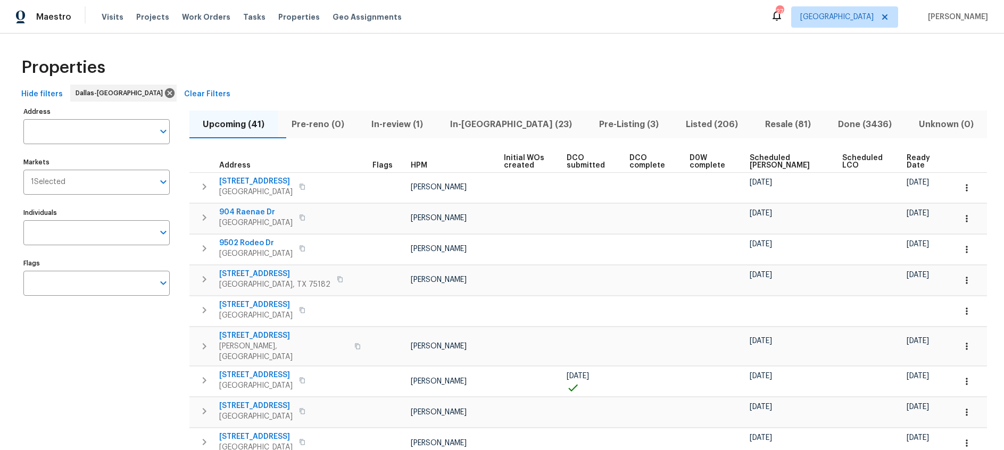
click at [911, 165] on span "Ready Date" at bounding box center [922, 161] width 30 height 15
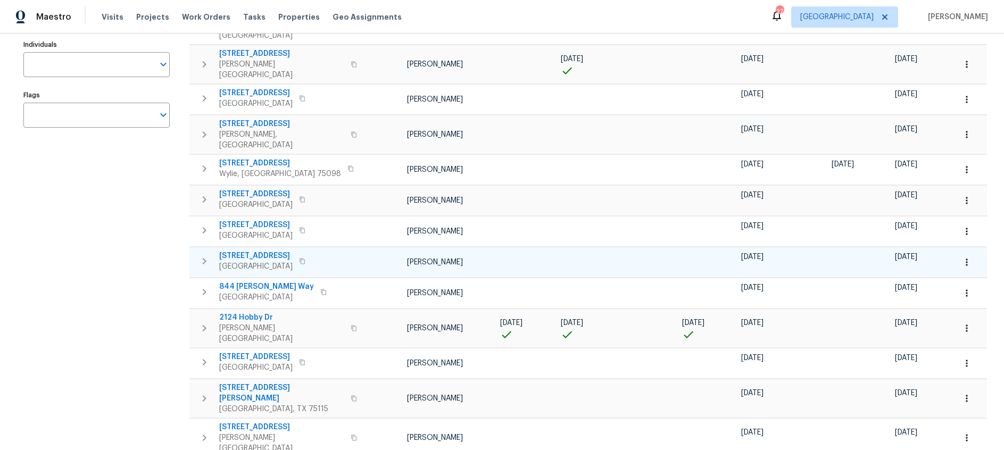
scroll to position [169, 0]
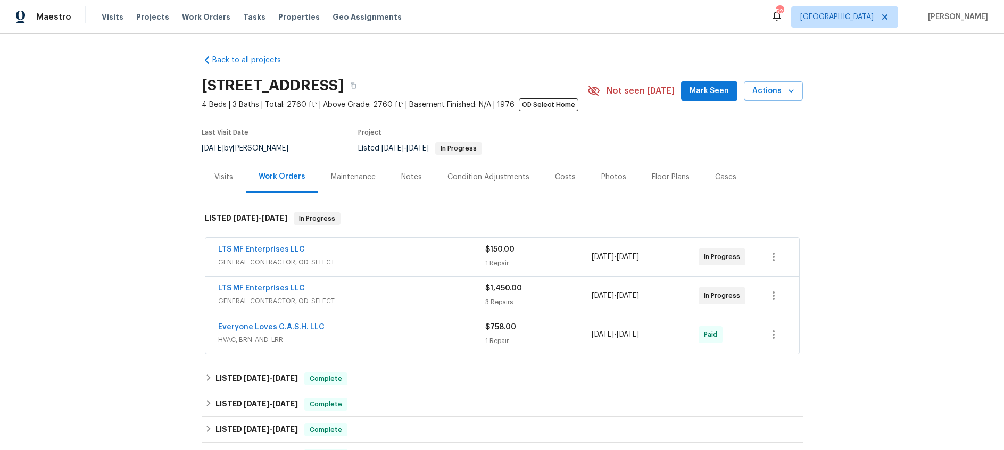
click at [406, 252] on div "LTS MF Enterprises LLC" at bounding box center [351, 250] width 267 height 13
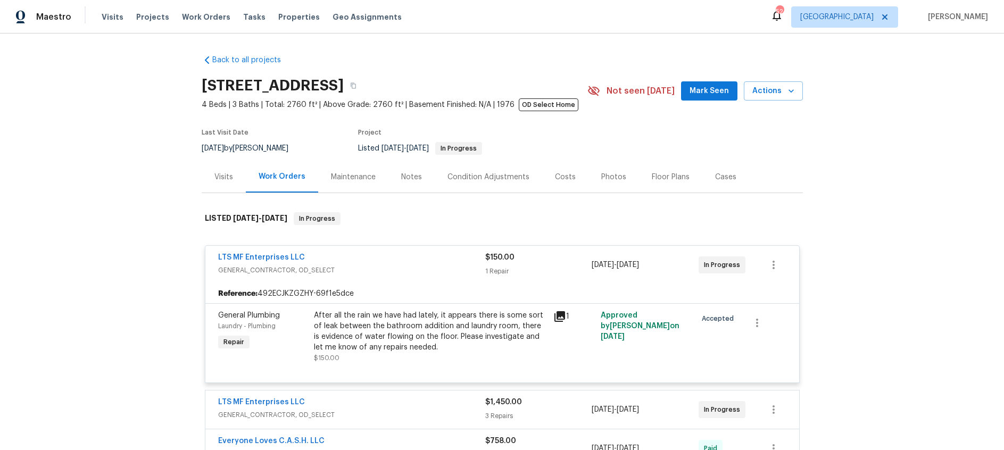
click at [424, 260] on div "LTS MF Enterprises LLC" at bounding box center [351, 258] width 267 height 13
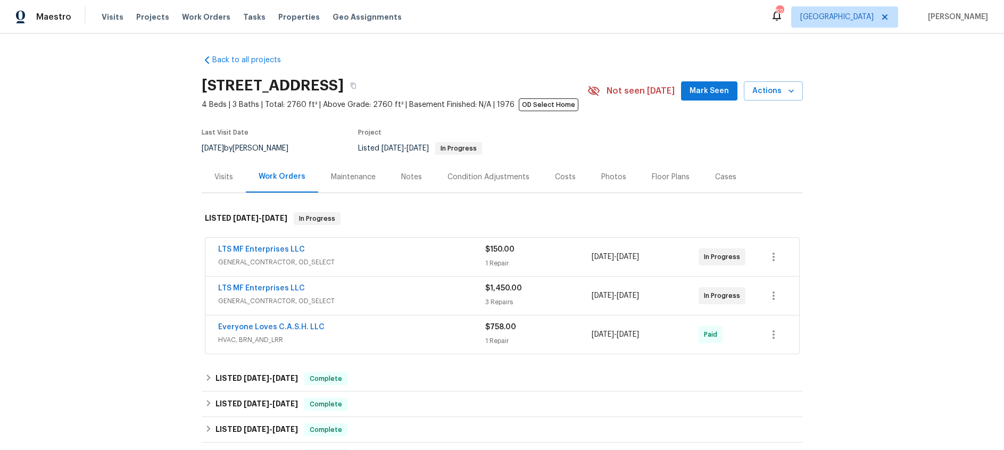
click at [406, 296] on span "GENERAL_CONTRACTOR, OD_SELECT" at bounding box center [351, 301] width 267 height 11
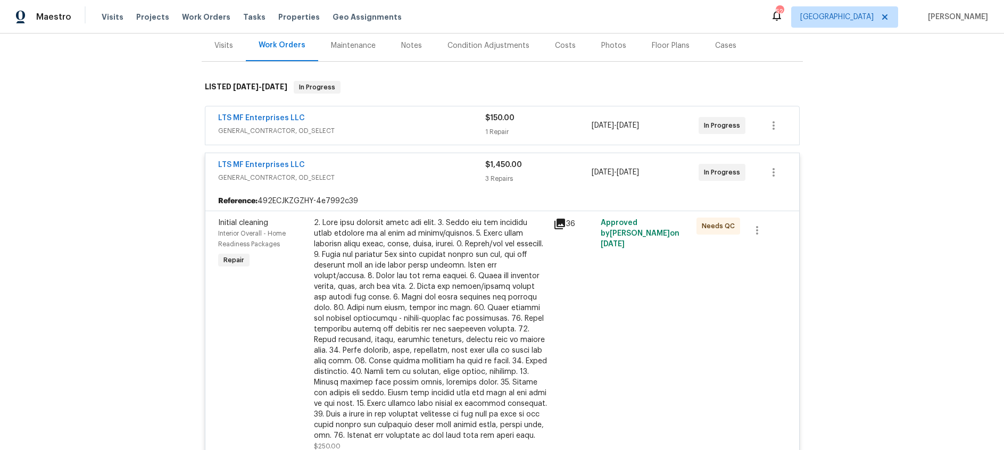
scroll to position [112, 0]
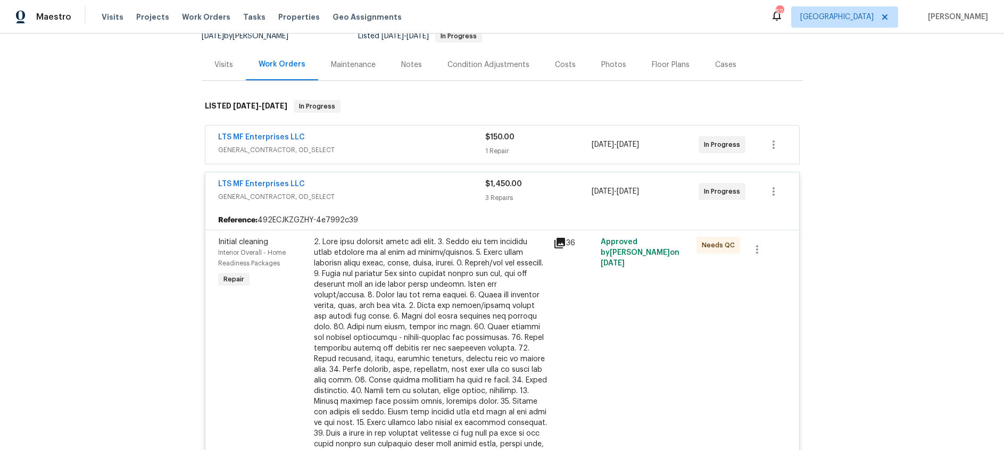
click at [418, 194] on span "GENERAL_CONTRACTOR, OD_SELECT" at bounding box center [351, 197] width 267 height 11
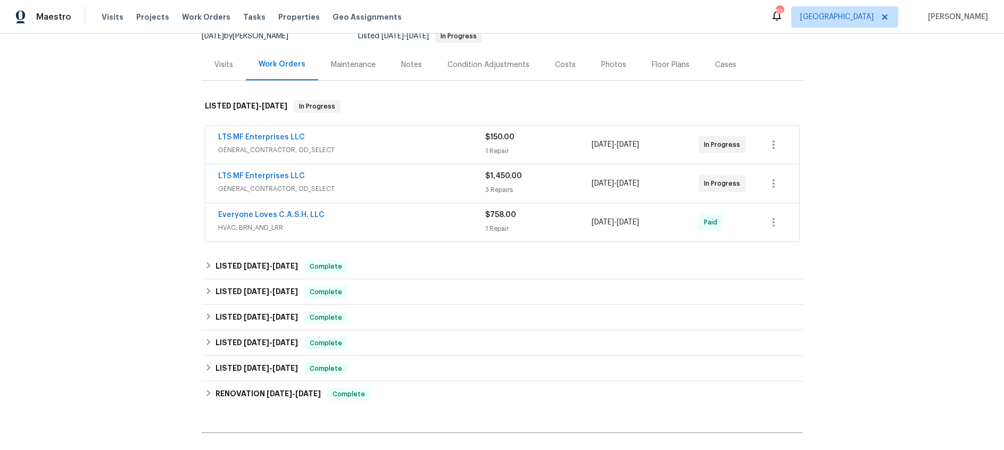
click at [605, 62] on div "Photos" at bounding box center [613, 65] width 25 height 11
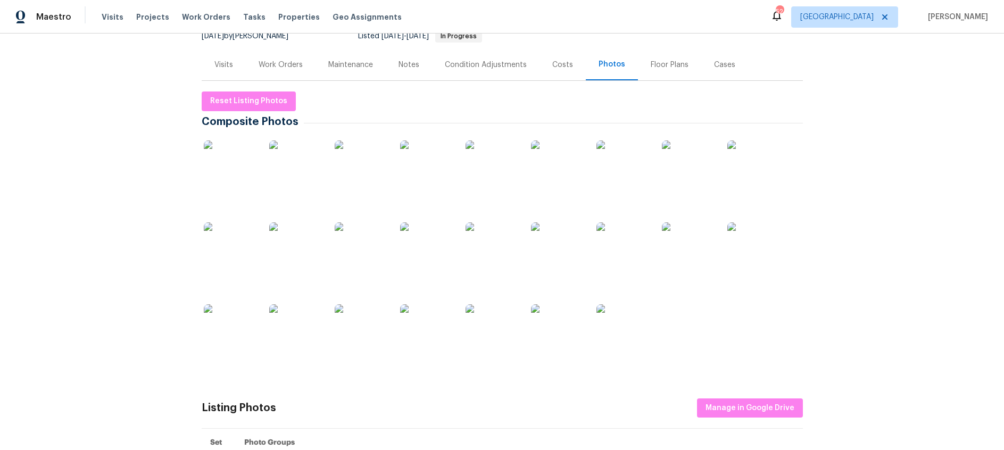
click at [232, 177] on img at bounding box center [230, 166] width 53 height 53
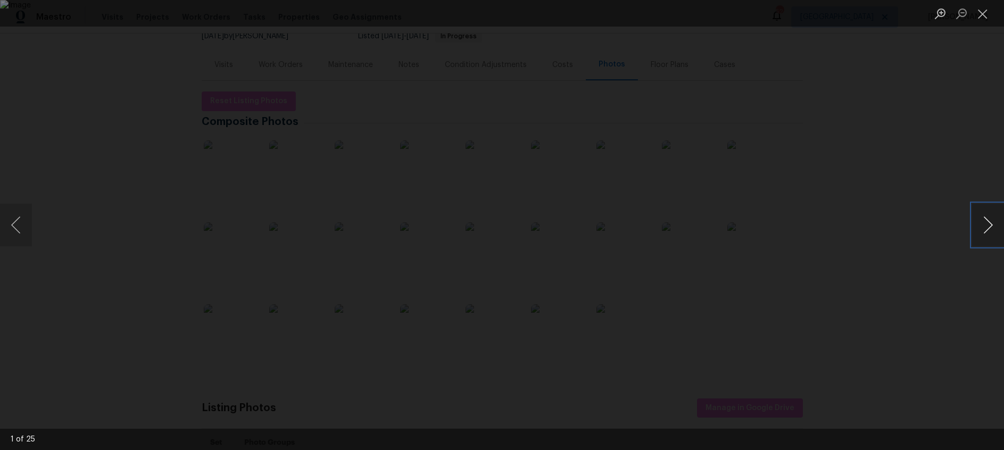
click at [985, 230] on button "Next image" at bounding box center [988, 225] width 32 height 43
click at [976, 223] on button "Next image" at bounding box center [988, 225] width 32 height 43
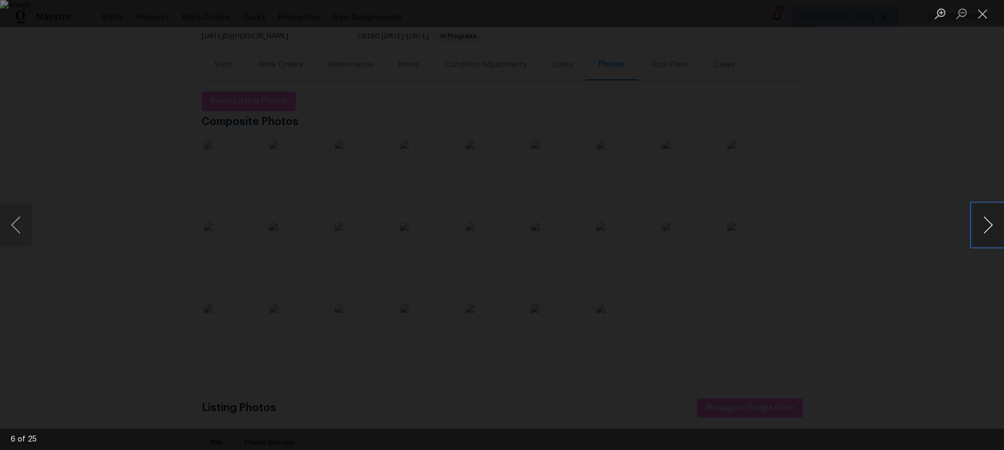
click at [976, 223] on button "Next image" at bounding box center [988, 225] width 32 height 43
click at [12, 226] on button "Previous image" at bounding box center [16, 225] width 32 height 43
click at [987, 223] on button "Next image" at bounding box center [988, 225] width 32 height 43
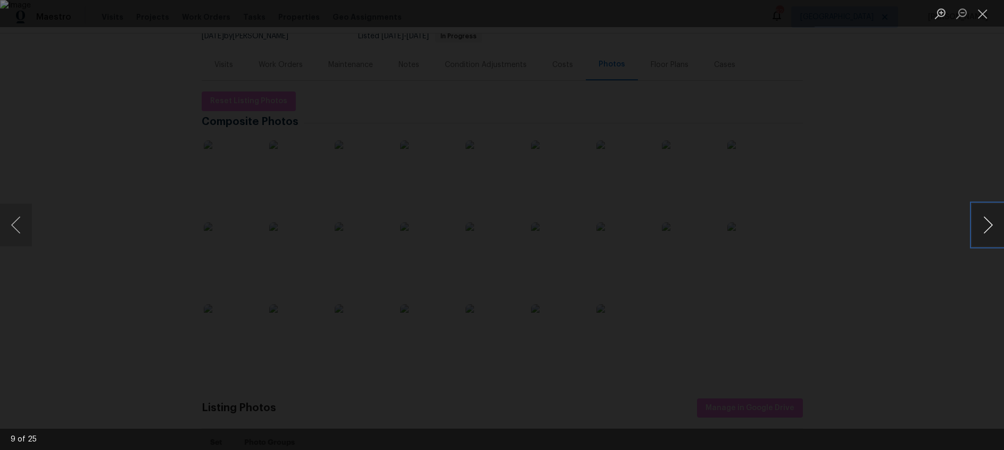
click at [987, 223] on button "Next image" at bounding box center [988, 225] width 32 height 43
click at [986, 223] on button "Next image" at bounding box center [988, 225] width 32 height 43
click at [985, 222] on button "Next image" at bounding box center [988, 225] width 32 height 43
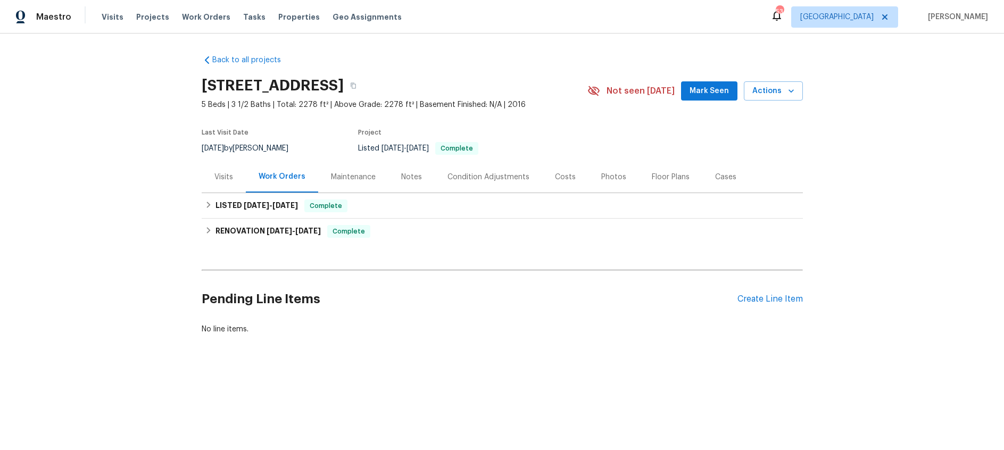
click at [417, 177] on div "Notes" at bounding box center [411, 177] width 21 height 11
click at [344, 178] on div "Maintenance" at bounding box center [353, 177] width 45 height 11
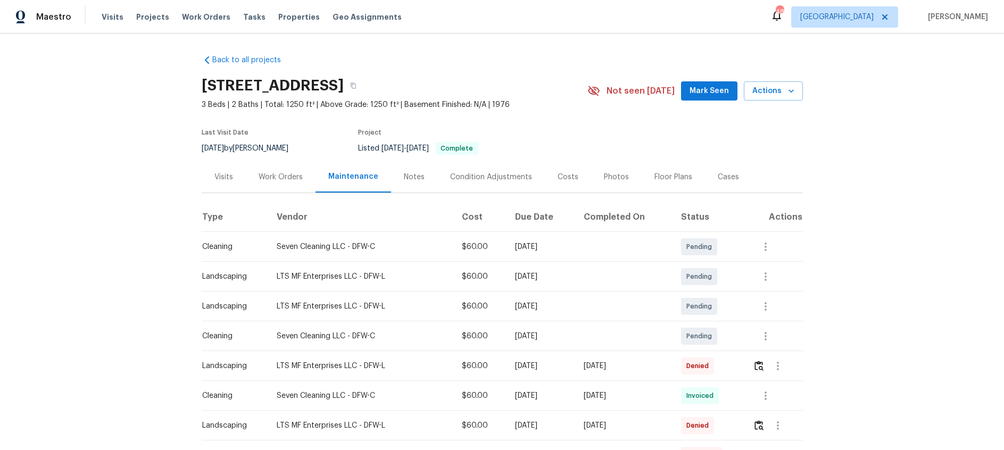
scroll to position [79, 0]
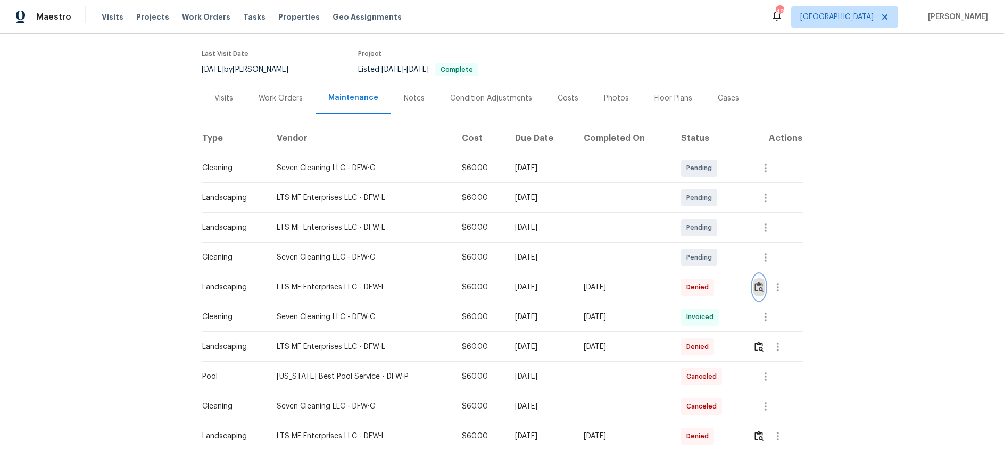
click at [759, 288] on img "button" at bounding box center [758, 287] width 9 height 10
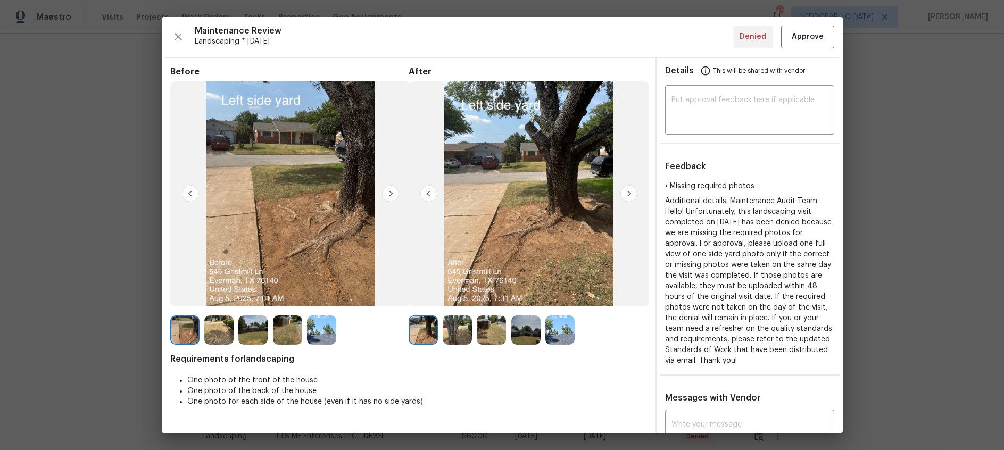
click at [629, 194] on img at bounding box center [628, 193] width 17 height 17
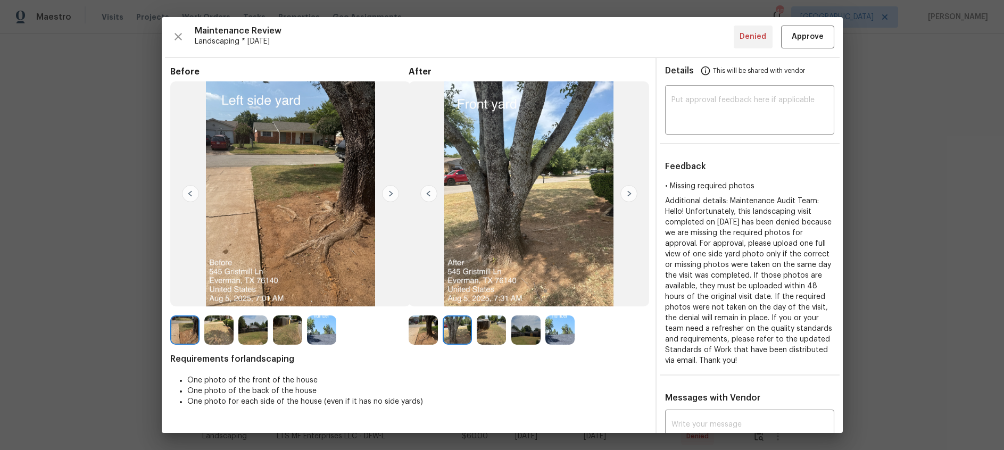
click at [629, 194] on img at bounding box center [628, 193] width 17 height 17
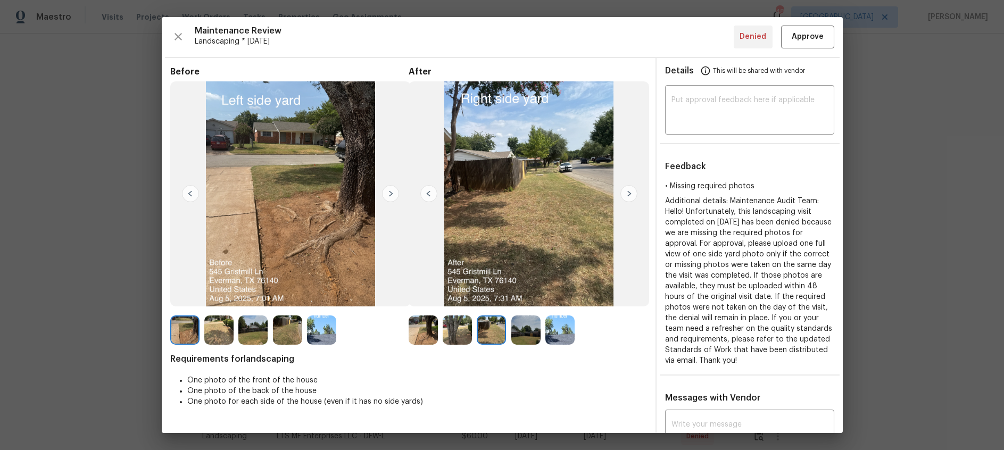
click at [629, 194] on img at bounding box center [628, 193] width 17 height 17
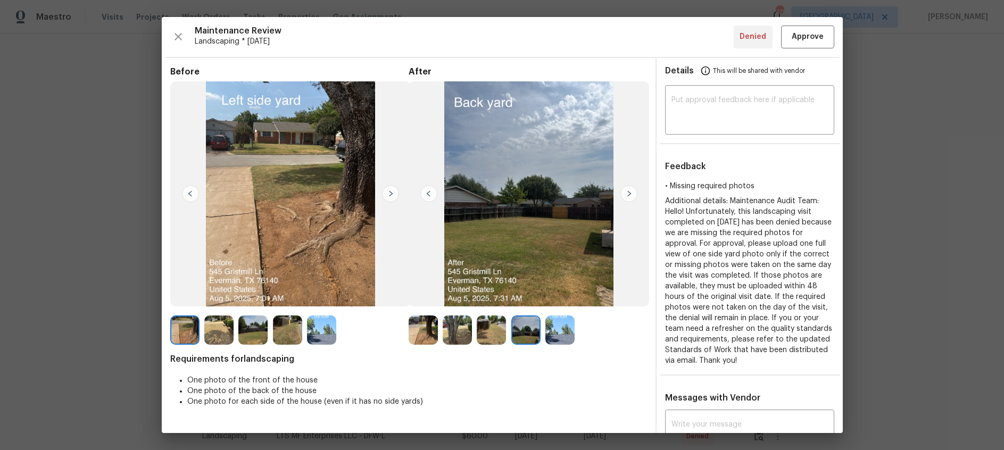
click at [629, 194] on img at bounding box center [628, 193] width 17 height 17
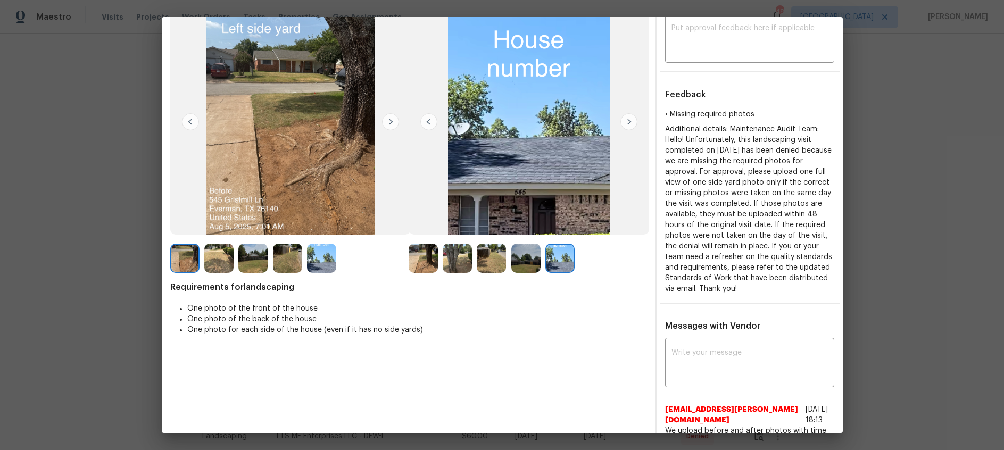
scroll to position [19, 4]
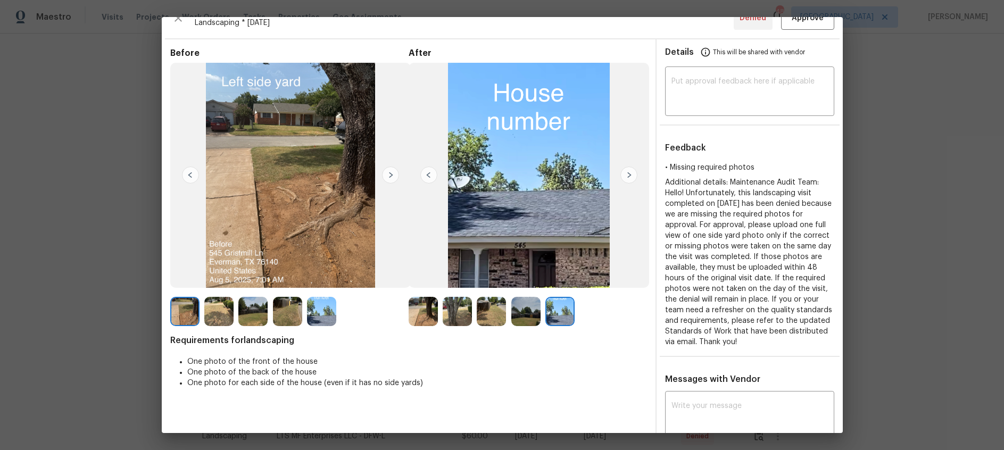
click at [427, 176] on img at bounding box center [428, 175] width 17 height 17
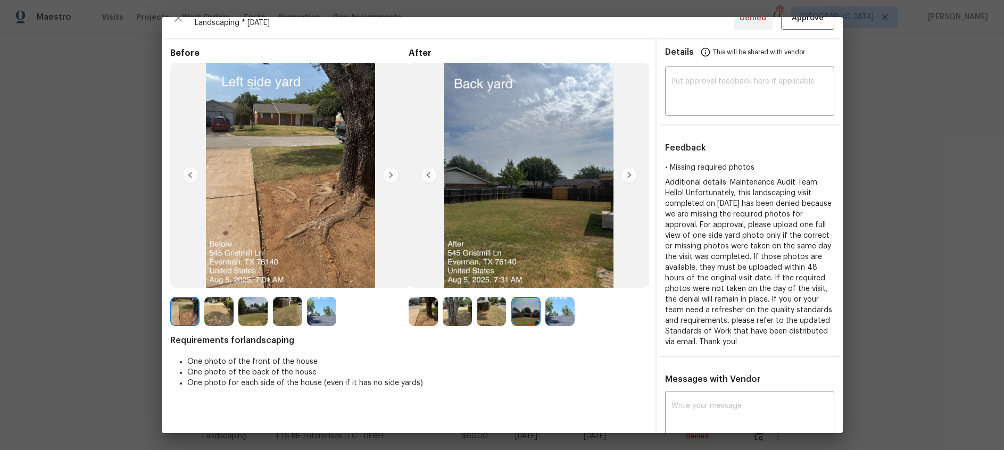
click at [427, 176] on img at bounding box center [428, 175] width 17 height 17
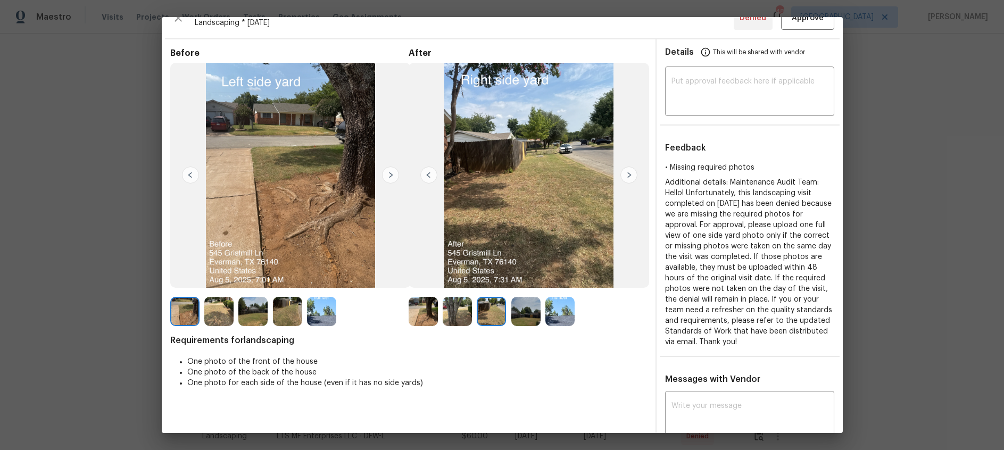
click at [427, 176] on img at bounding box center [428, 175] width 17 height 17
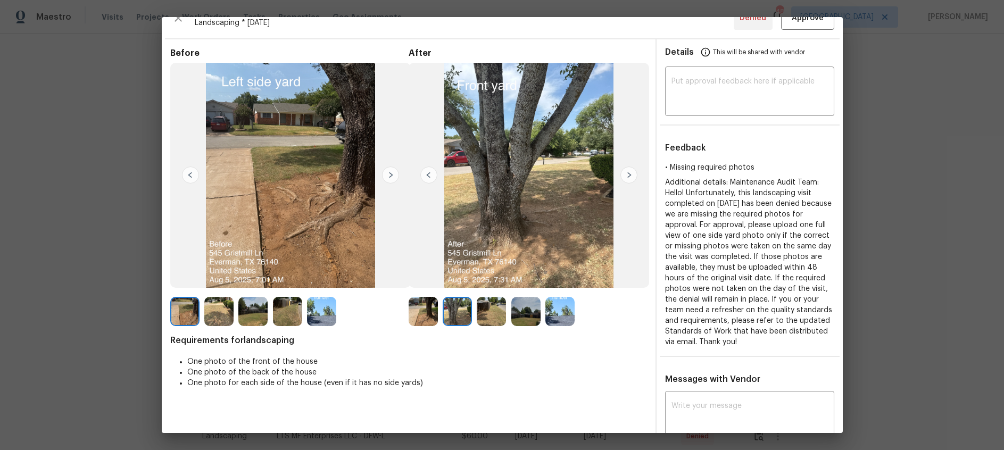
click at [427, 176] on img at bounding box center [428, 175] width 17 height 17
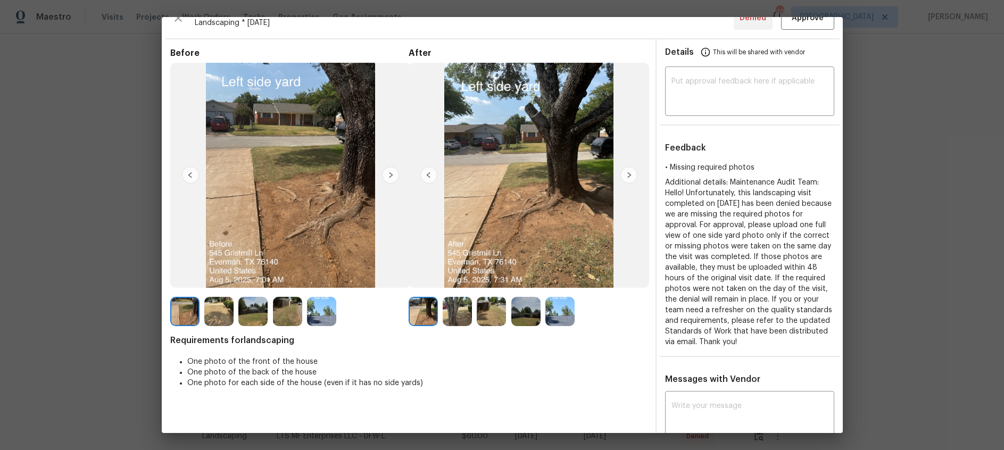
scroll to position [0, 4]
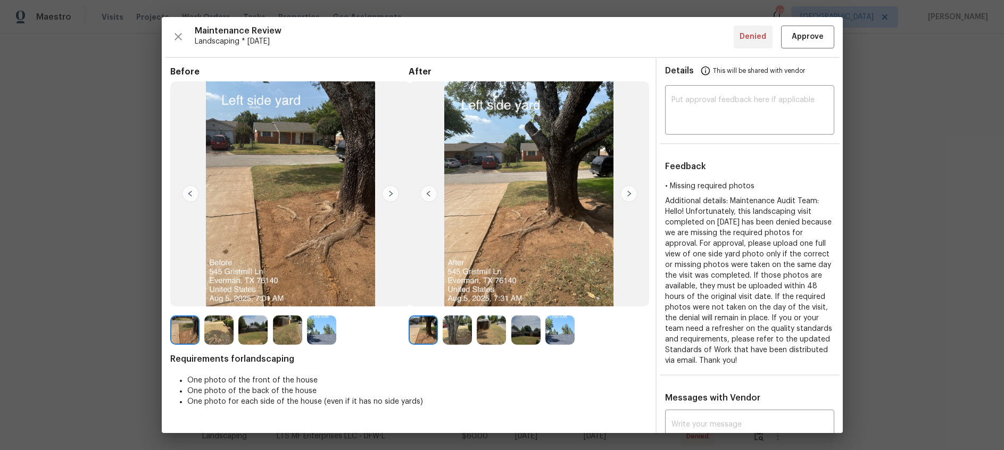
click at [187, 194] on img at bounding box center [190, 193] width 17 height 17
click at [386, 192] on img at bounding box center [390, 193] width 17 height 17
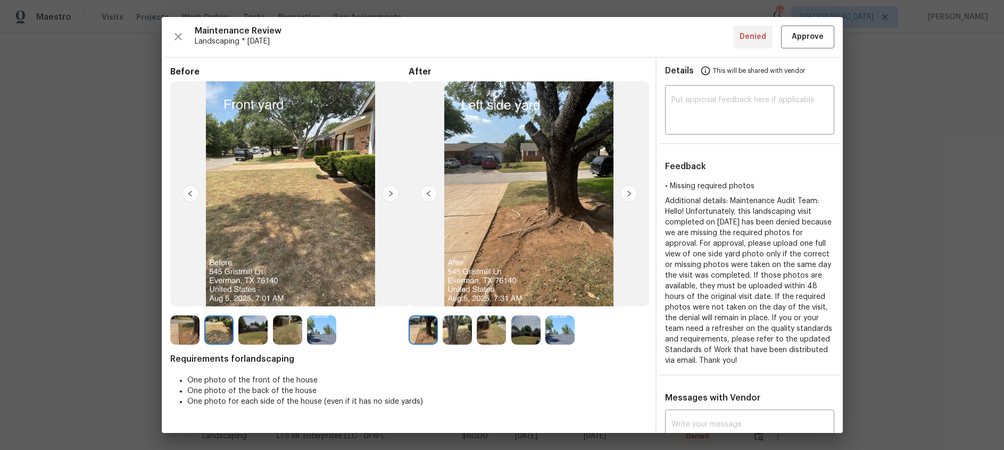
click at [387, 195] on img at bounding box center [390, 193] width 17 height 17
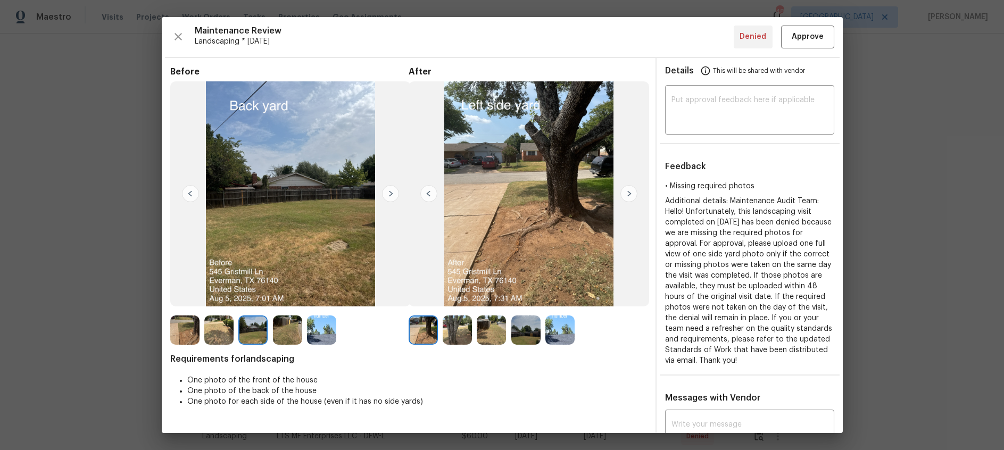
click at [387, 195] on img at bounding box center [390, 193] width 17 height 17
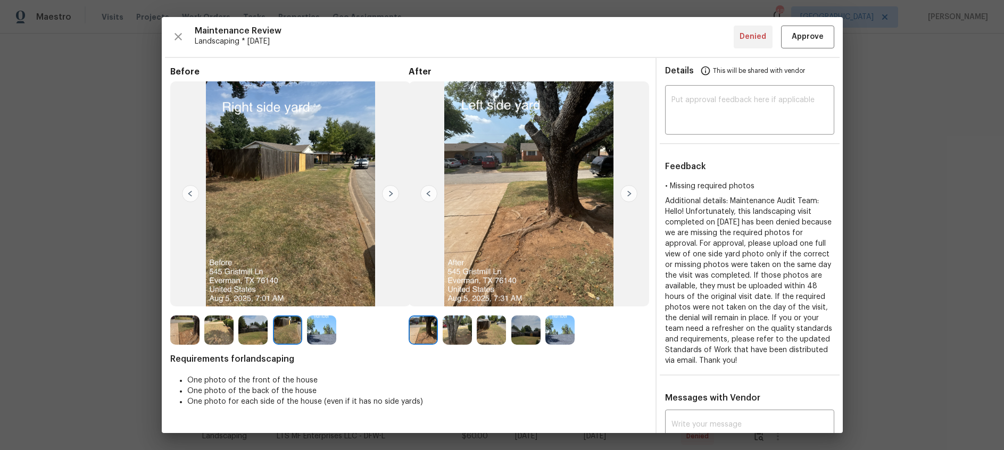
click at [387, 195] on img at bounding box center [390, 193] width 17 height 17
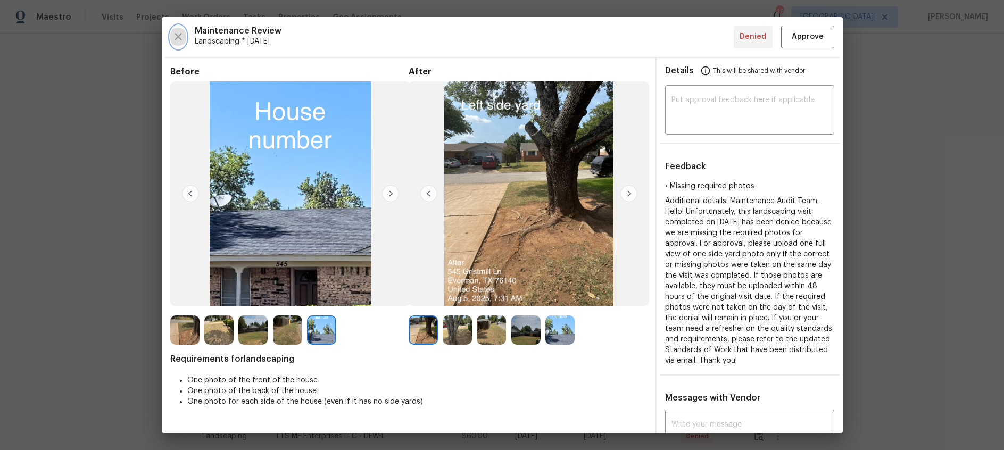
click at [172, 37] on icon "button" at bounding box center [178, 36] width 13 height 13
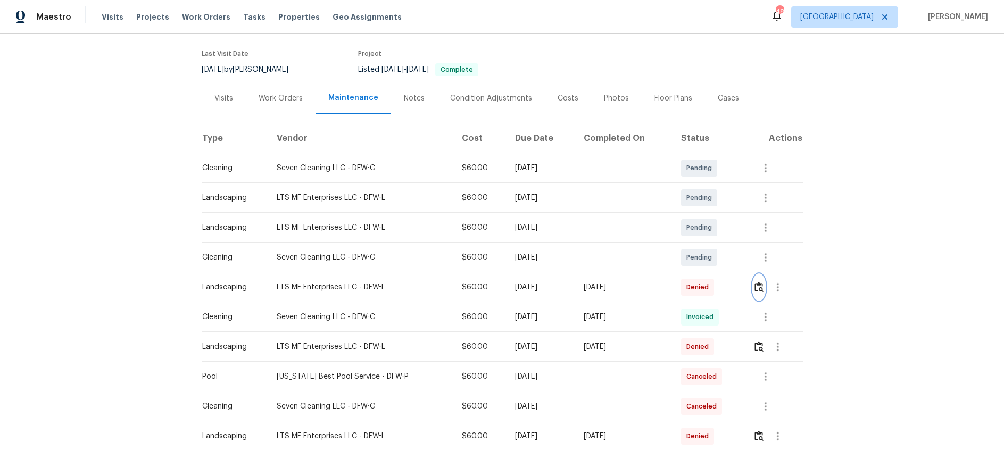
scroll to position [0, 0]
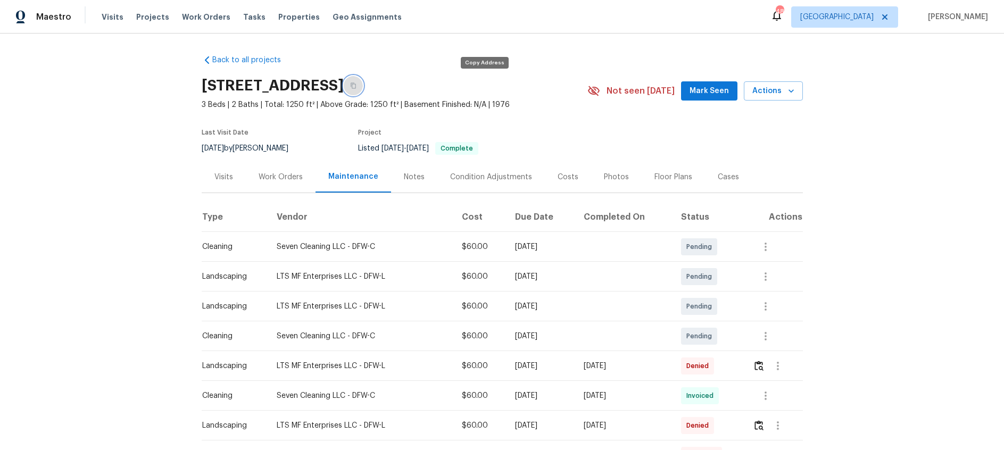
click at [356, 82] on icon "button" at bounding box center [353, 85] width 6 height 6
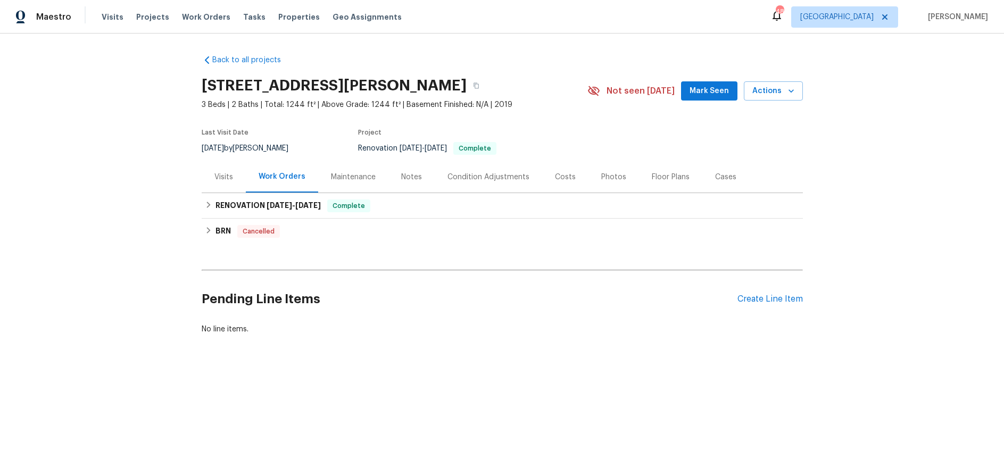
click at [365, 174] on div "Maintenance" at bounding box center [353, 177] width 45 height 11
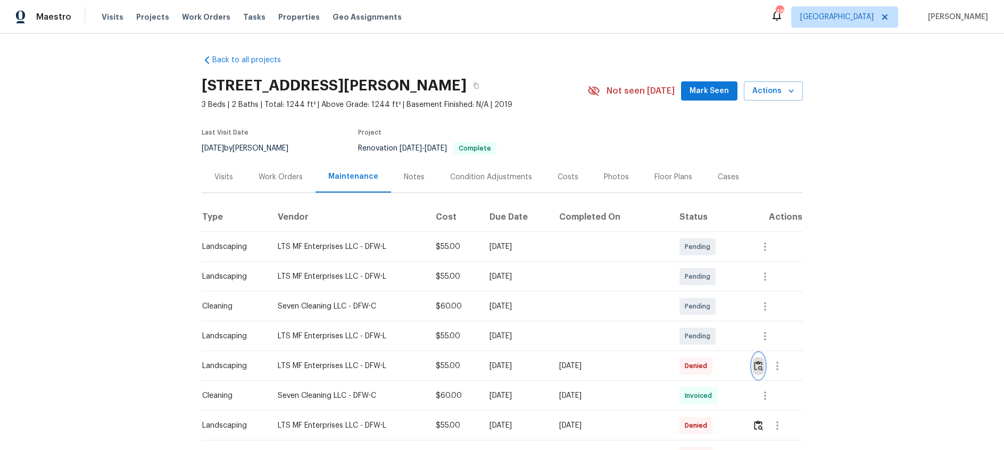
click at [758, 364] on img "button" at bounding box center [758, 366] width 9 height 10
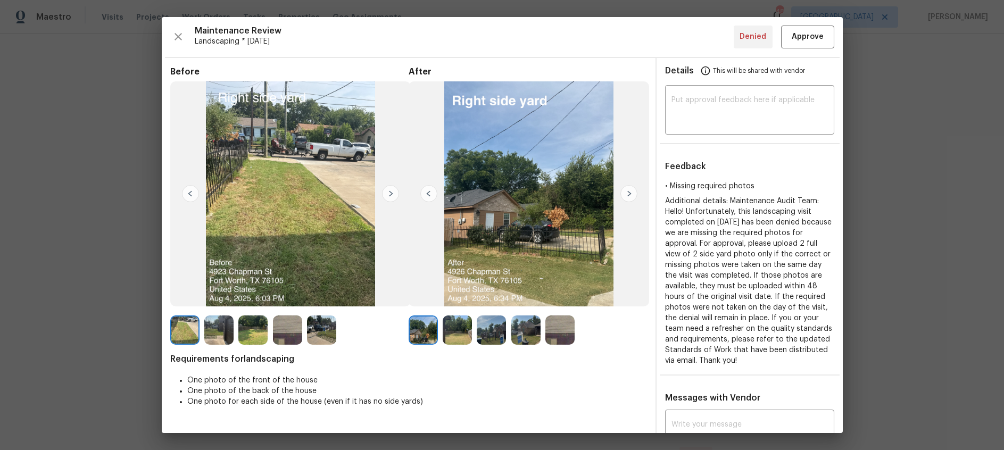
click at [628, 195] on img at bounding box center [628, 193] width 17 height 17
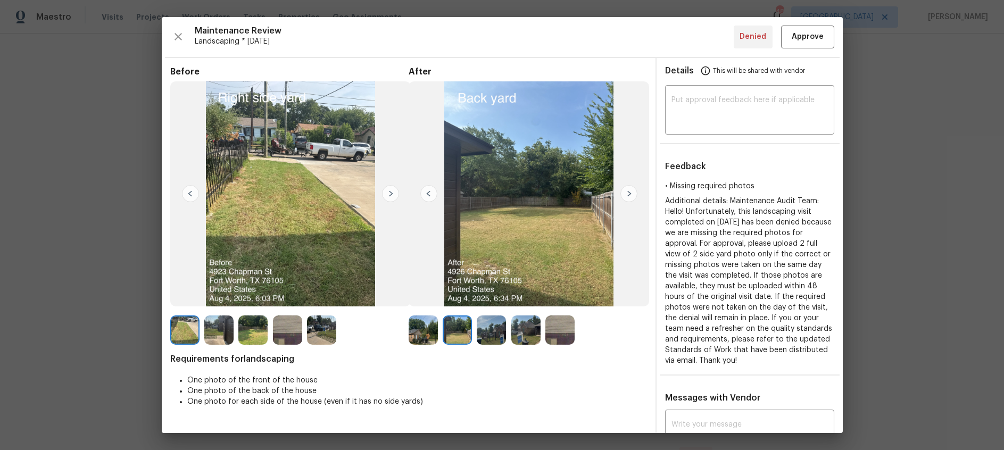
click at [628, 195] on img at bounding box center [628, 193] width 17 height 17
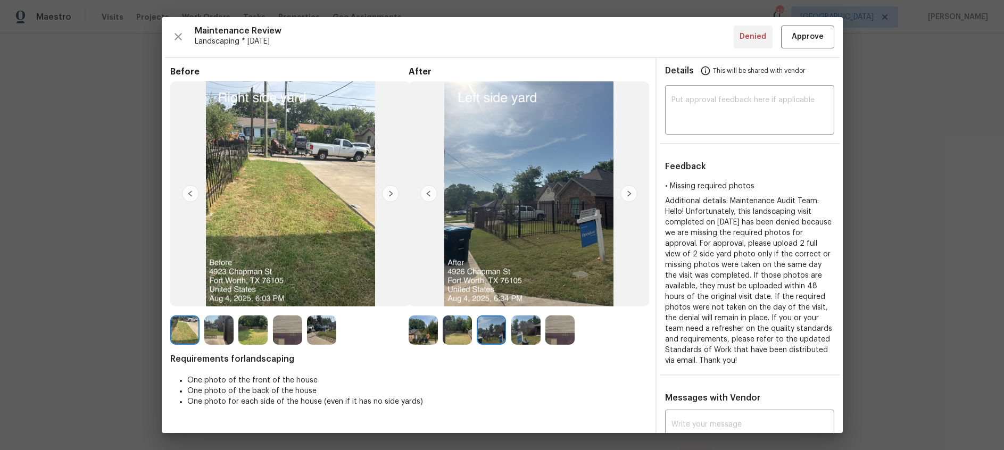
click at [628, 195] on img at bounding box center [628, 193] width 17 height 17
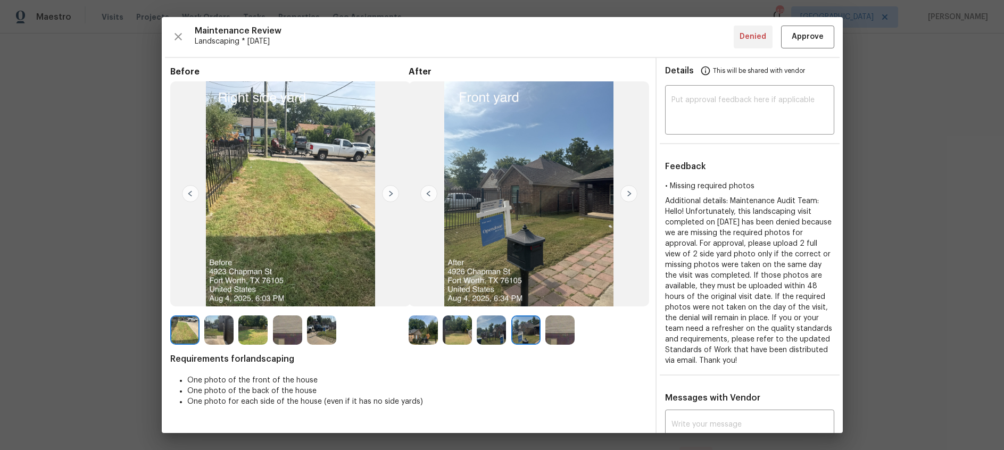
click at [628, 195] on img at bounding box center [628, 193] width 17 height 17
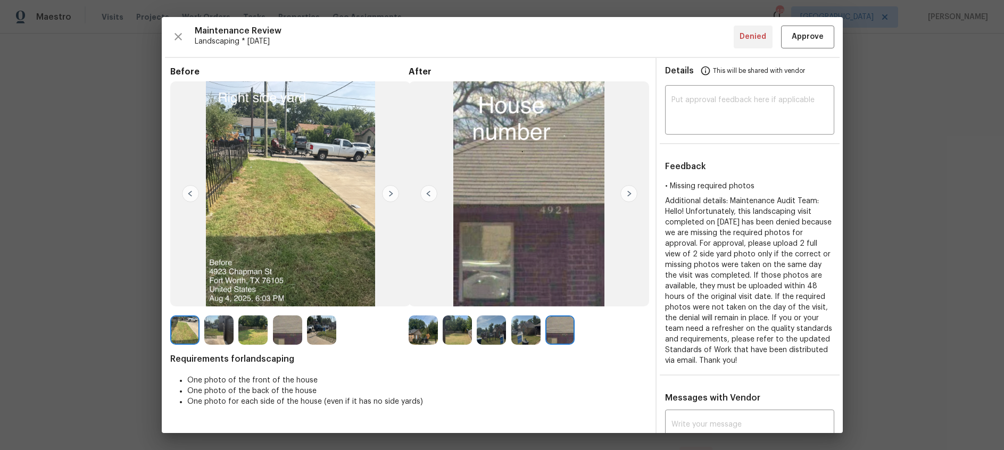
click at [628, 195] on img at bounding box center [628, 193] width 17 height 17
click at [177, 37] on icon "button" at bounding box center [177, 36] width 7 height 7
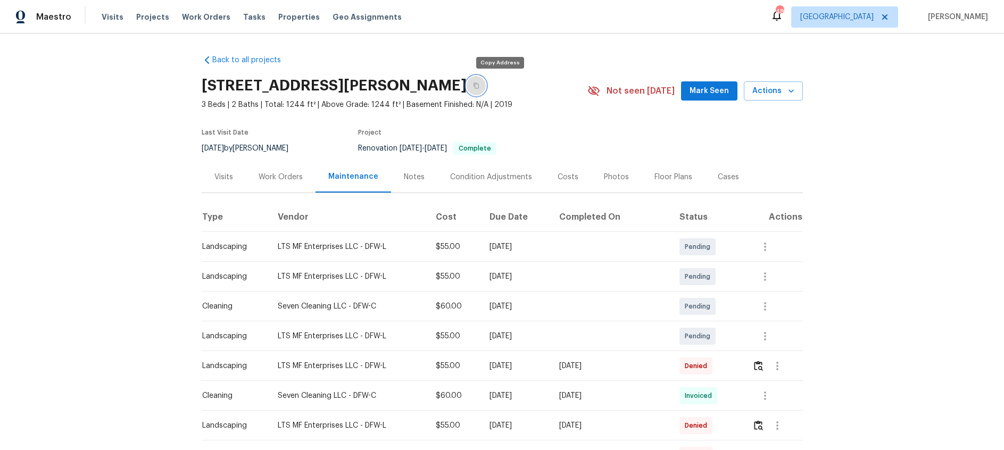
click at [479, 86] on icon "button" at bounding box center [476, 85] width 6 height 6
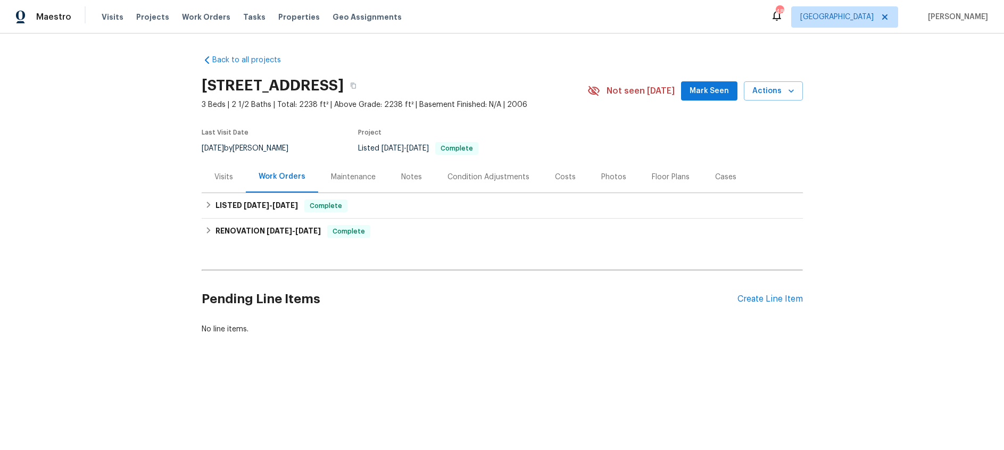
click at [346, 179] on div "Maintenance" at bounding box center [353, 177] width 45 height 11
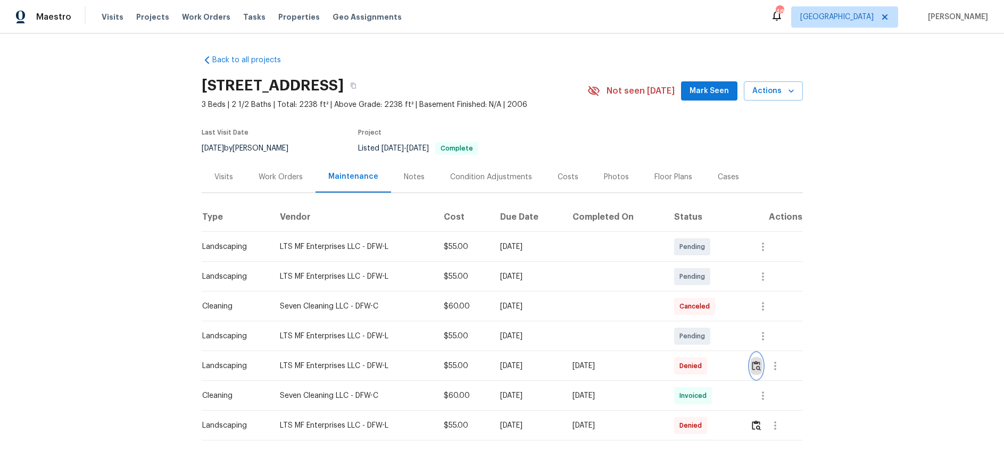
click at [760, 368] on img "button" at bounding box center [756, 366] width 9 height 10
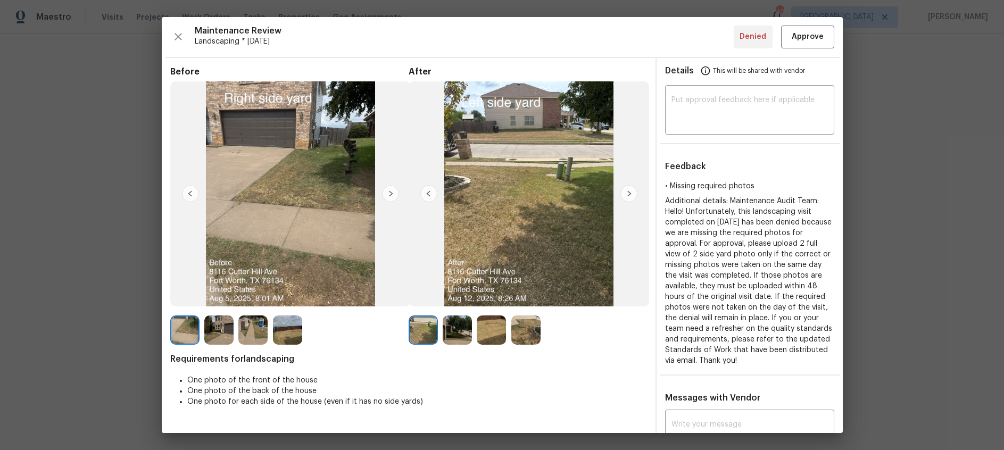
click at [629, 192] on img at bounding box center [628, 193] width 17 height 17
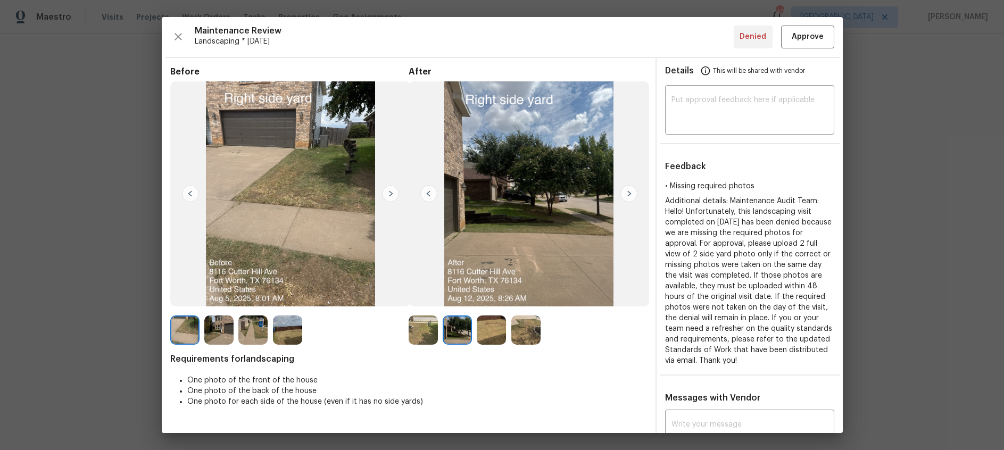
click at [629, 192] on img at bounding box center [628, 193] width 17 height 17
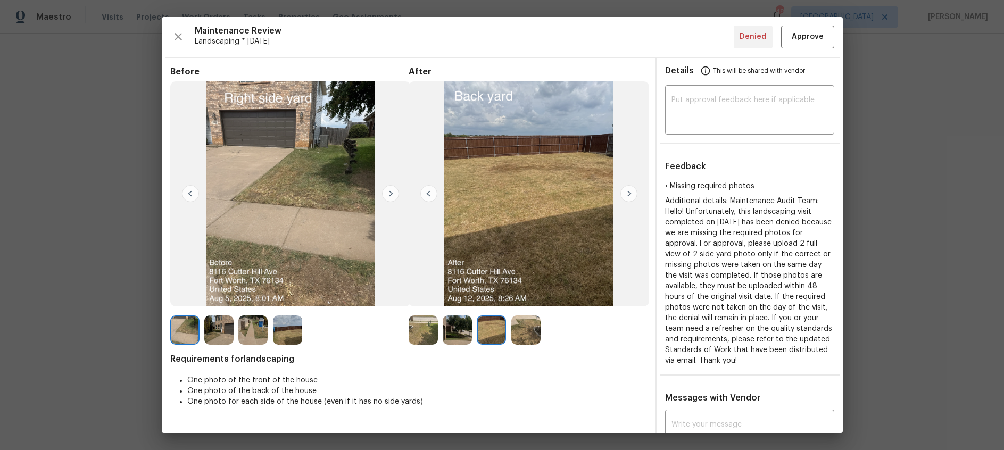
click at [629, 192] on img at bounding box center [628, 193] width 17 height 17
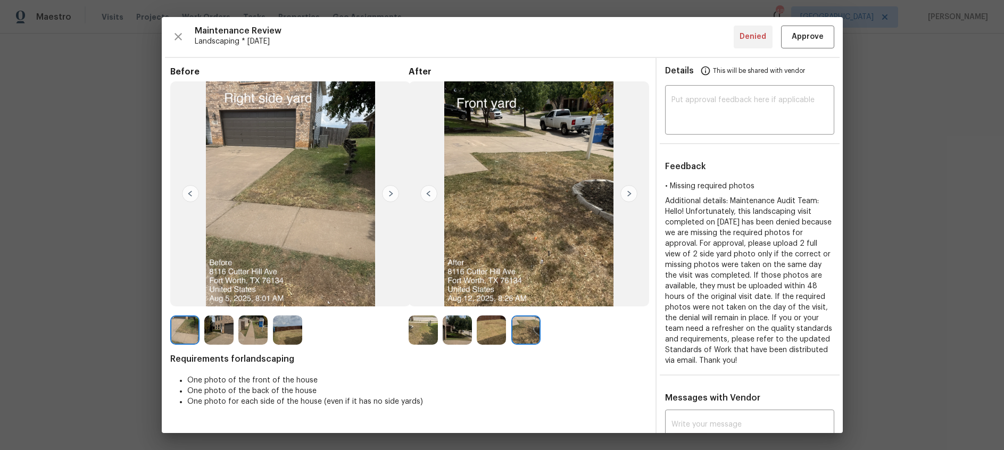
click at [629, 192] on img at bounding box center [628, 193] width 17 height 17
click at [182, 35] on icon "button" at bounding box center [178, 36] width 13 height 13
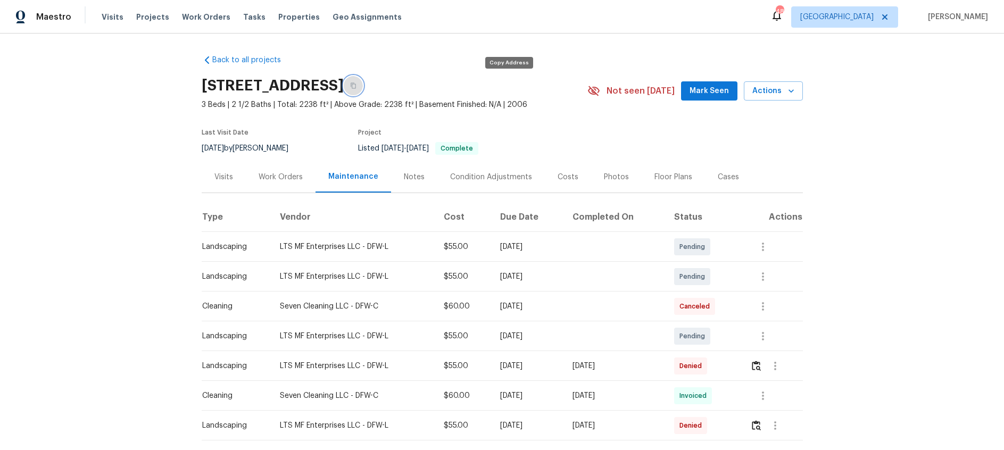
click at [356, 85] on icon "button" at bounding box center [353, 85] width 6 height 6
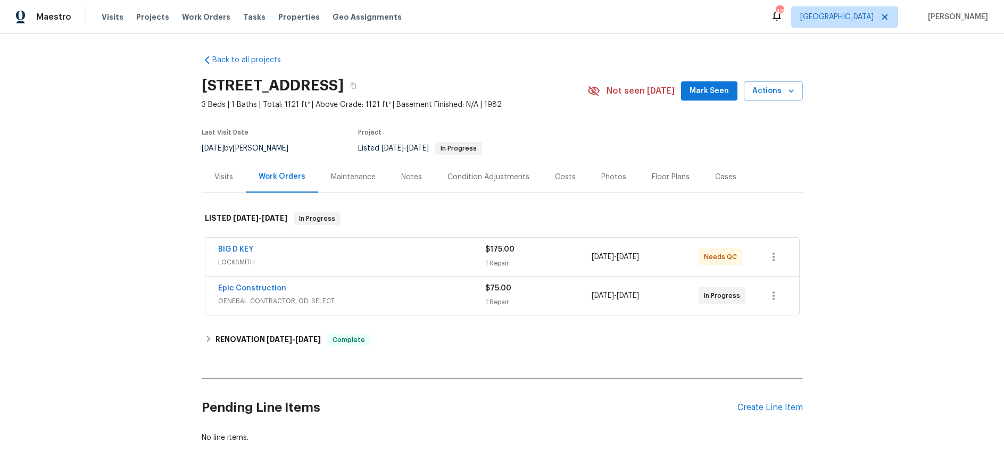
click at [359, 178] on div "Maintenance" at bounding box center [353, 177] width 45 height 11
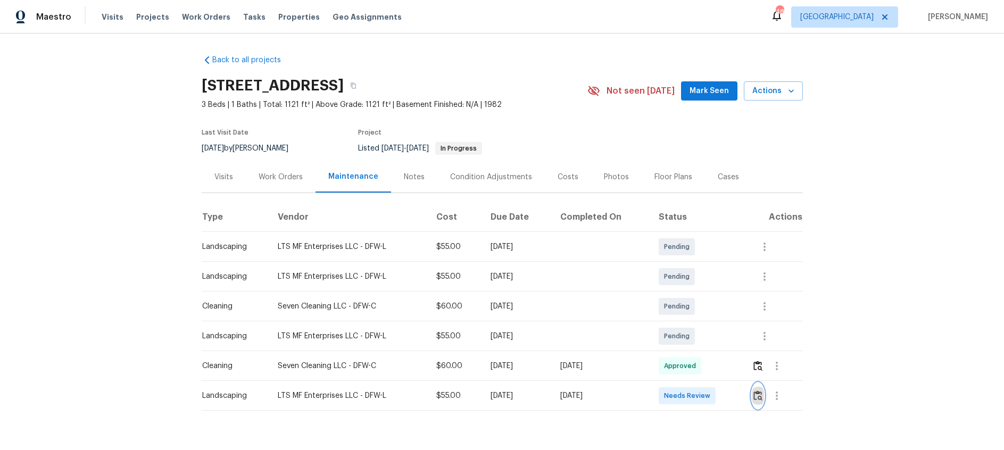
click at [758, 397] on img "button" at bounding box center [757, 395] width 9 height 10
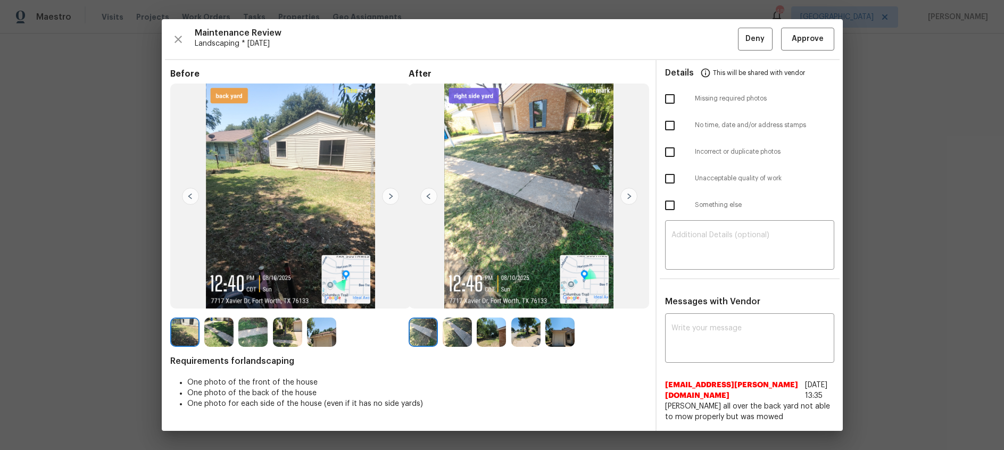
click at [627, 196] on img at bounding box center [628, 196] width 17 height 17
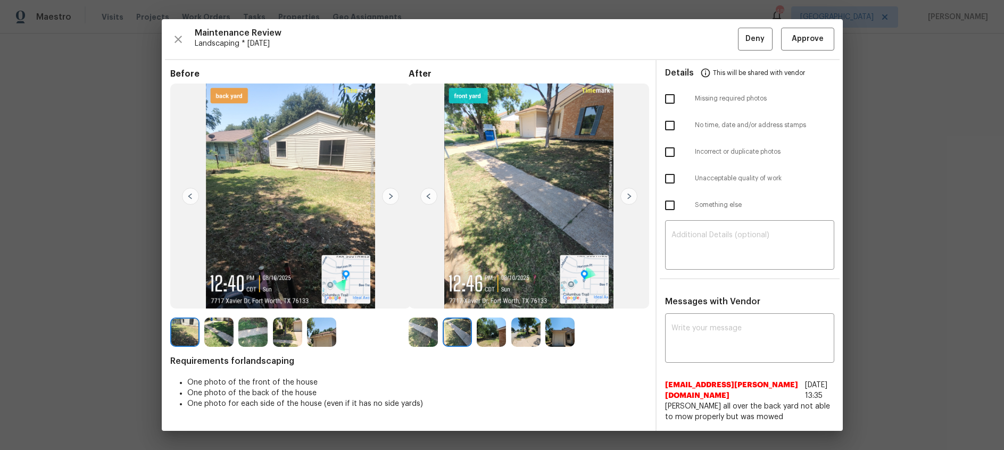
click at [627, 196] on img at bounding box center [628, 196] width 17 height 17
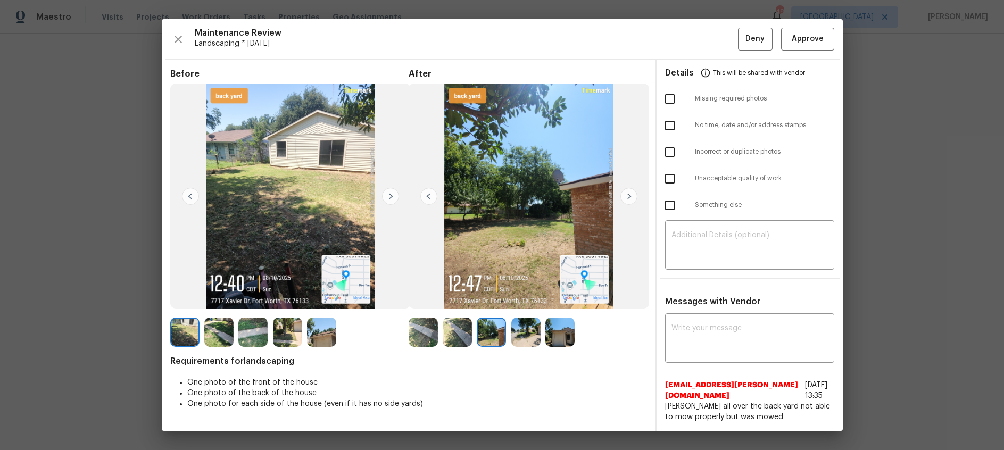
click at [627, 196] on img at bounding box center [628, 196] width 17 height 17
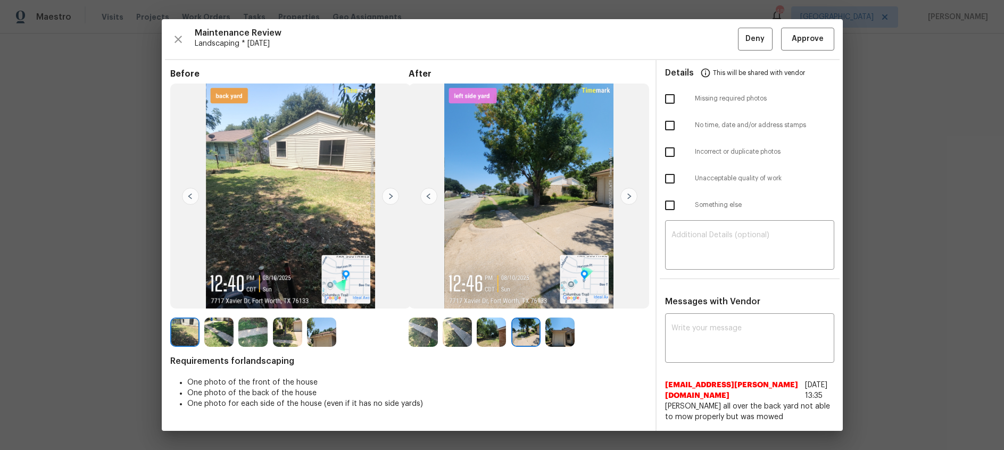
click at [627, 196] on img at bounding box center [628, 196] width 17 height 17
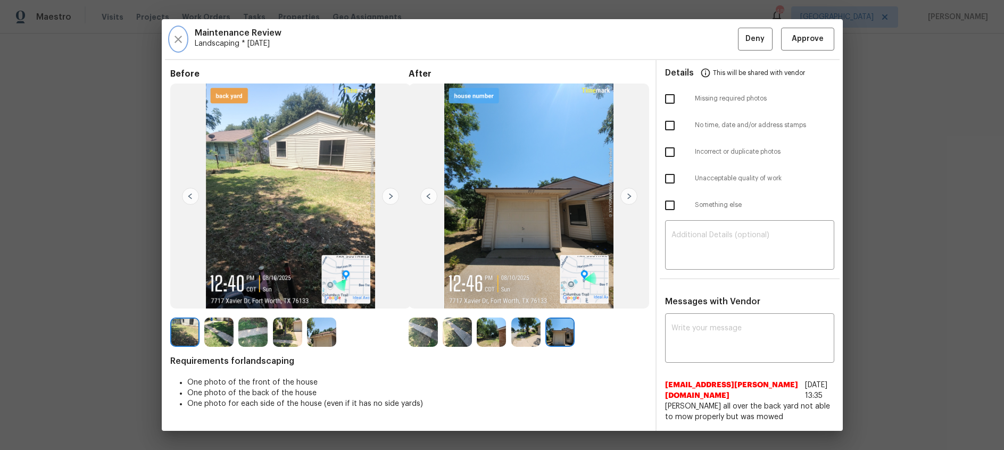
click at [174, 40] on icon "button" at bounding box center [178, 39] width 13 height 13
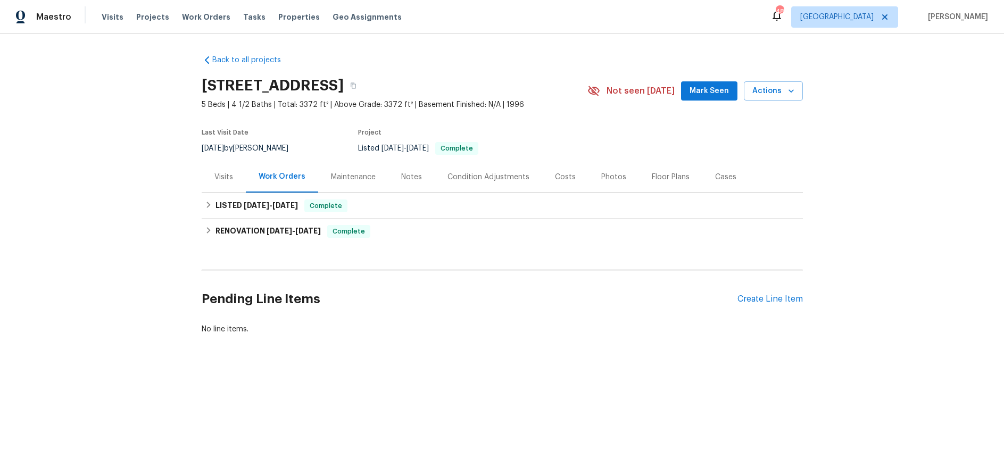
click at [357, 177] on div "Maintenance" at bounding box center [353, 177] width 45 height 11
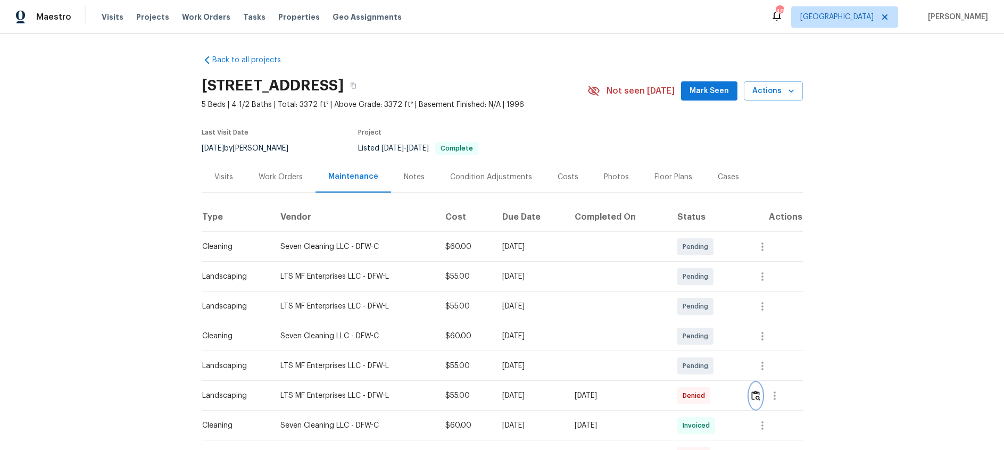
click at [759, 396] on img "button" at bounding box center [755, 395] width 9 height 10
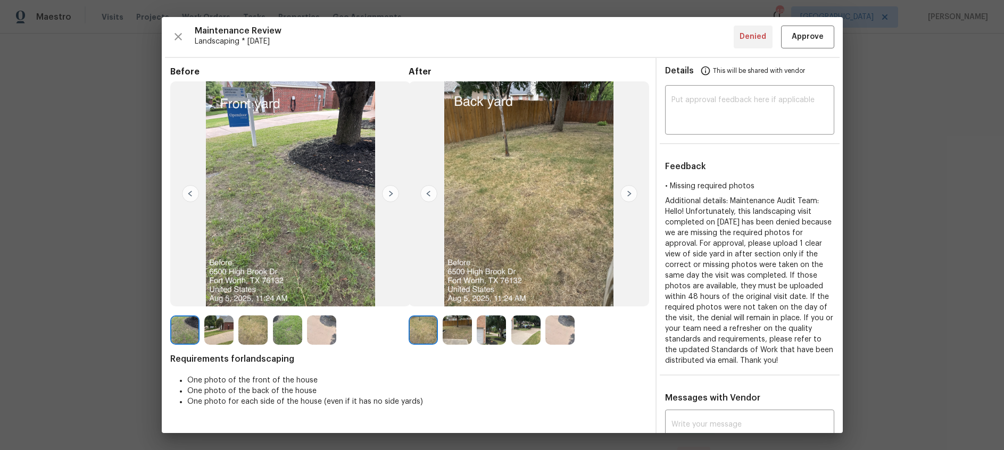
click at [627, 194] on img at bounding box center [628, 193] width 17 height 17
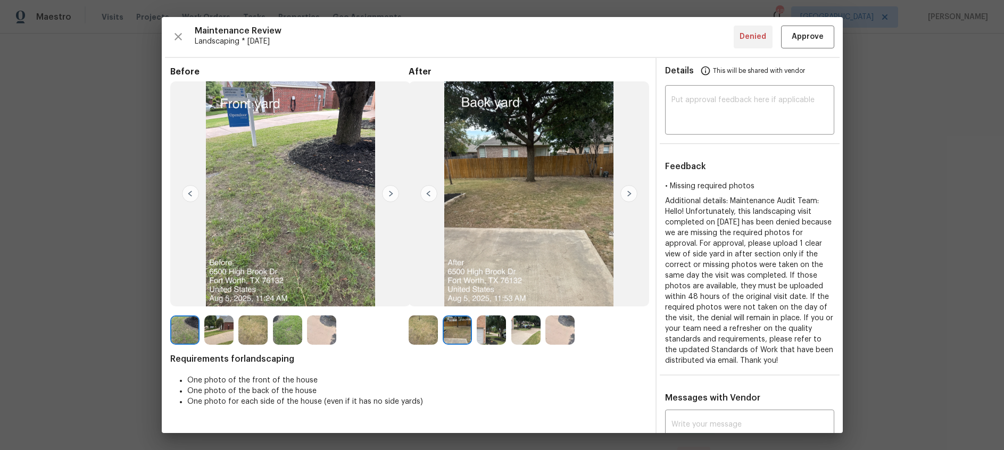
click at [627, 194] on img at bounding box center [628, 193] width 17 height 17
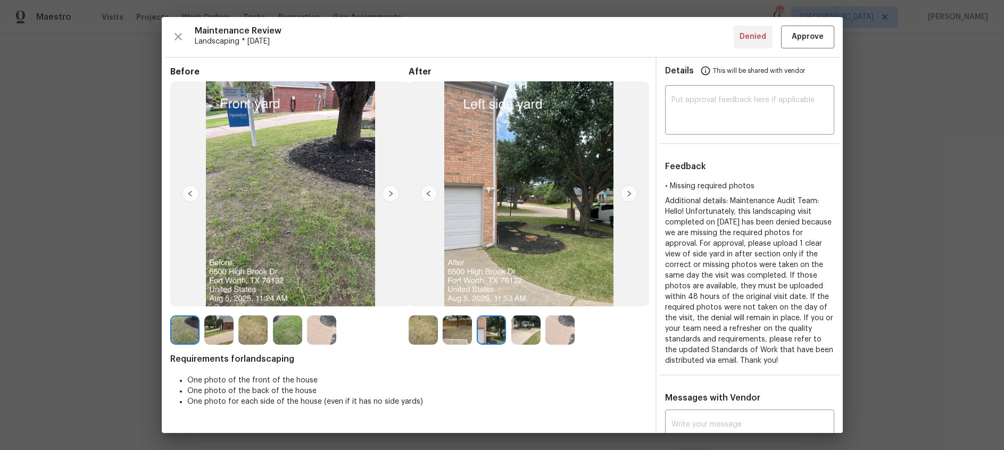
click at [627, 194] on img at bounding box center [628, 193] width 17 height 17
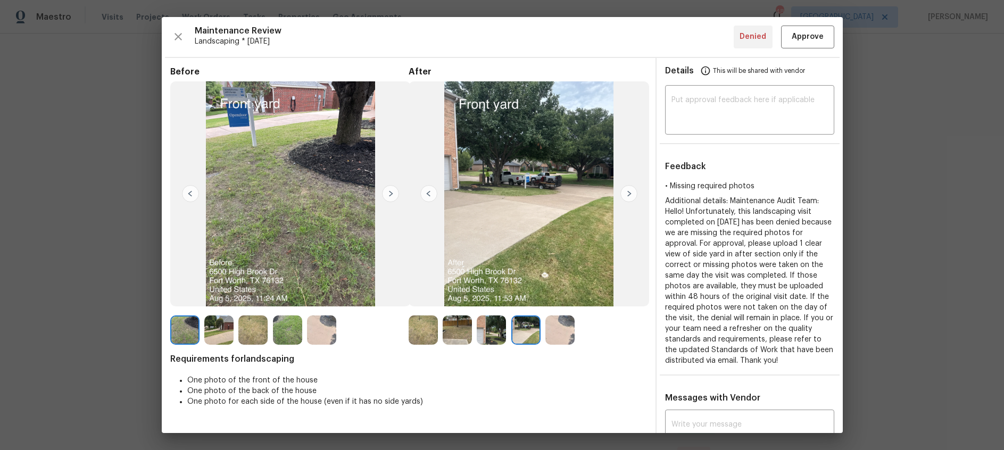
click at [627, 194] on img at bounding box center [628, 193] width 17 height 17
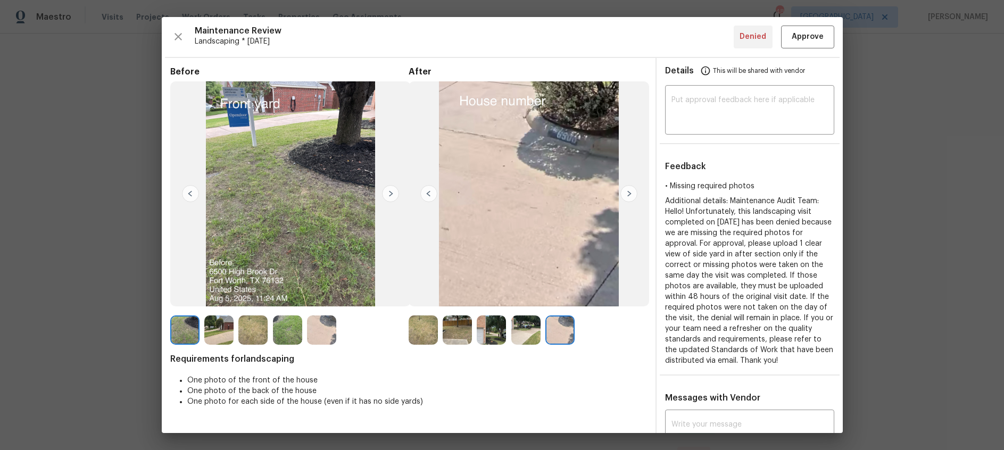
click at [427, 193] on img at bounding box center [428, 193] width 17 height 17
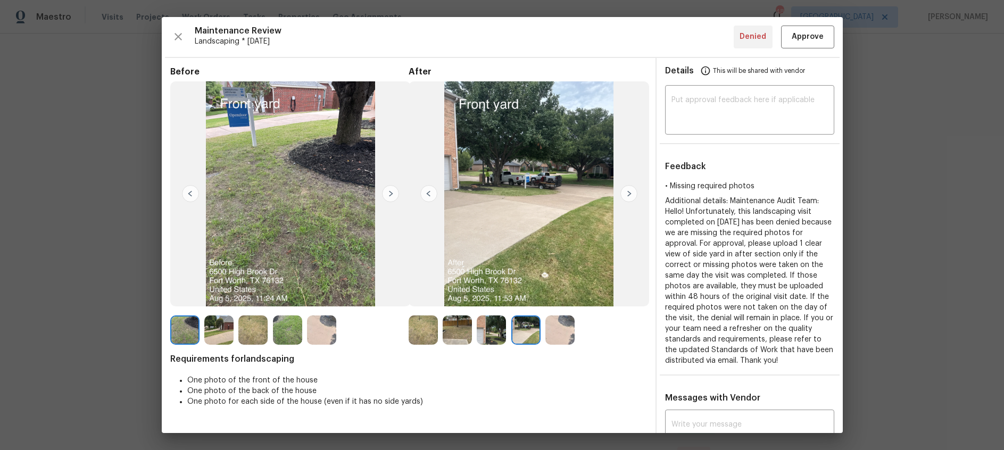
click at [427, 193] on img at bounding box center [428, 193] width 17 height 17
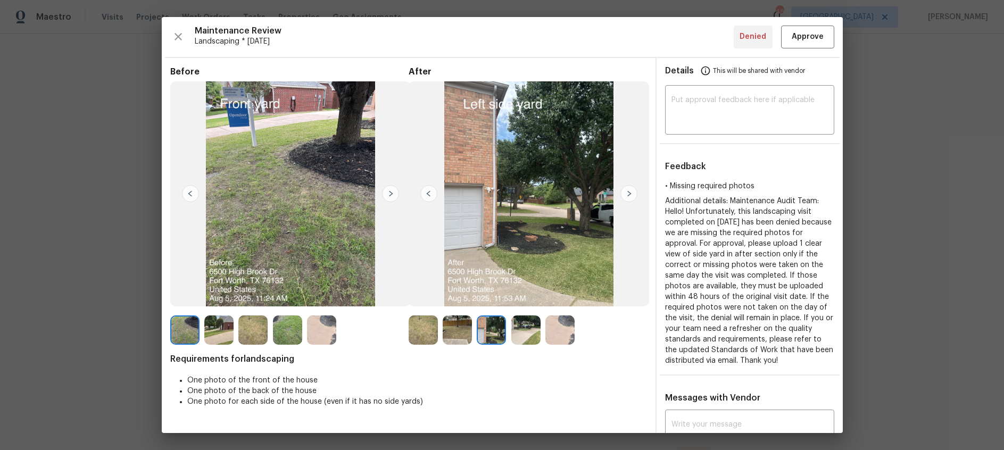
click at [427, 193] on img at bounding box center [428, 193] width 17 height 17
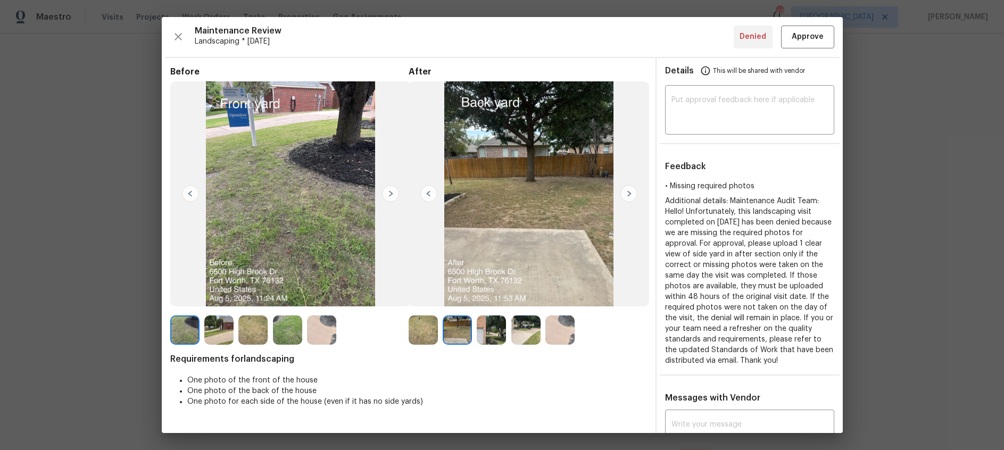
click at [427, 193] on img at bounding box center [428, 193] width 17 height 17
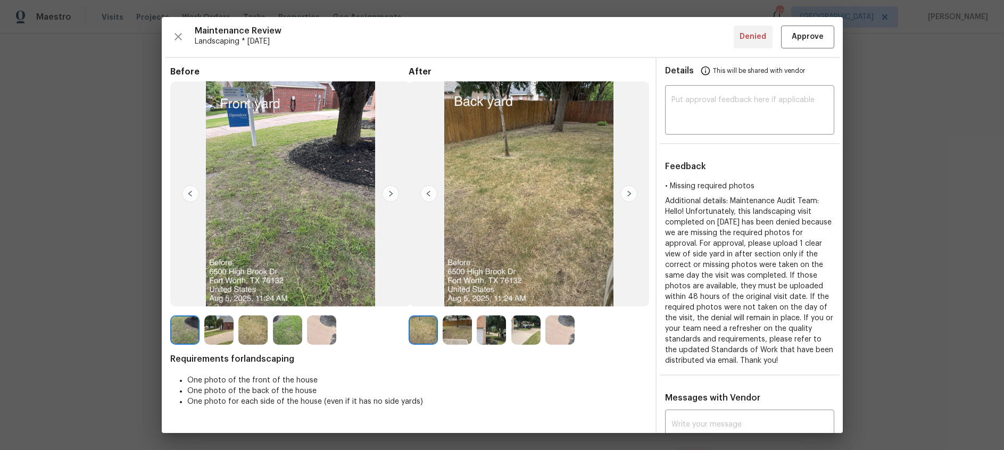
click at [427, 193] on img at bounding box center [428, 193] width 17 height 17
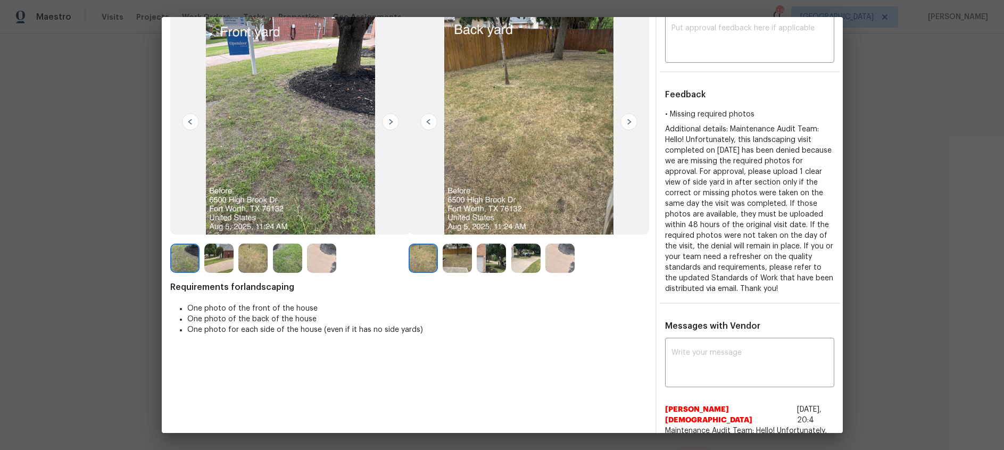
scroll to position [28, 0]
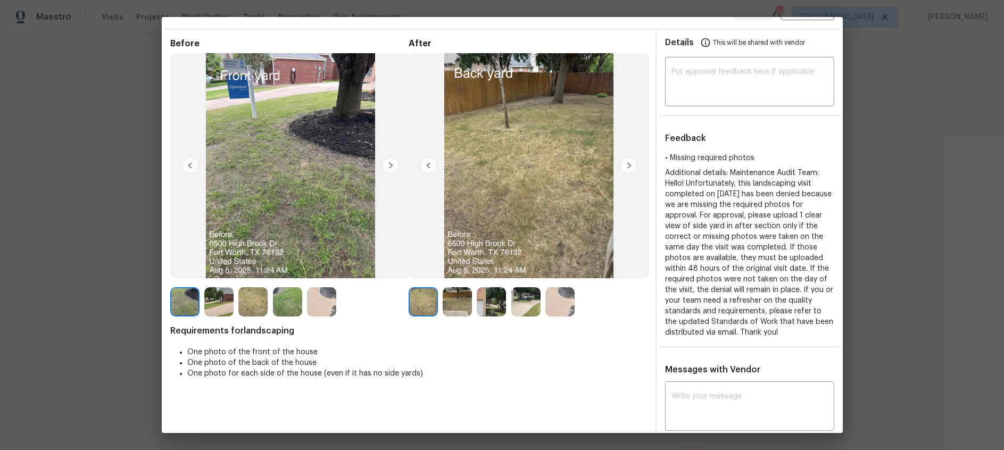
click at [390, 164] on img at bounding box center [390, 165] width 17 height 17
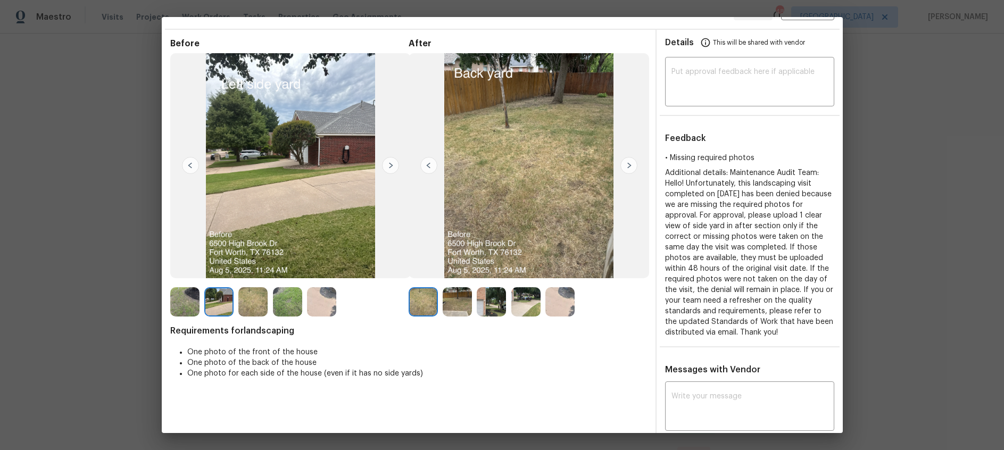
click at [390, 164] on img at bounding box center [390, 165] width 17 height 17
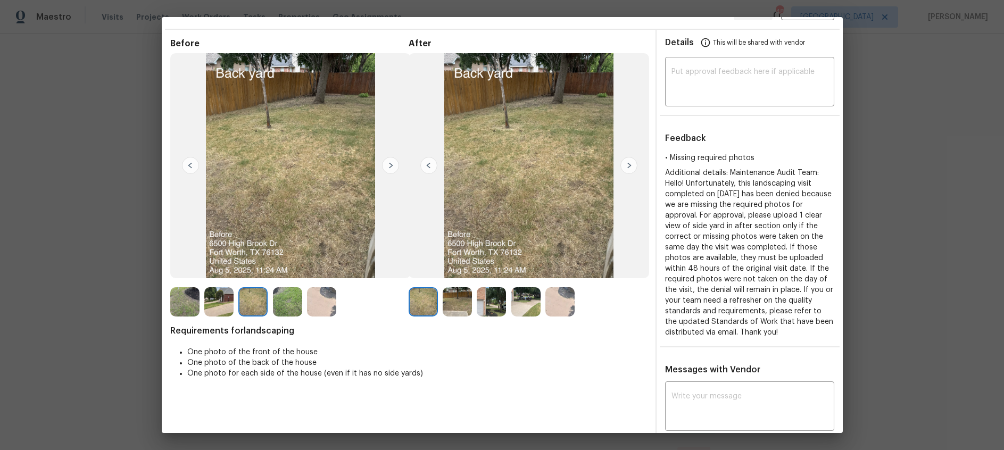
click at [390, 164] on img at bounding box center [390, 165] width 17 height 17
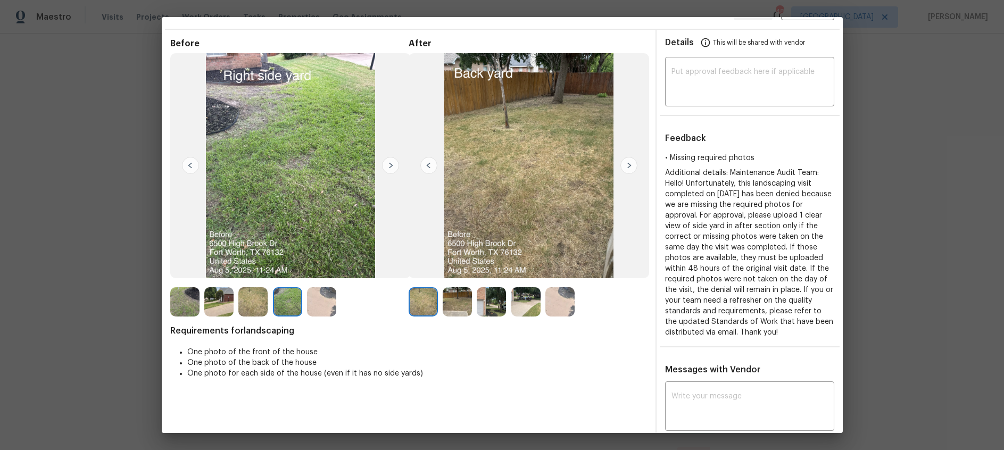
click at [390, 164] on img at bounding box center [390, 165] width 17 height 17
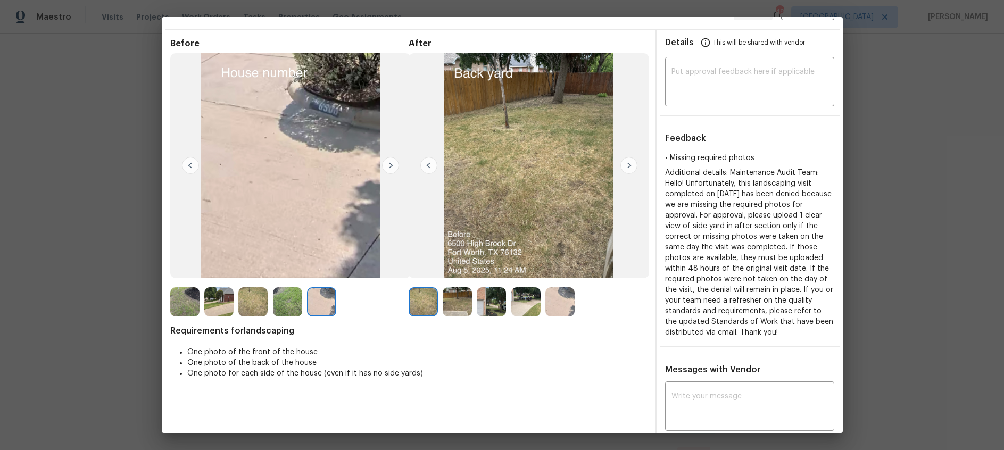
click at [390, 164] on img at bounding box center [390, 165] width 17 height 17
click at [634, 167] on img at bounding box center [628, 165] width 17 height 17
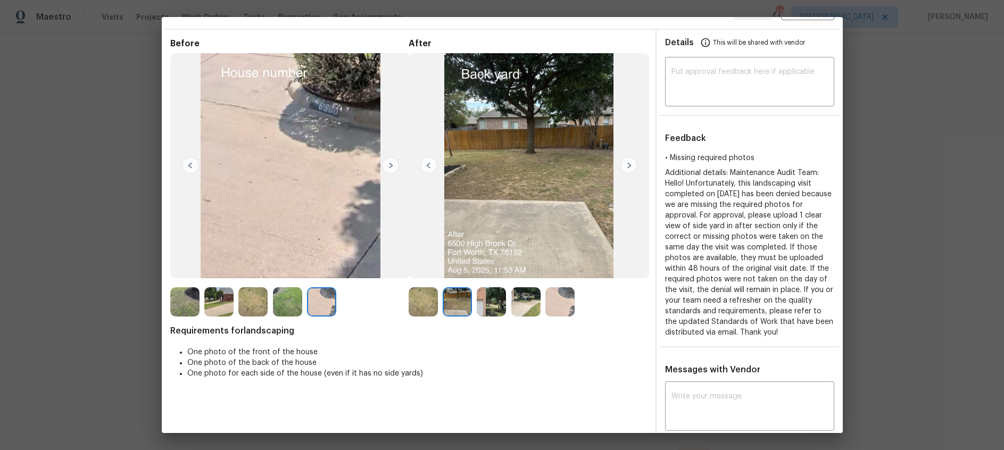
click at [630, 166] on img at bounding box center [628, 165] width 17 height 17
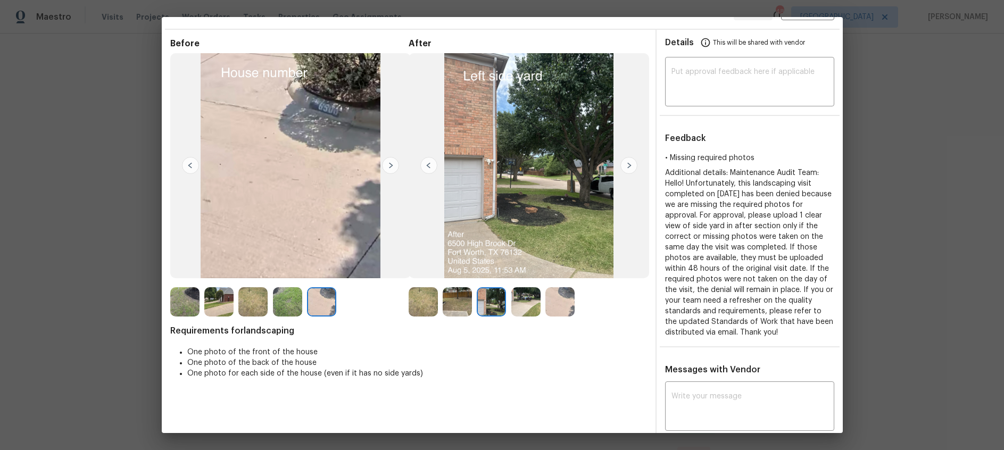
click at [630, 166] on img at bounding box center [628, 165] width 17 height 17
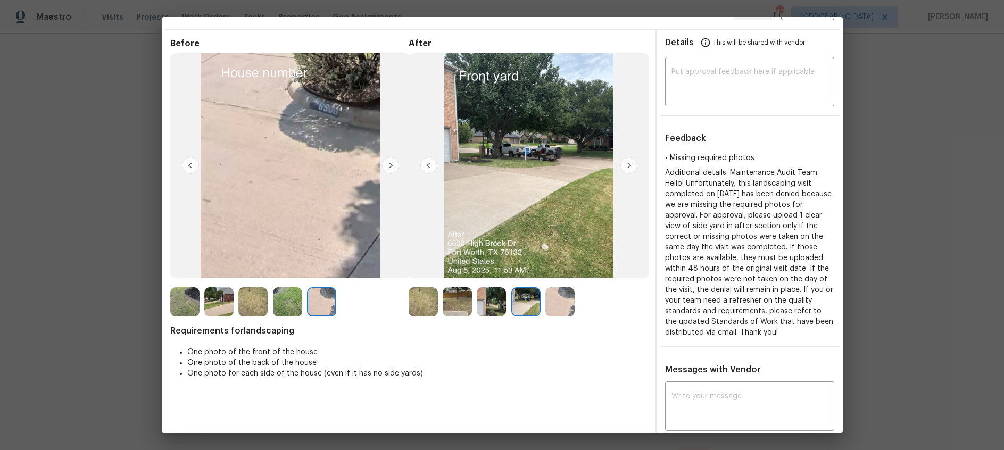
click at [630, 166] on img at bounding box center [628, 165] width 17 height 17
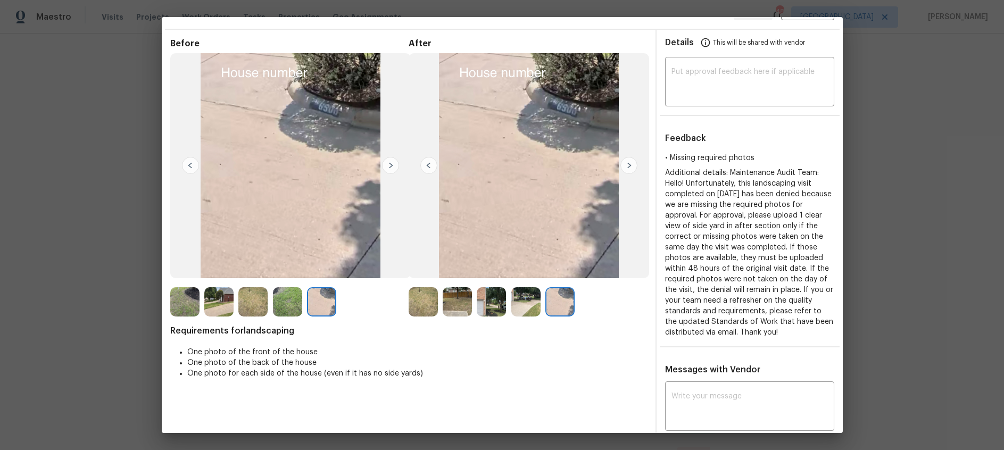
click at [630, 166] on img at bounding box center [628, 165] width 17 height 17
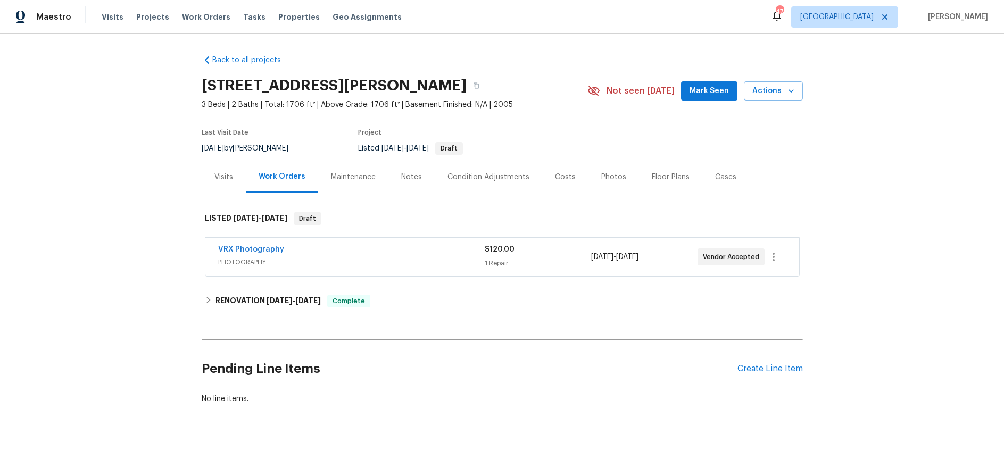
click at [602, 176] on div "Photos" at bounding box center [613, 177] width 25 height 11
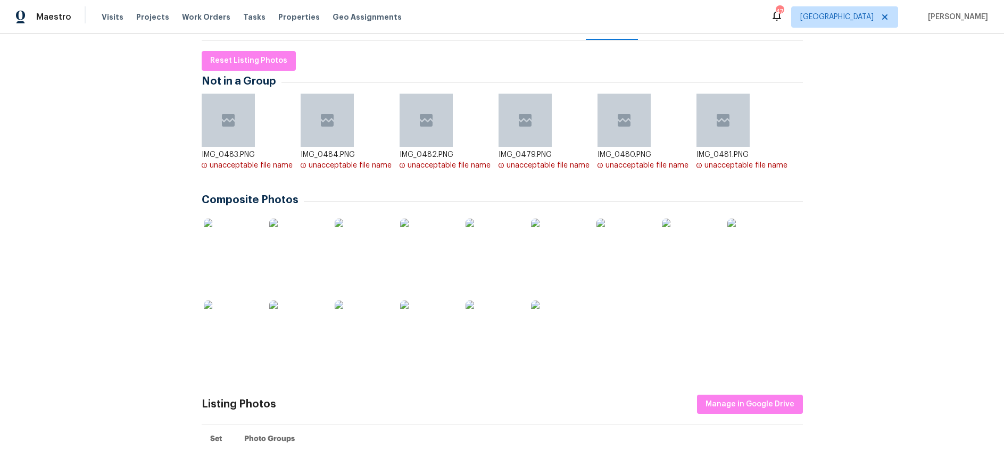
scroll to position [153, 0]
click at [231, 245] on img at bounding box center [230, 244] width 53 height 53
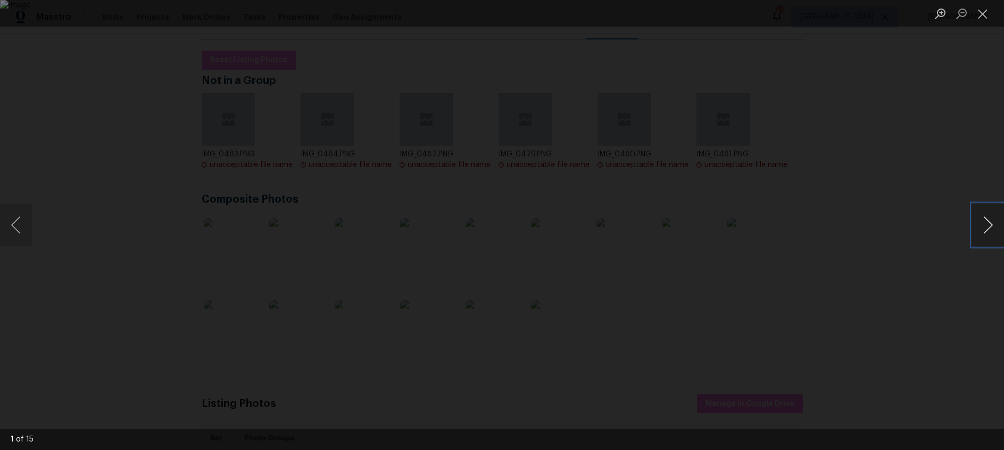
click at [985, 225] on button "Next image" at bounding box center [988, 225] width 32 height 43
click at [982, 16] on button "Close lightbox" at bounding box center [982, 13] width 21 height 19
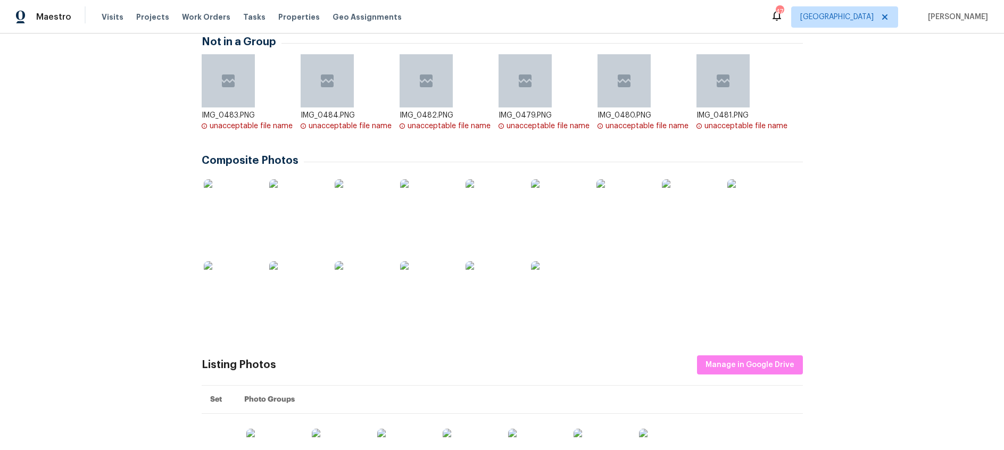
scroll to position [194, 0]
click at [234, 205] on img at bounding box center [230, 203] width 53 height 53
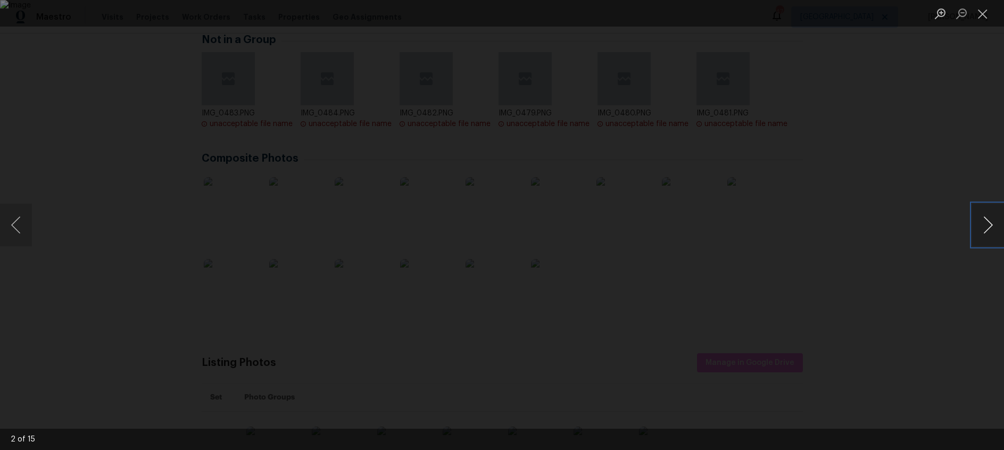
click at [984, 226] on button "Next image" at bounding box center [988, 225] width 32 height 43
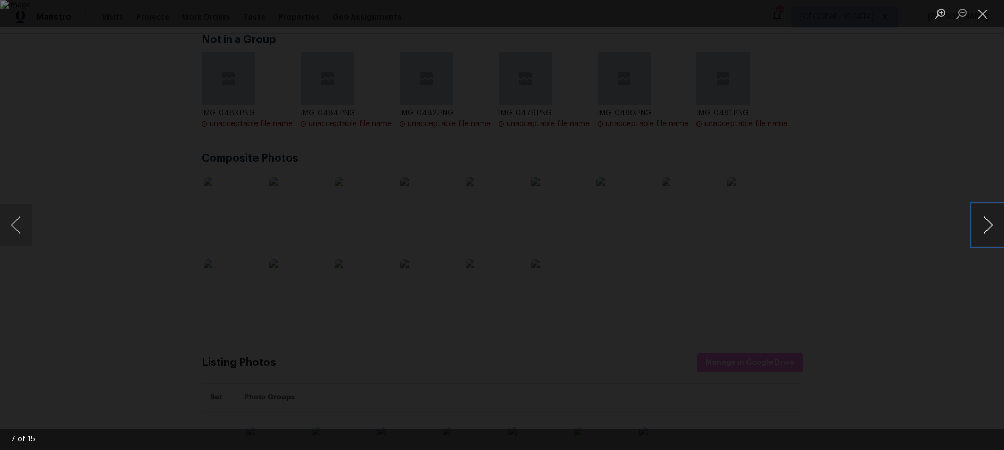
click at [984, 226] on button "Next image" at bounding box center [988, 225] width 32 height 43
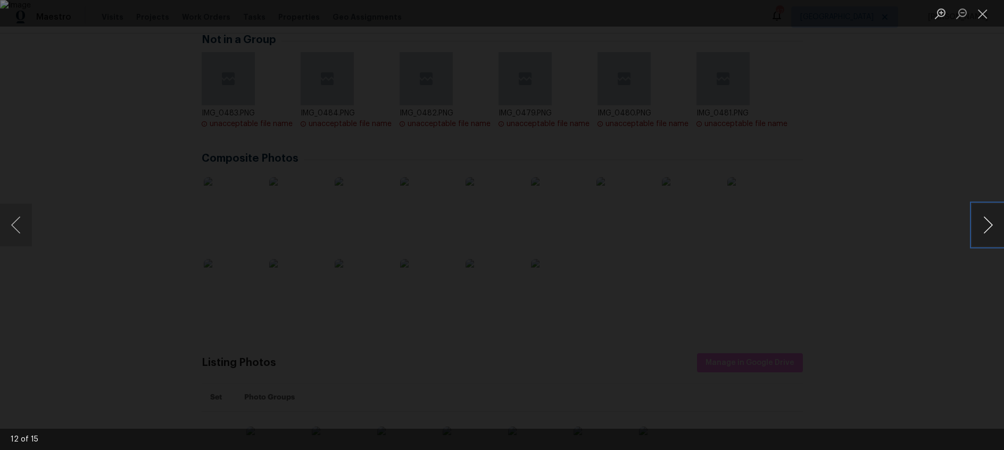
click at [984, 226] on button "Next image" at bounding box center [988, 225] width 32 height 43
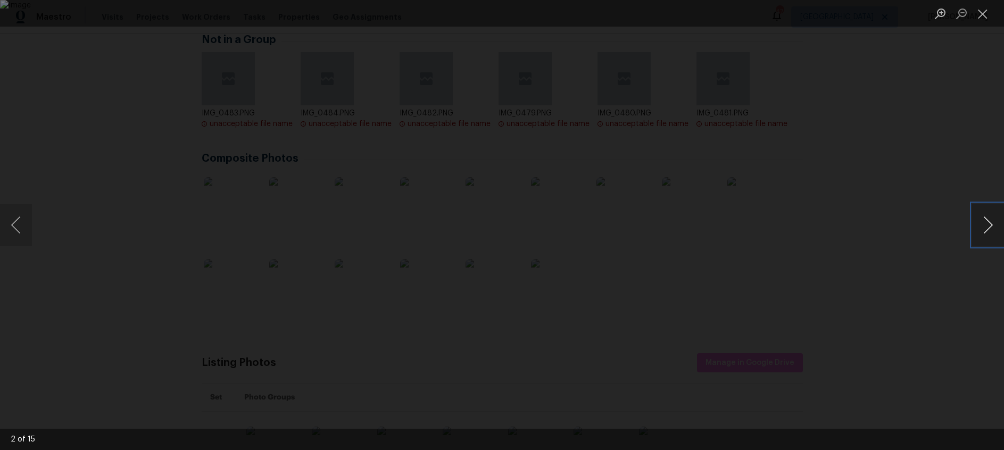
click at [984, 226] on button "Next image" at bounding box center [988, 225] width 32 height 43
click at [984, 16] on button "Close lightbox" at bounding box center [982, 13] width 21 height 19
